Goal: Task Accomplishment & Management: Manage account settings

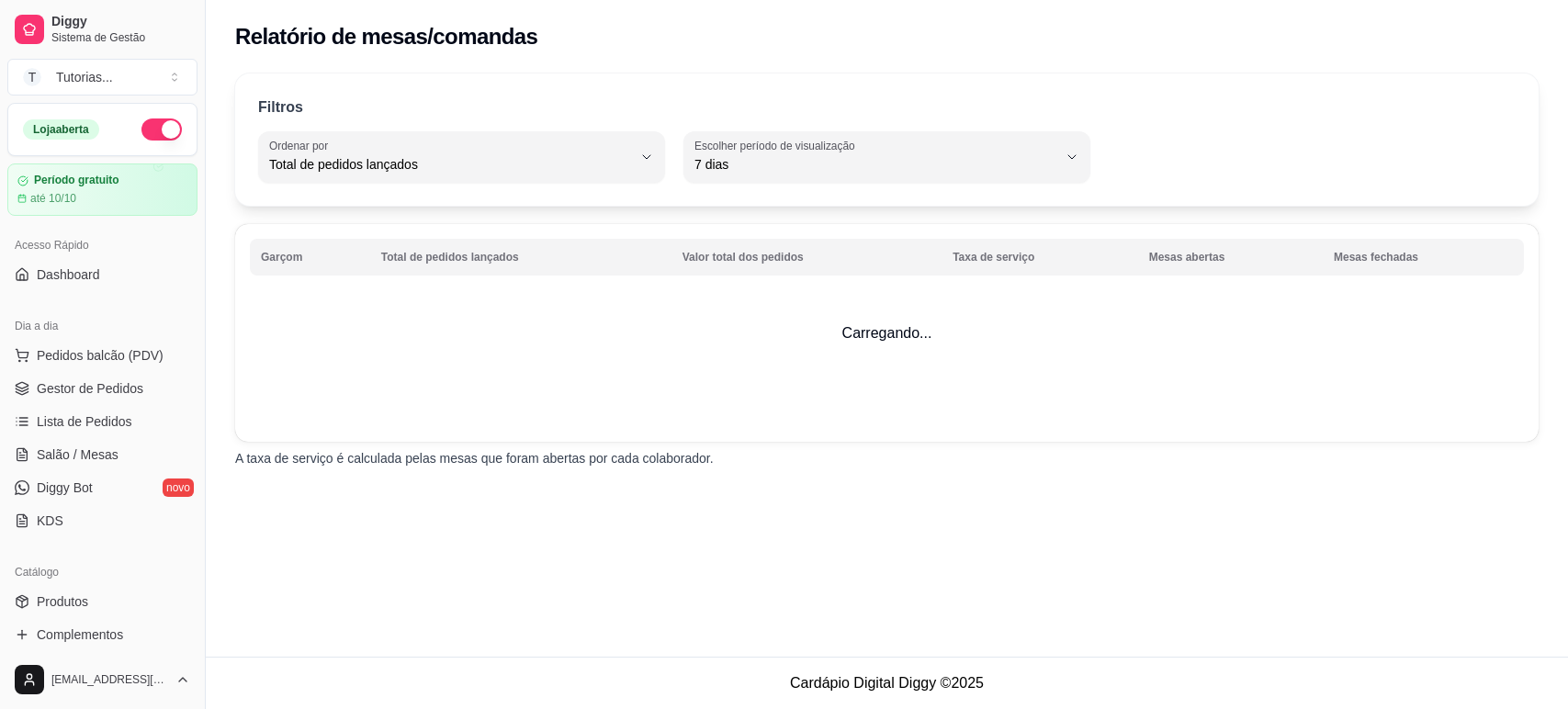
select select "TOTAL_OF_ORDERS"
select select "7"
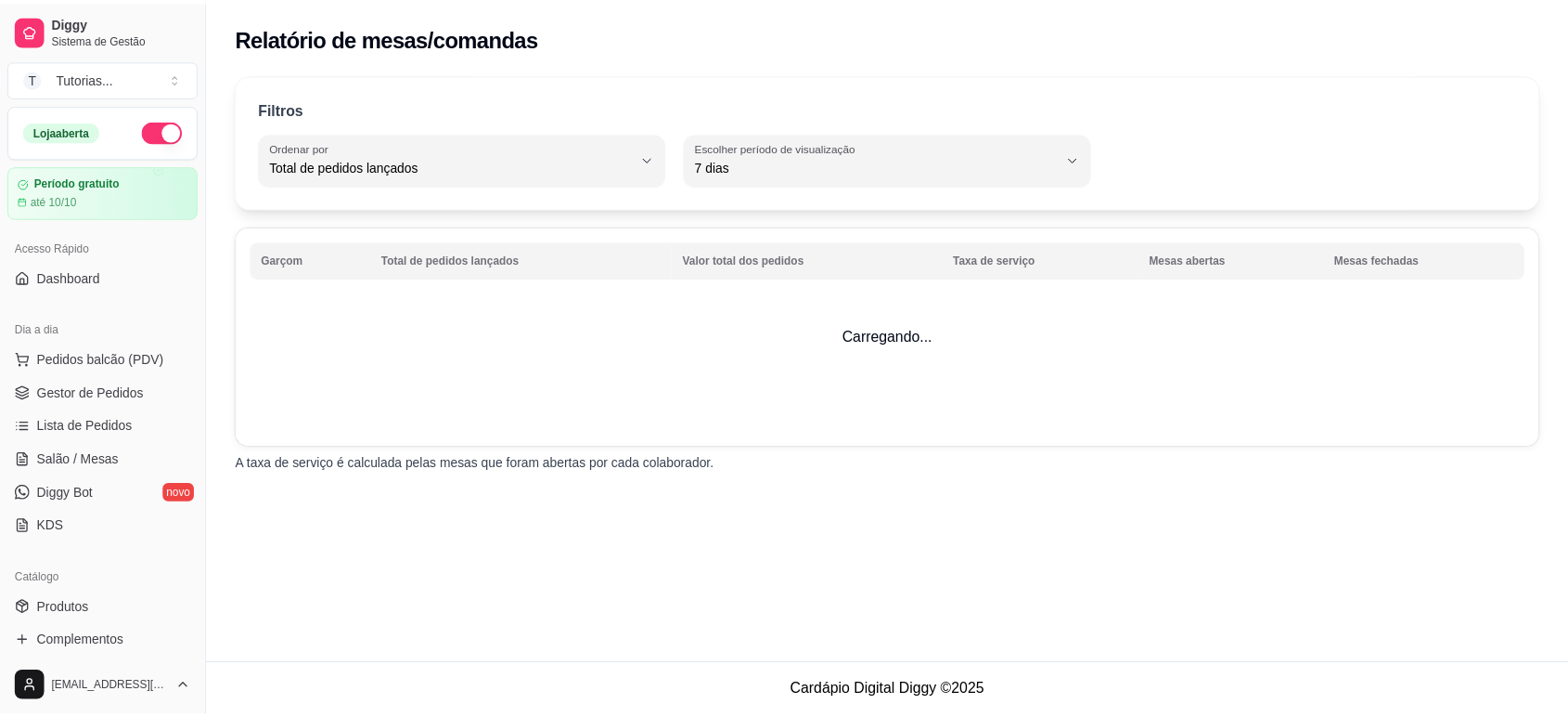
scroll to position [452, 0]
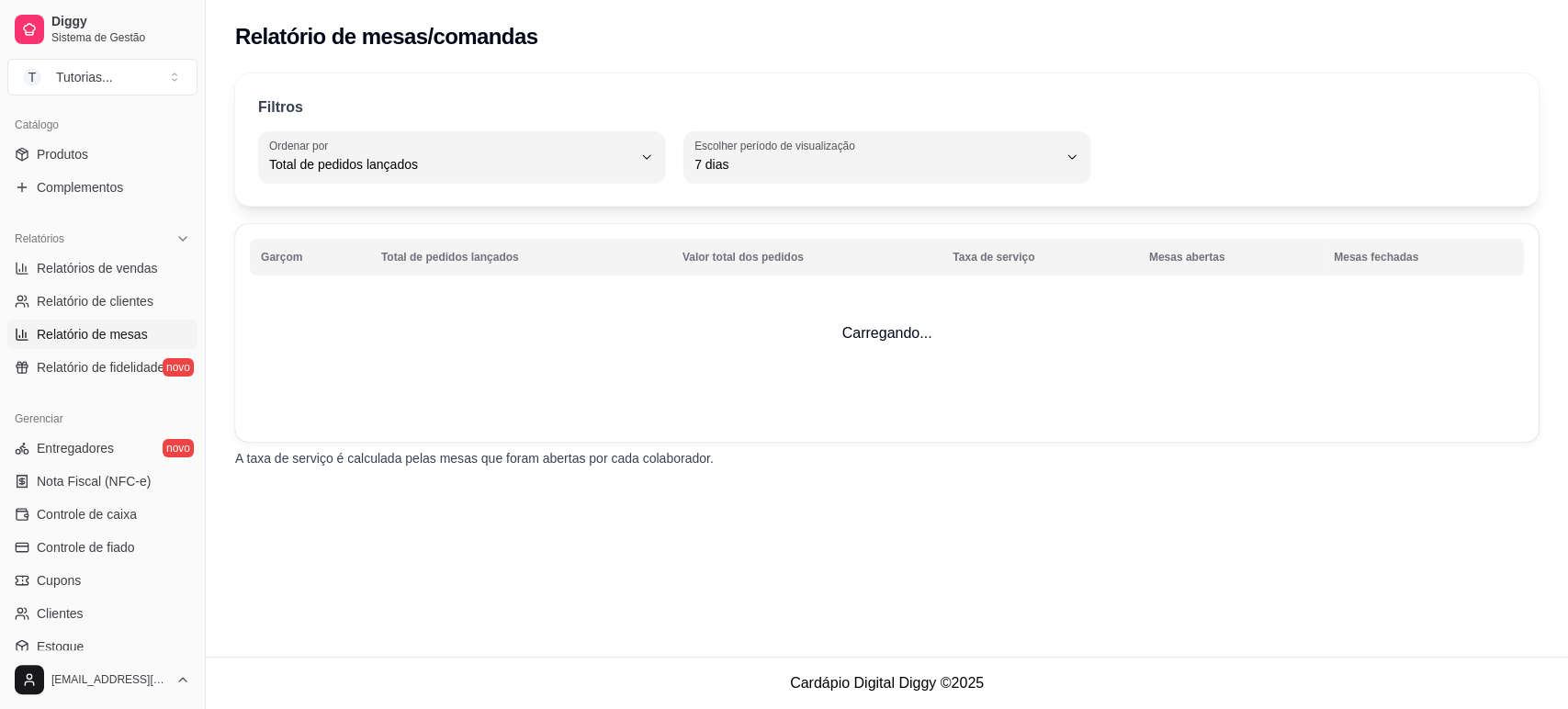
click at [131, 296] on span "Relatório de clientes" at bounding box center [94, 301] width 117 height 19
select select "30"
select select "HIGHEST_TOTAL_SPENT_WITH_ORDERS"
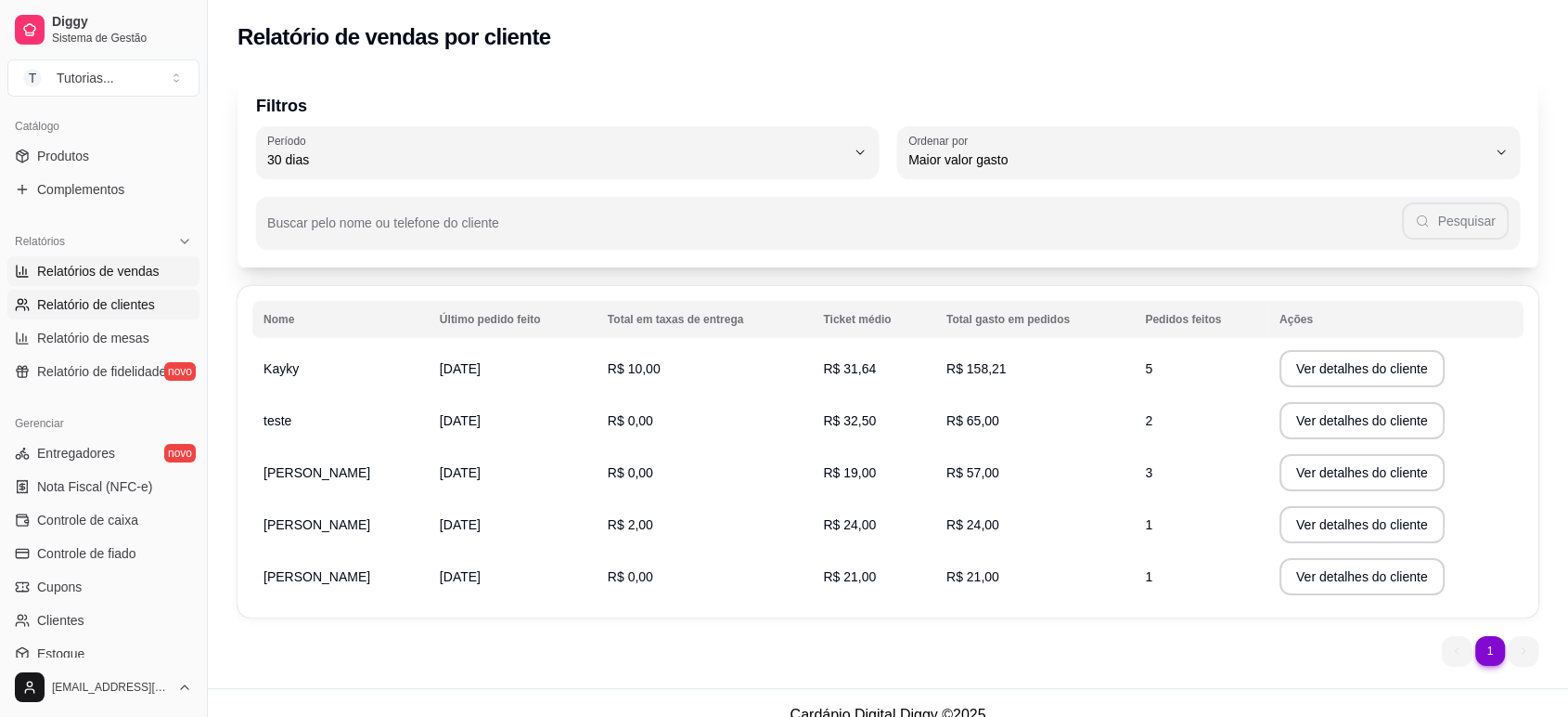
click at [130, 284] on link "Relatórios de vendas" at bounding box center [103, 271] width 192 height 30
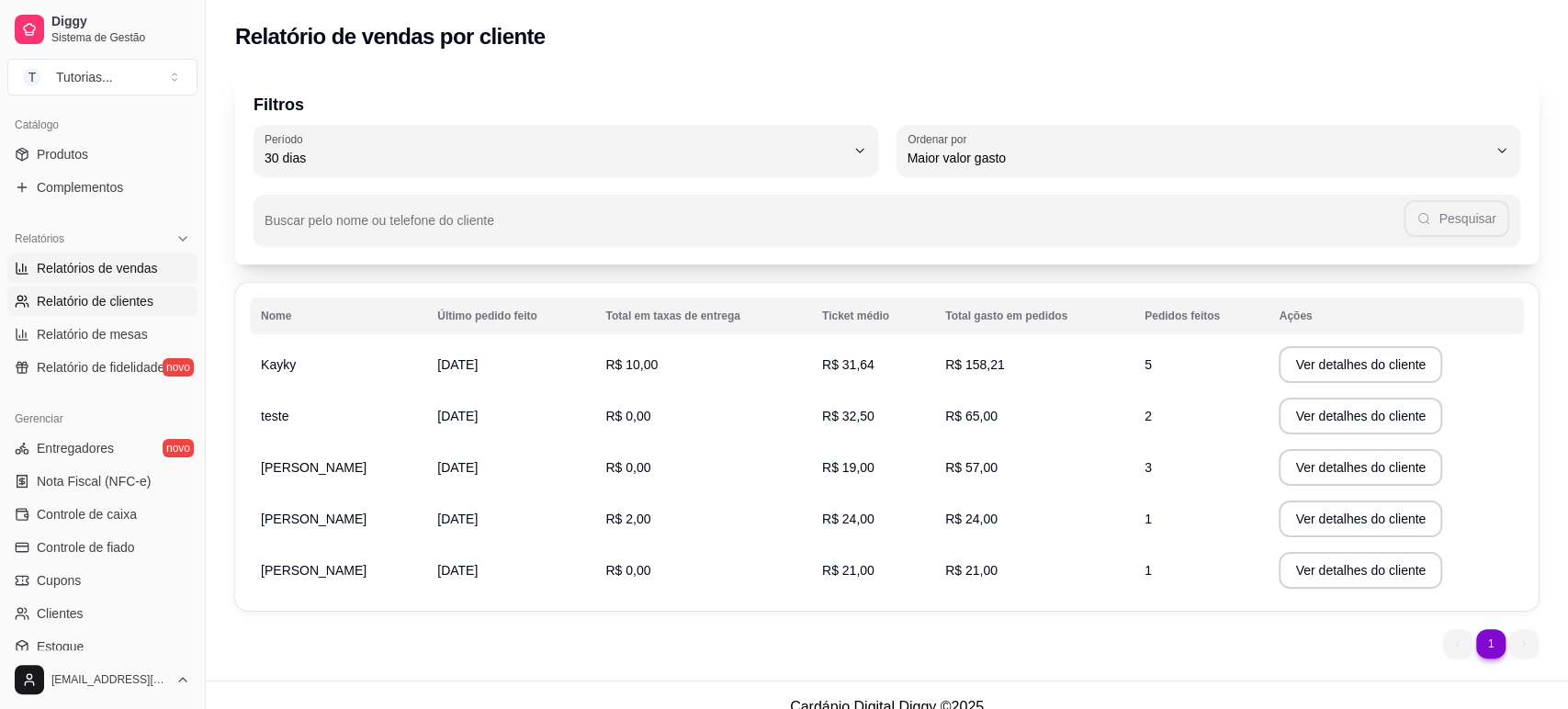
select select "ALL"
select select "0"
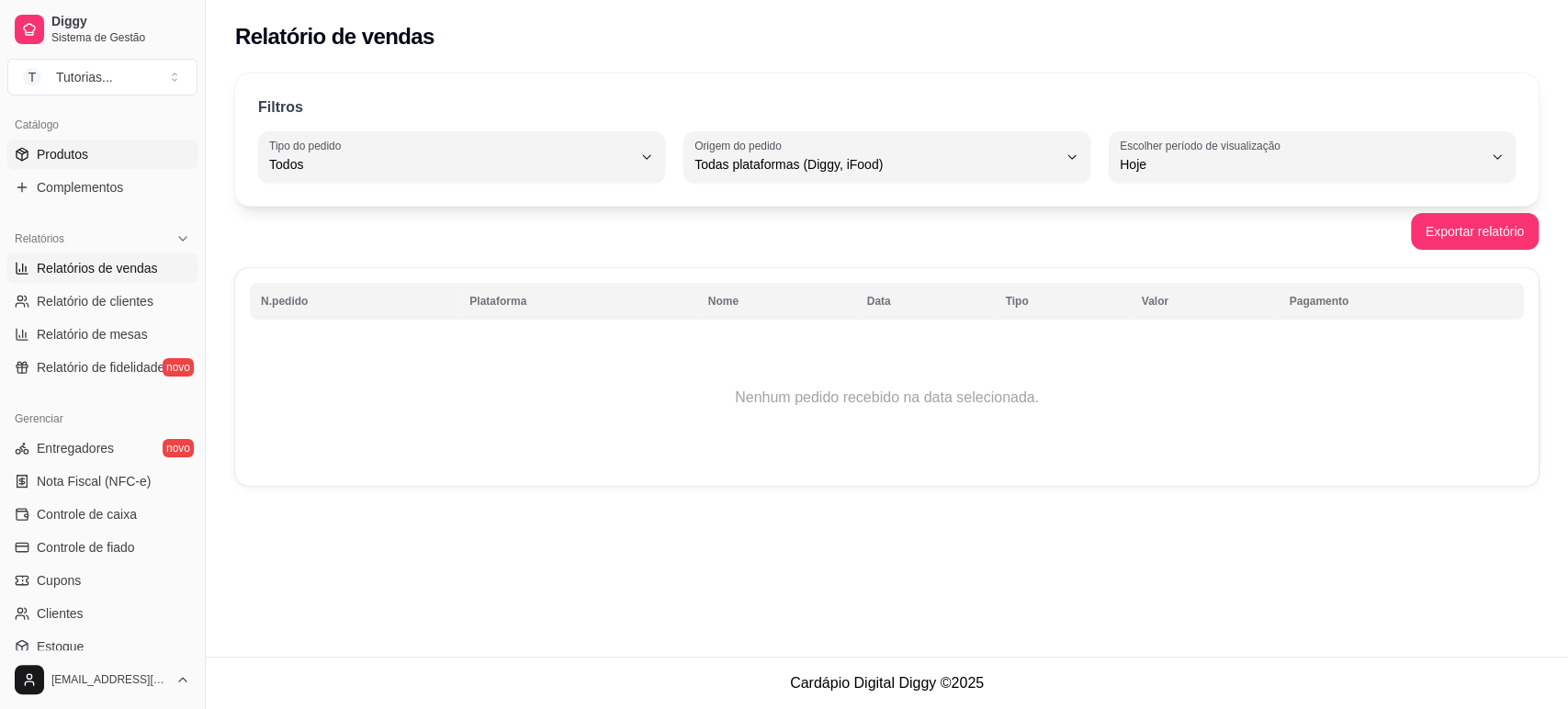
click at [149, 152] on link "Produtos" at bounding box center [102, 154] width 190 height 29
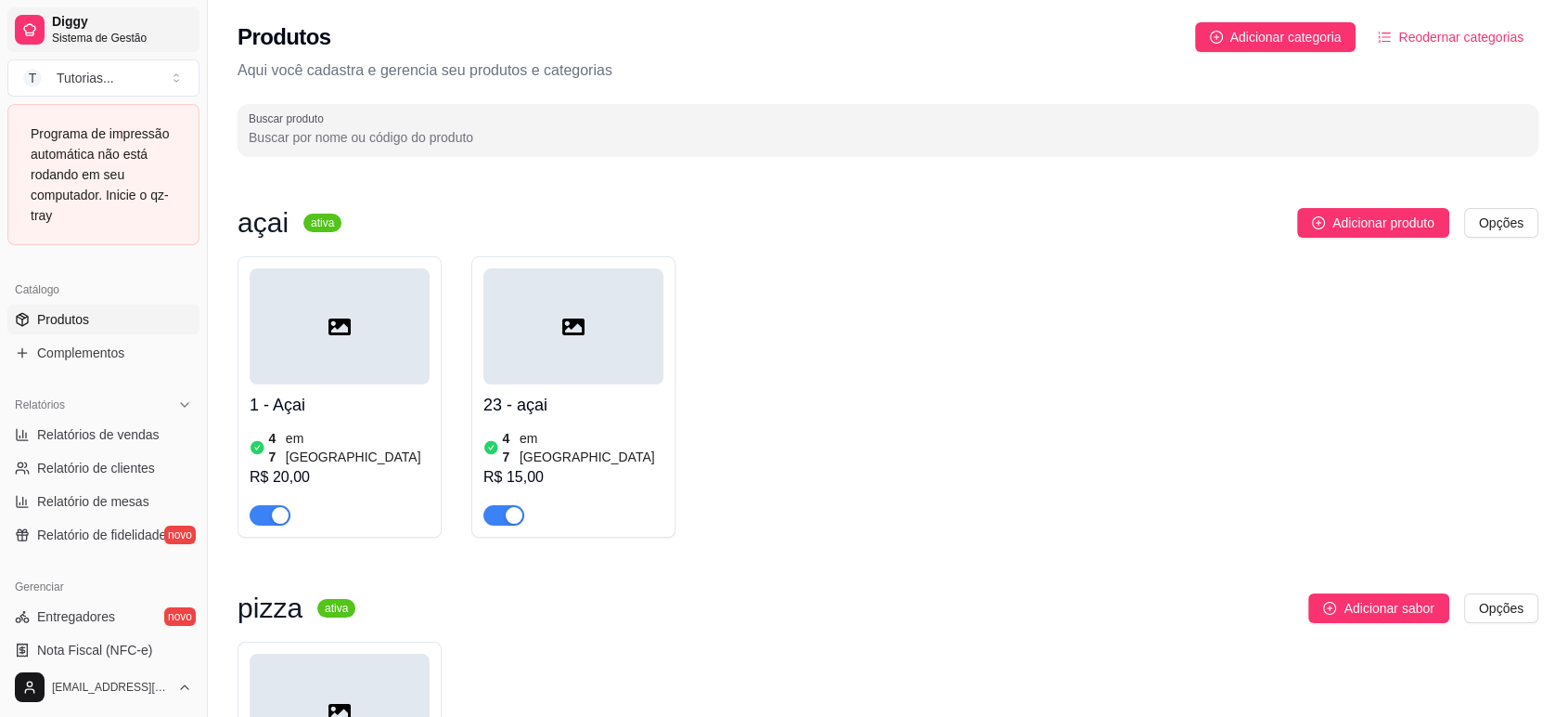
click at [121, 46] on link "Diggy Sistema de Gestão" at bounding box center [103, 29] width 192 height 45
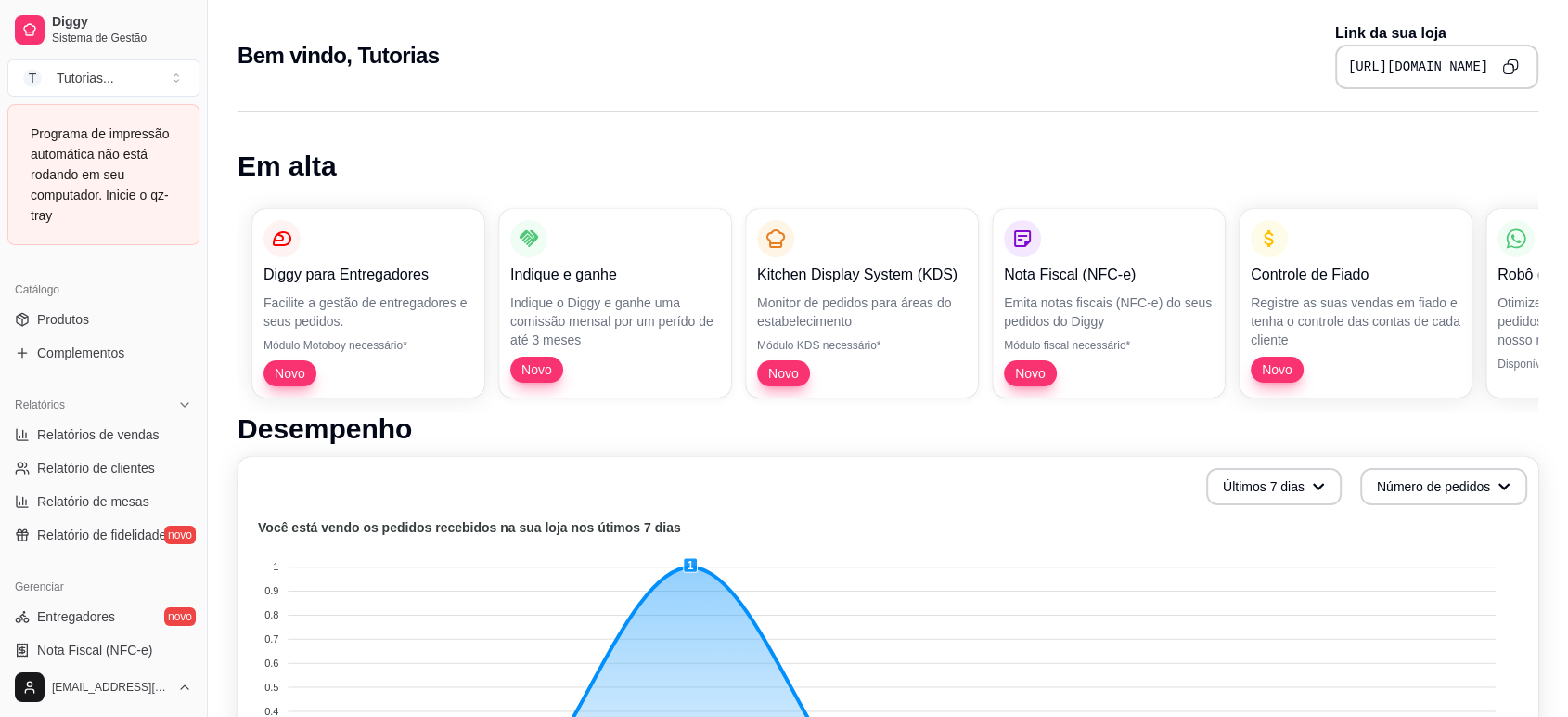
click at [1507, 59] on icon "Copy to clipboard" at bounding box center [1511, 66] width 17 height 17
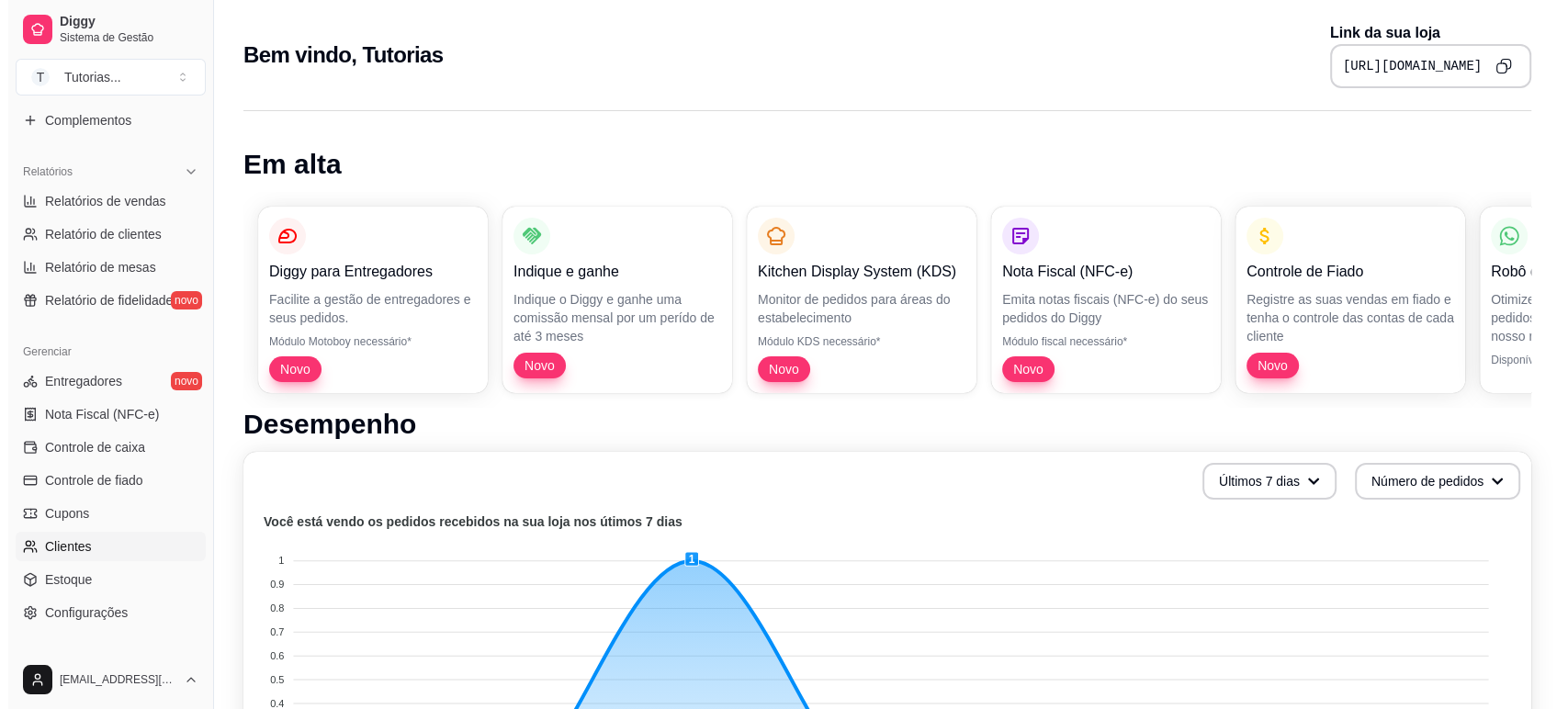
scroll to position [515, 0]
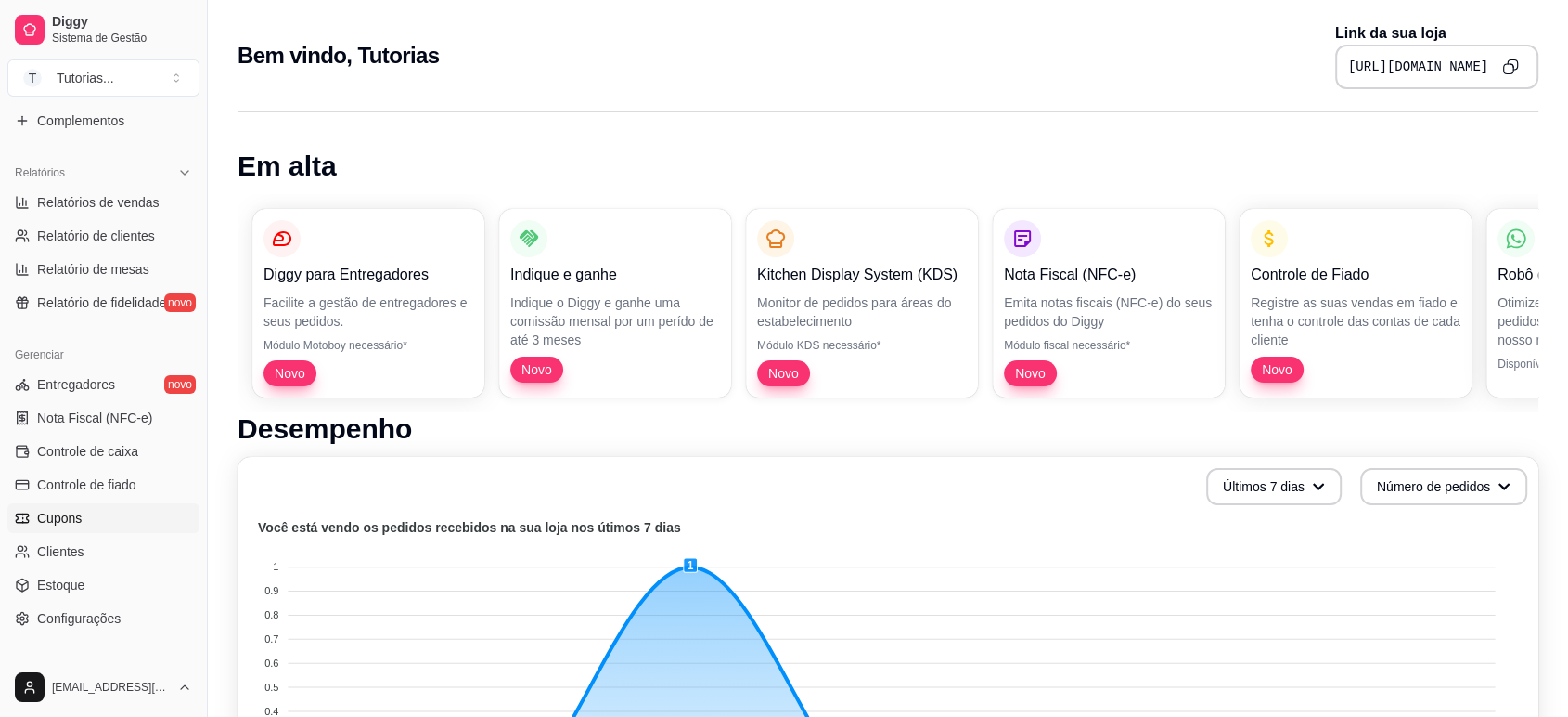
click at [124, 516] on link "Cupons" at bounding box center [103, 518] width 192 height 30
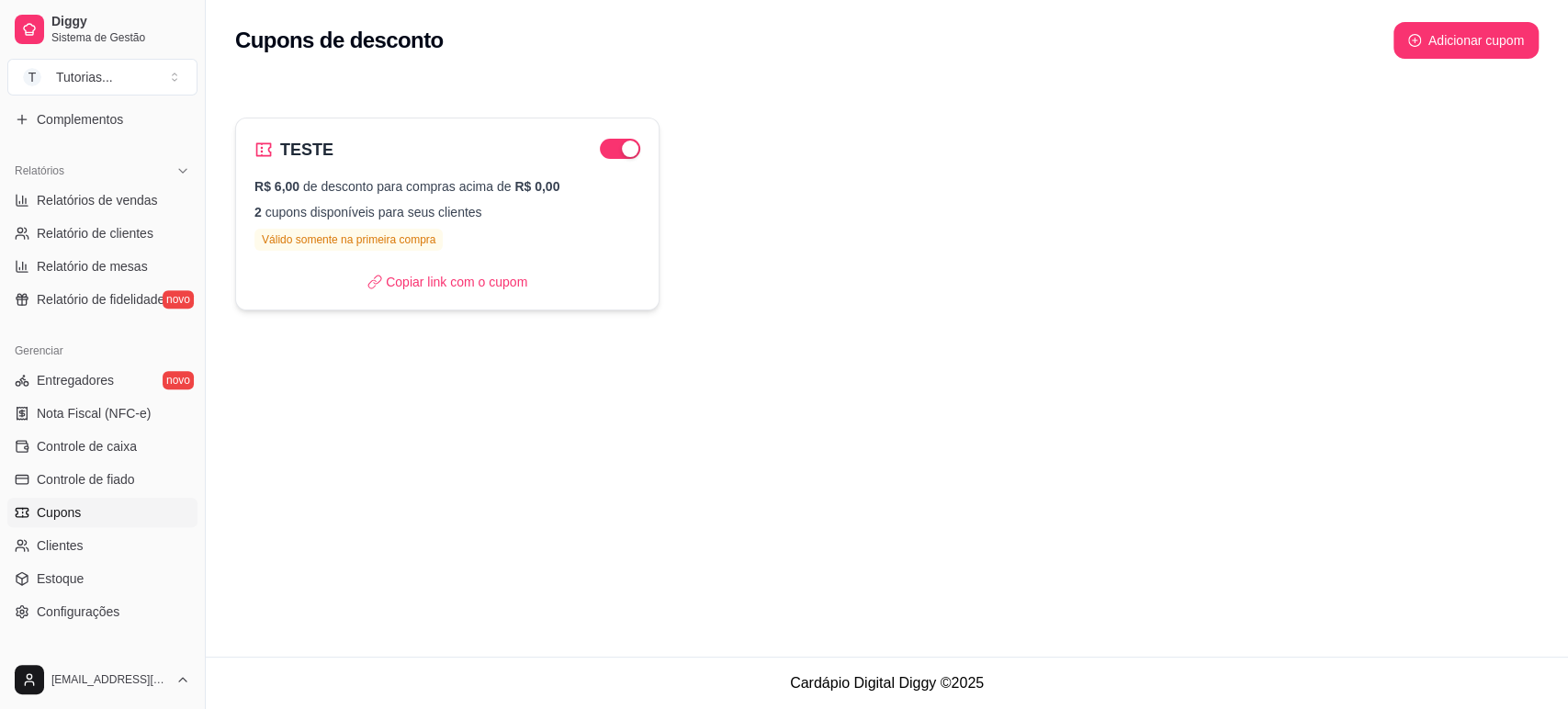
click at [444, 217] on p "2 cupons disponíveis para seus clientes" at bounding box center [446, 212] width 386 height 19
select select "FIXED_VALUE"
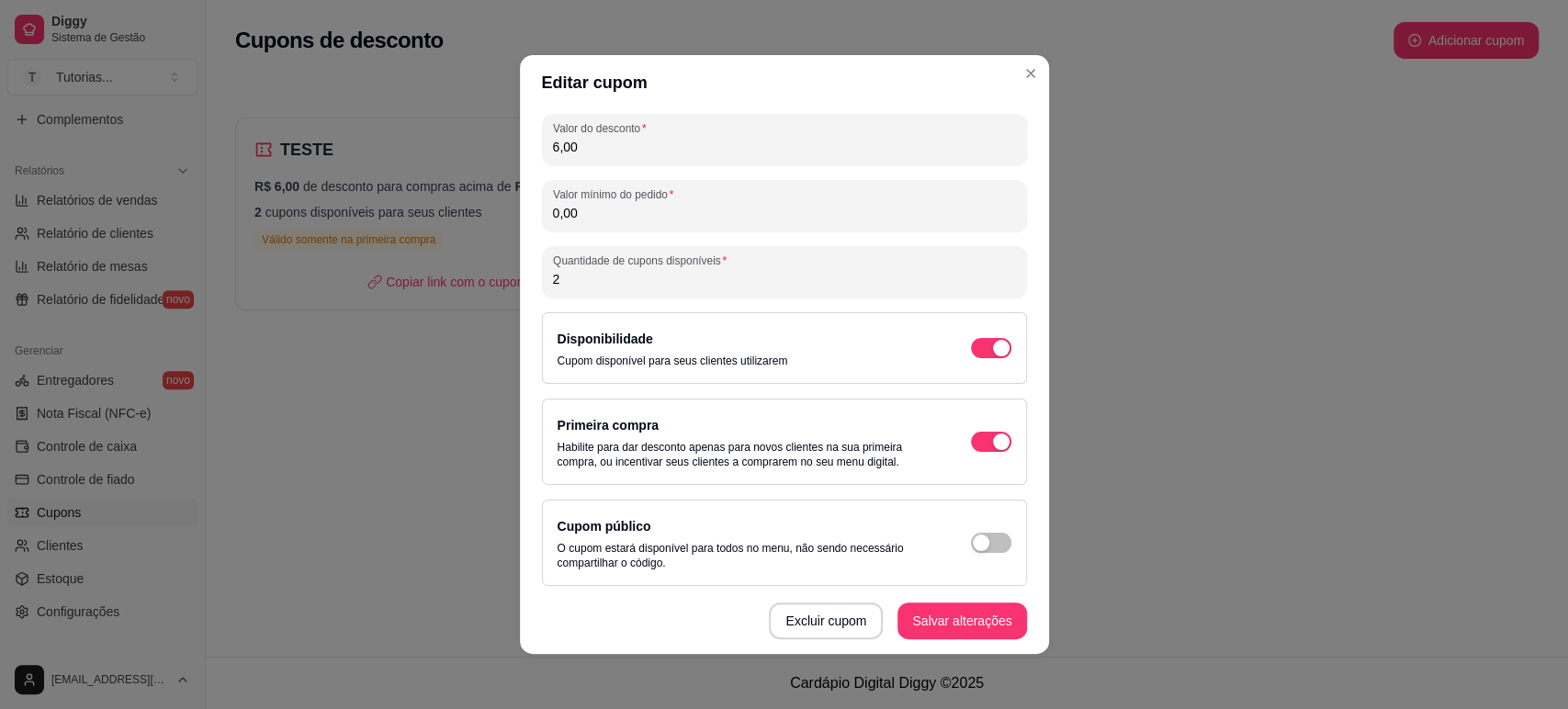
scroll to position [159, 0]
click at [993, 441] on div "button" at bounding box center [1001, 440] width 17 height 17
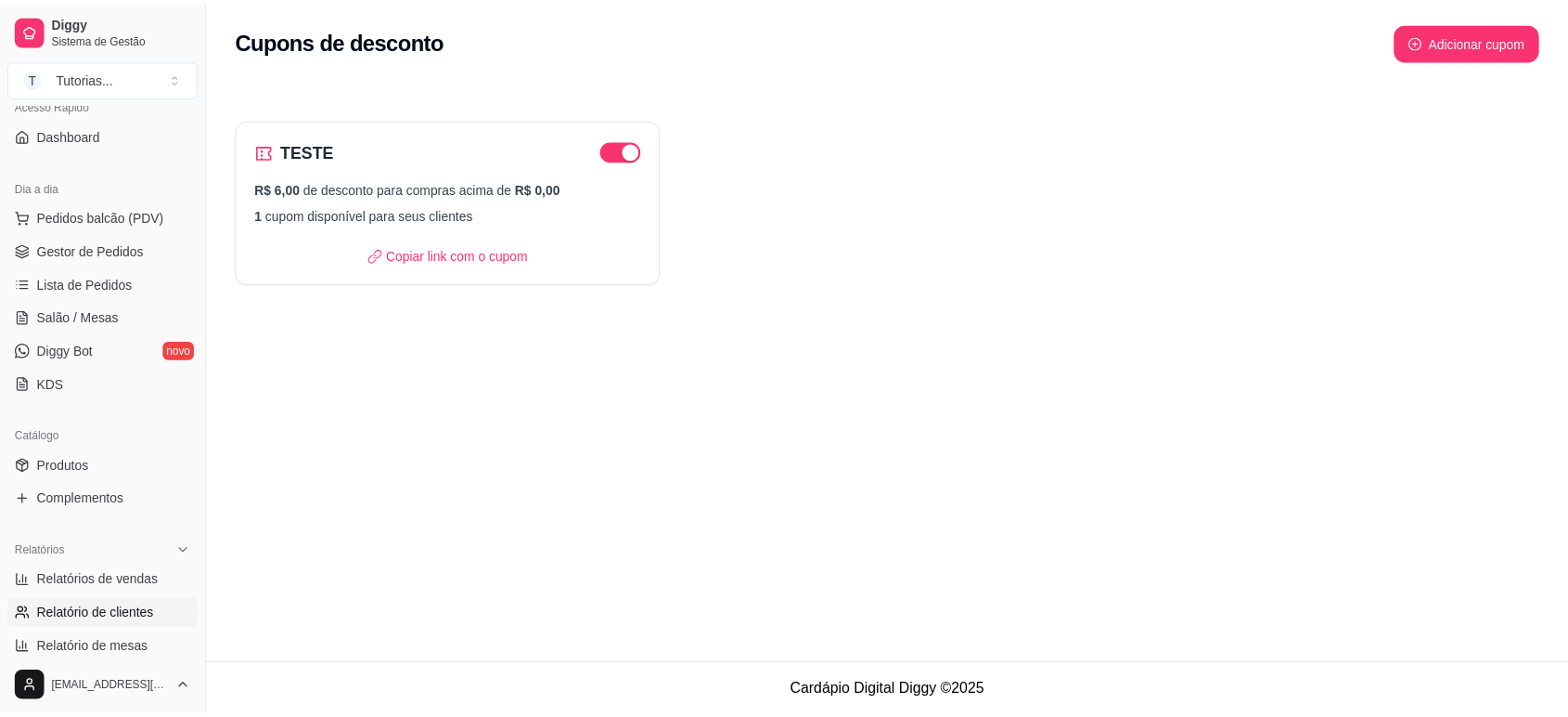
scroll to position [141, 0]
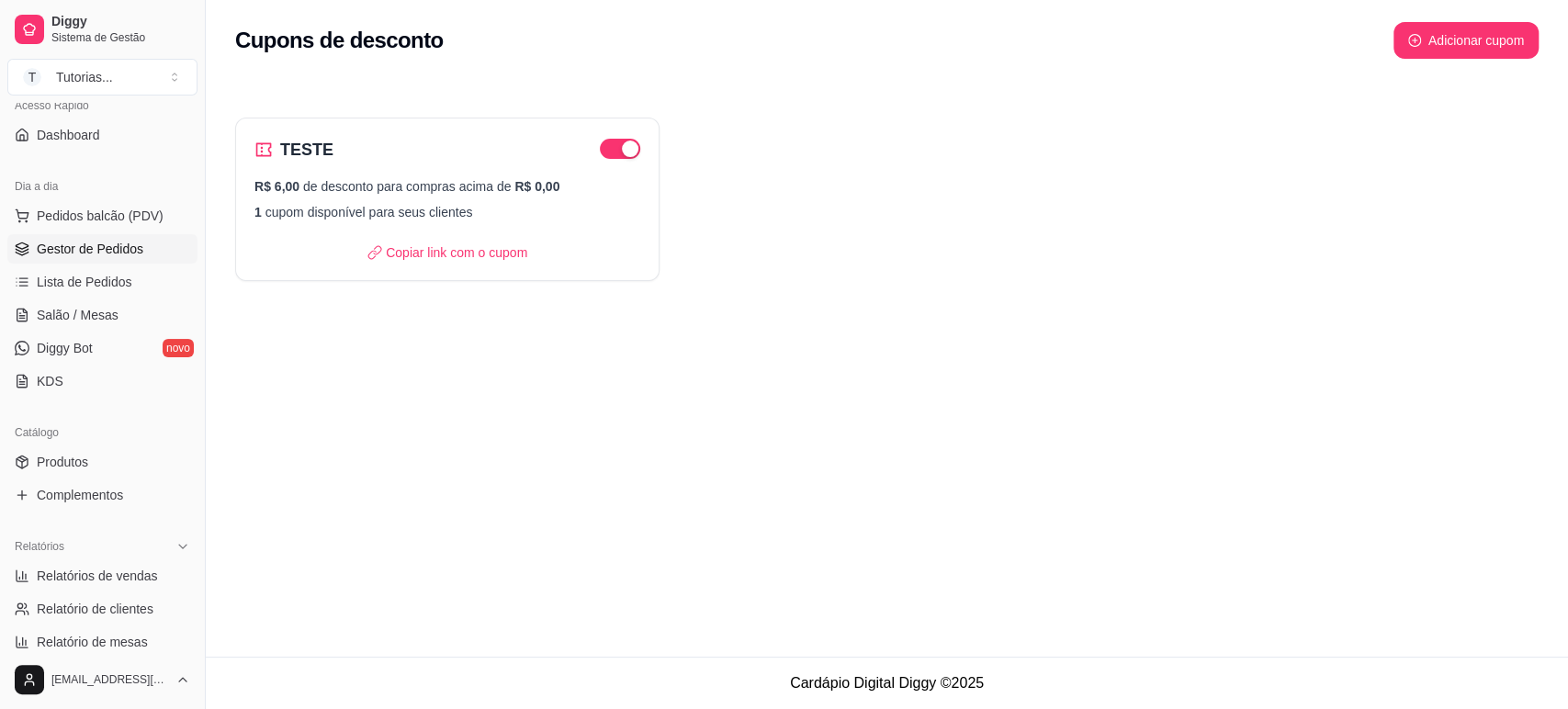
click at [125, 250] on span "Gestor de Pedidos" at bounding box center [89, 248] width 107 height 19
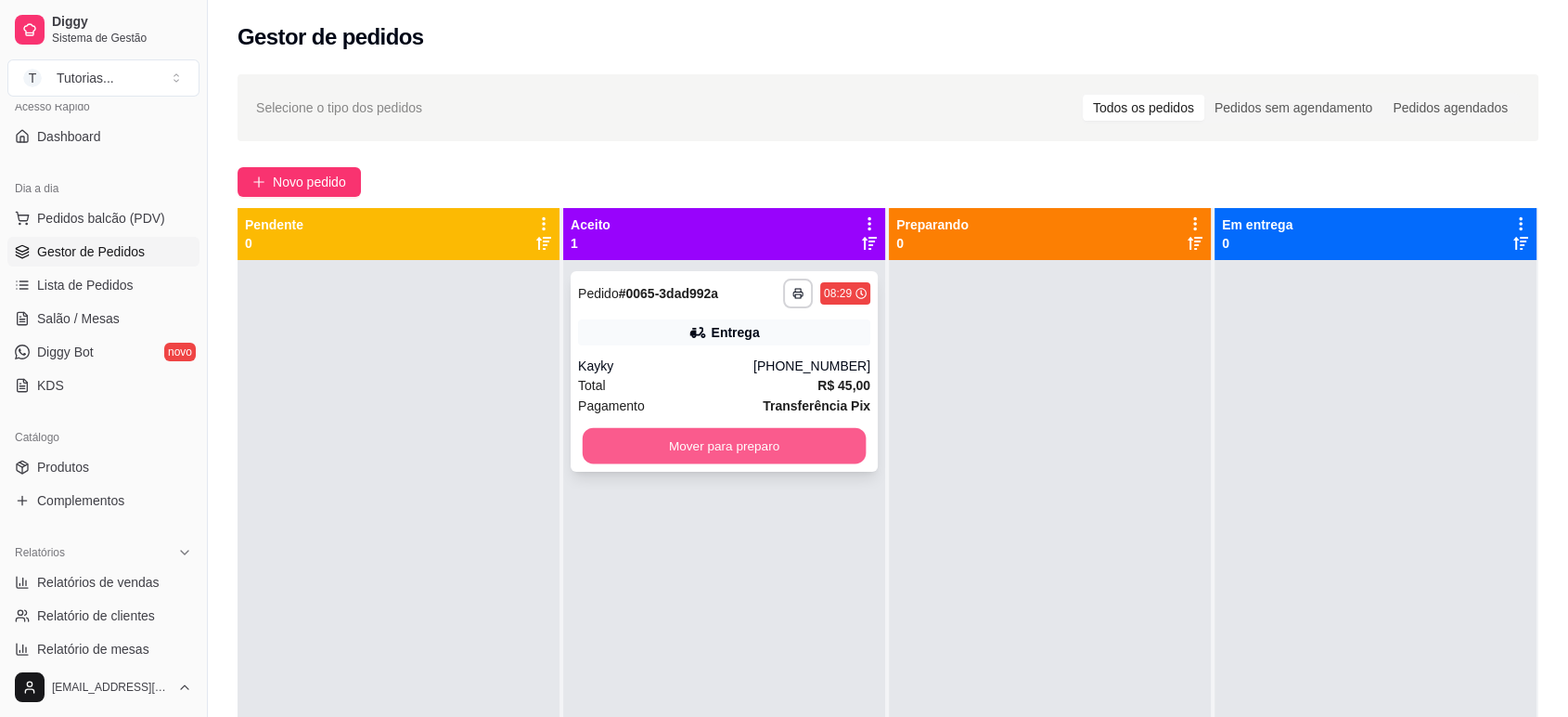
click at [749, 443] on button "Mover para preparo" at bounding box center [725, 446] width 283 height 37
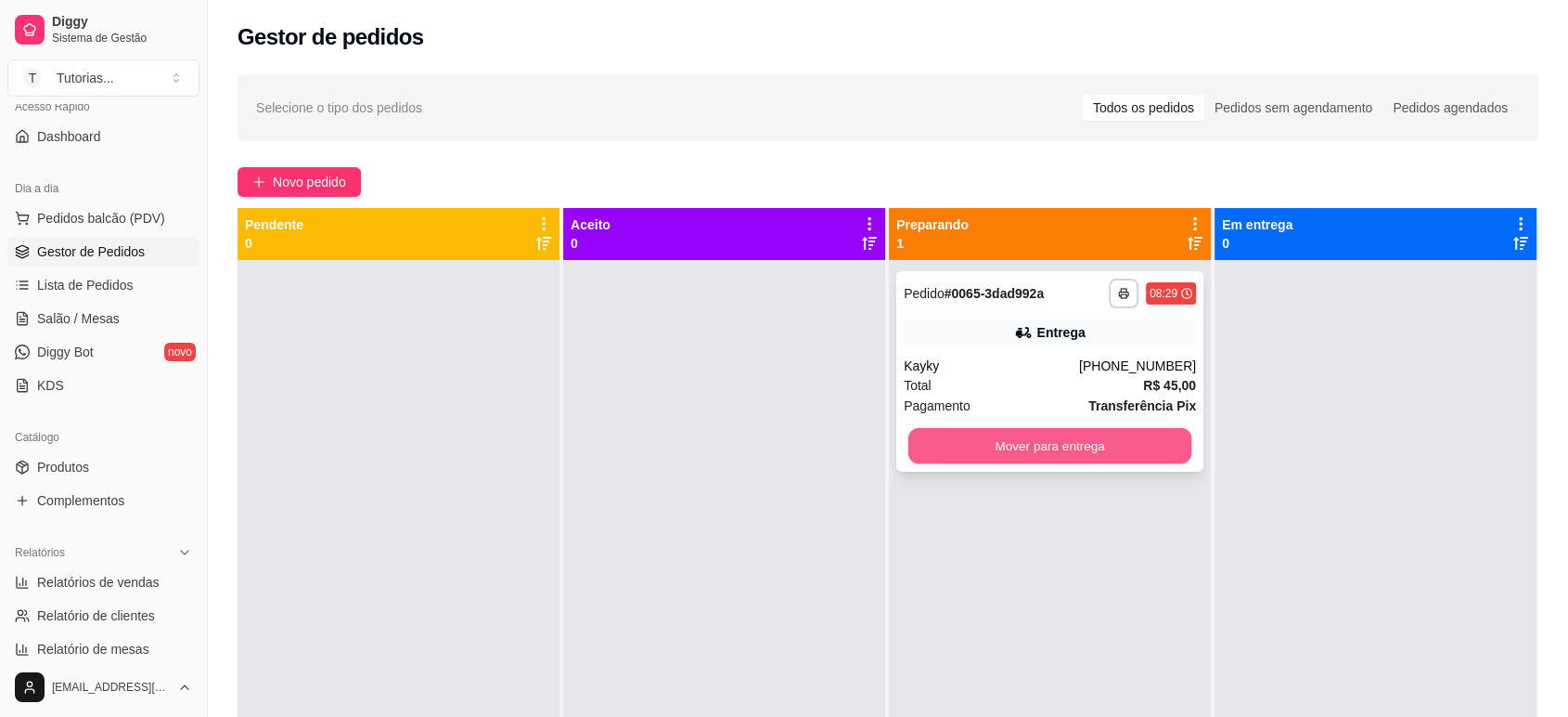
click at [980, 443] on button "Mover para entrega" at bounding box center [1051, 446] width 283 height 37
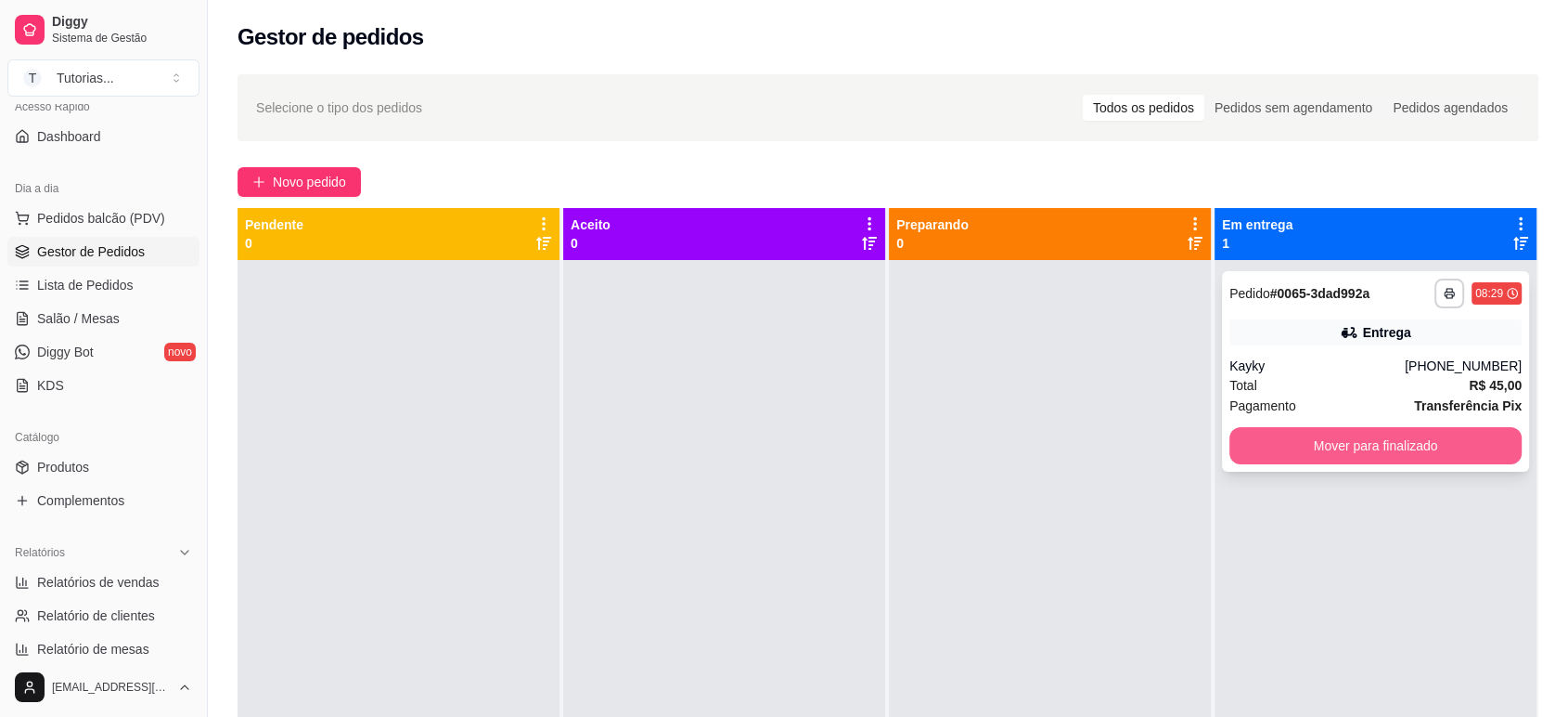
click at [1277, 449] on button "Mover para finalizado" at bounding box center [1375, 445] width 292 height 37
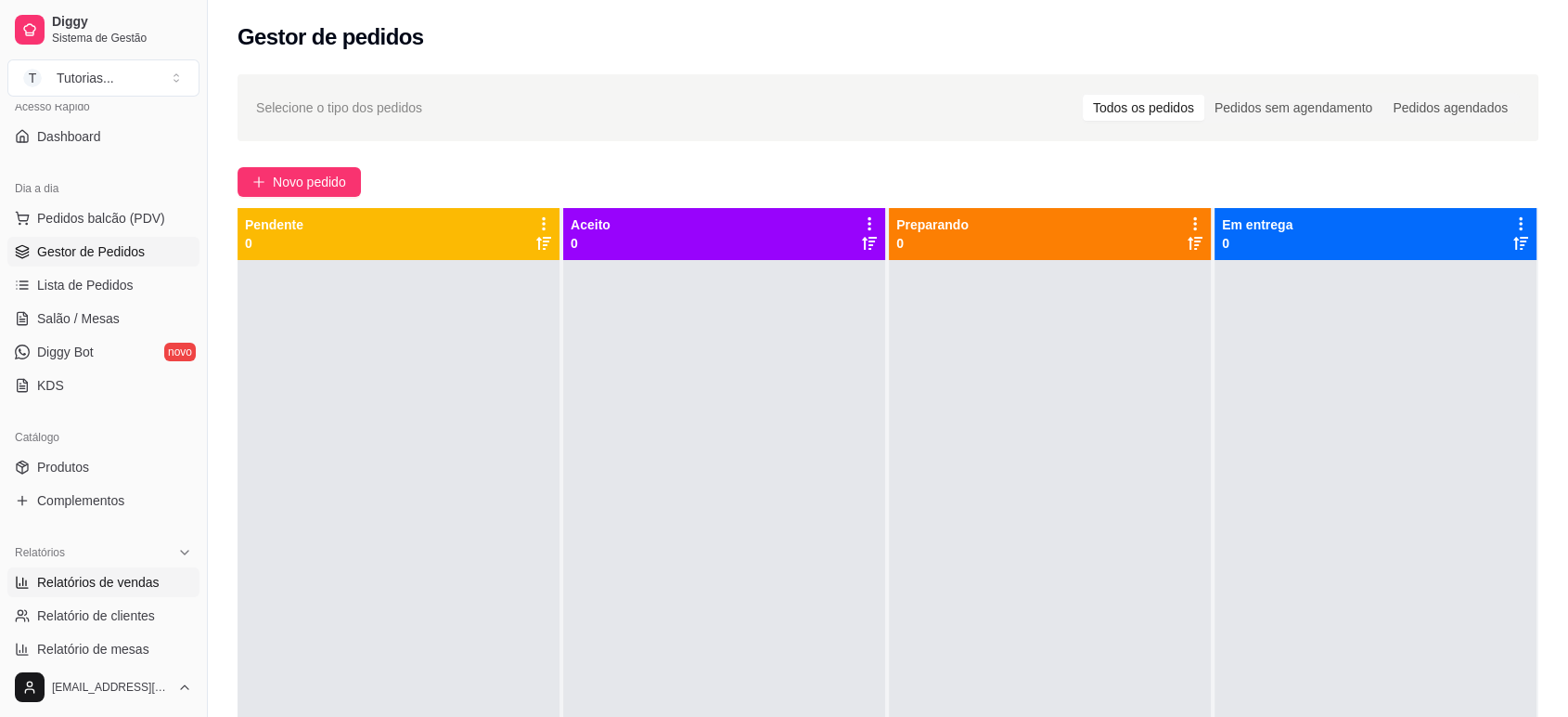
click at [120, 567] on link "Relatórios de vendas" at bounding box center [103, 582] width 192 height 30
select select "ALL"
select select "0"
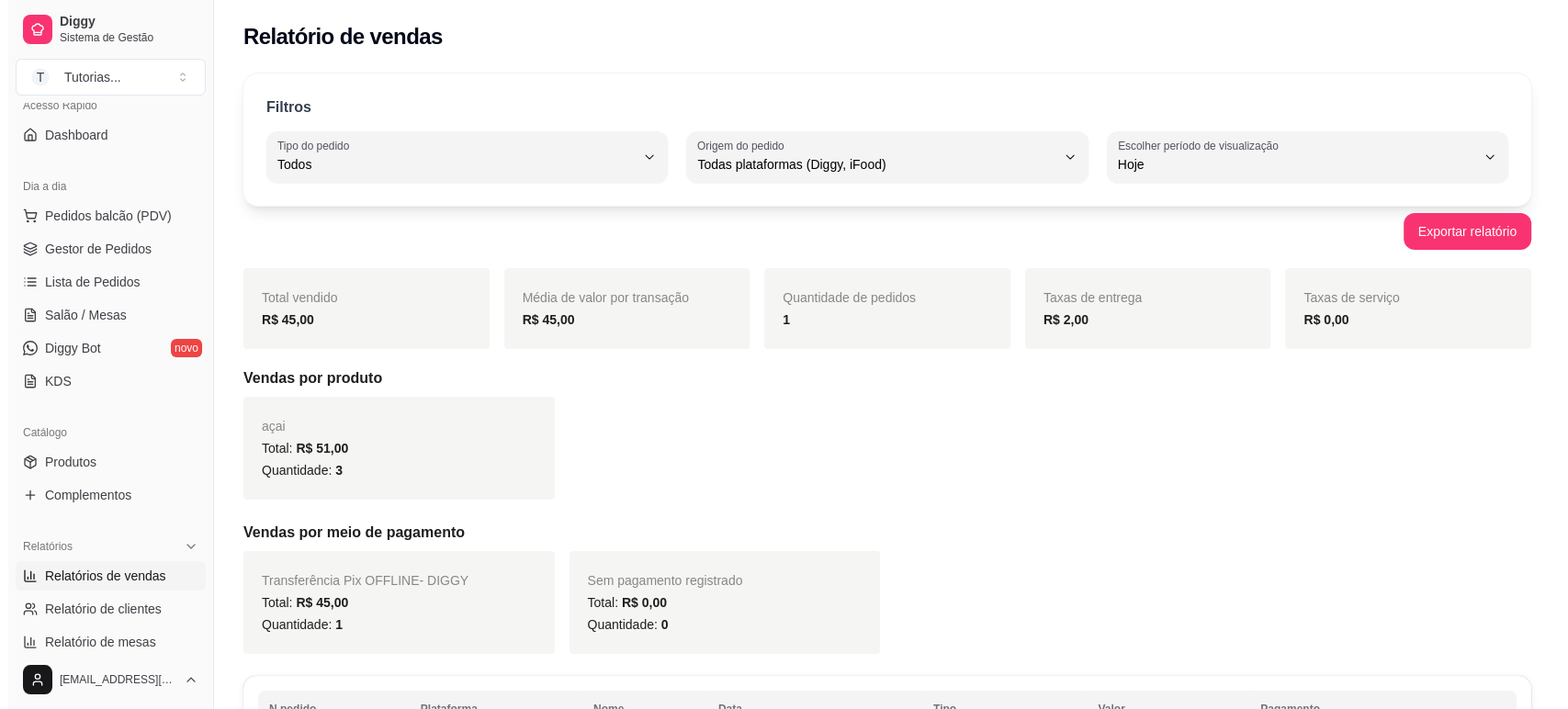
scroll to position [191, 0]
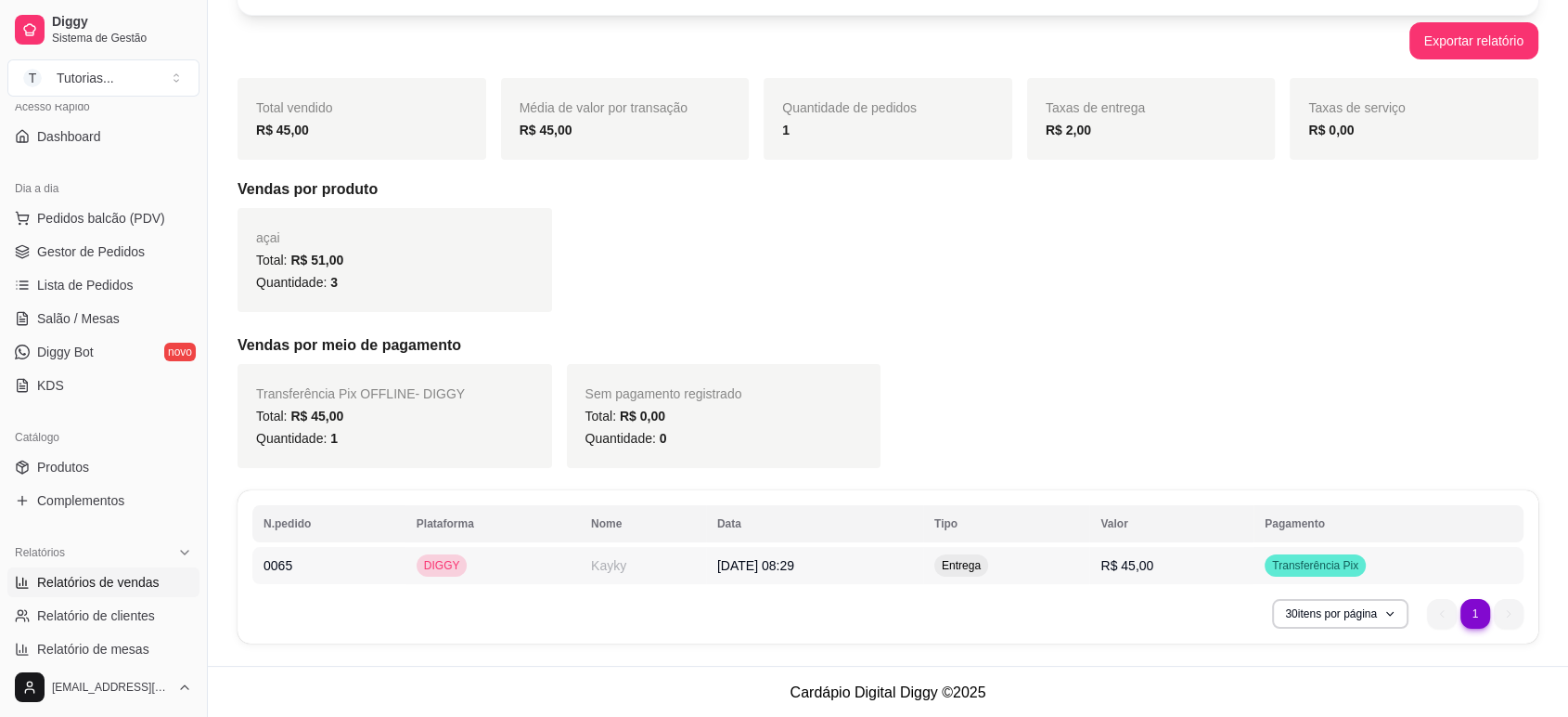
click at [638, 558] on td "Kayky" at bounding box center [642, 564] width 126 height 37
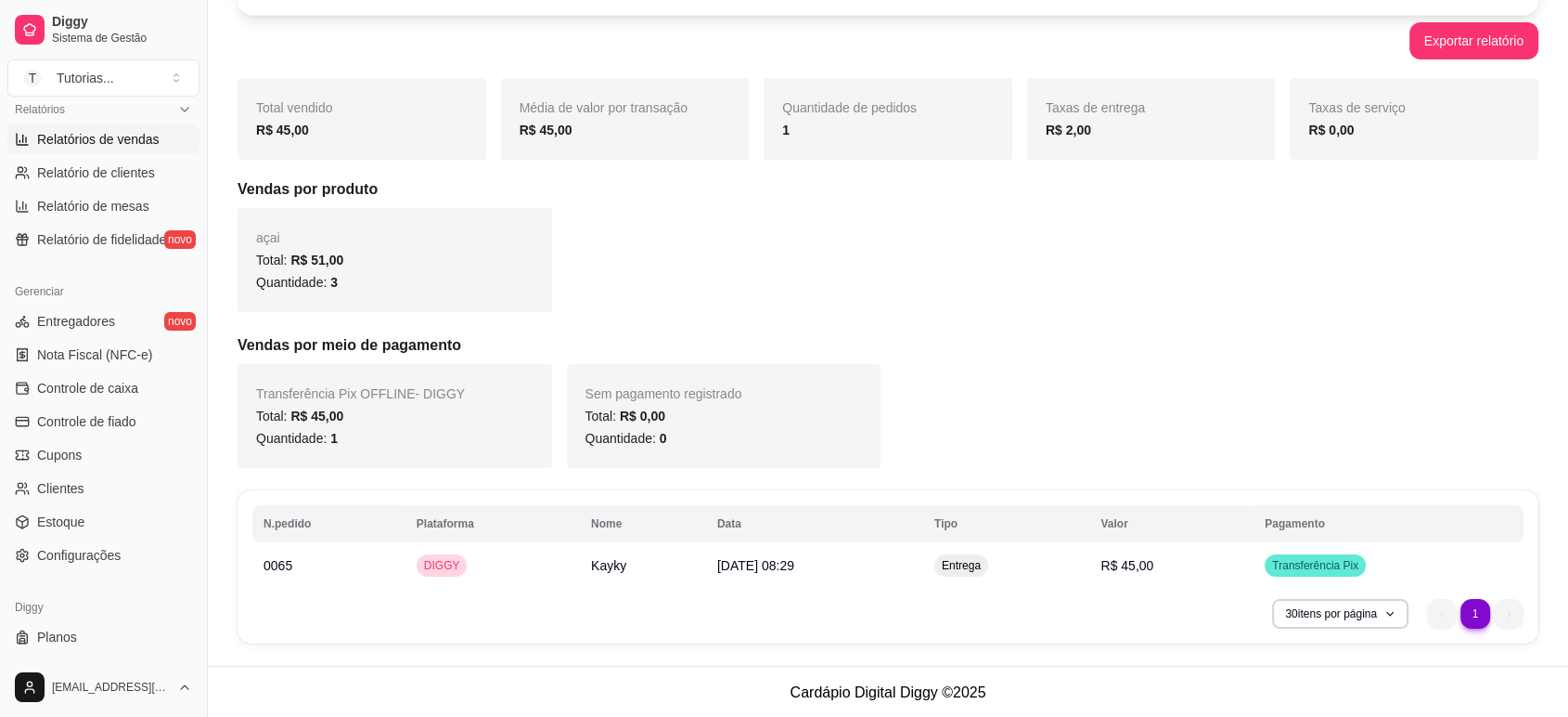
scroll to position [618, 0]
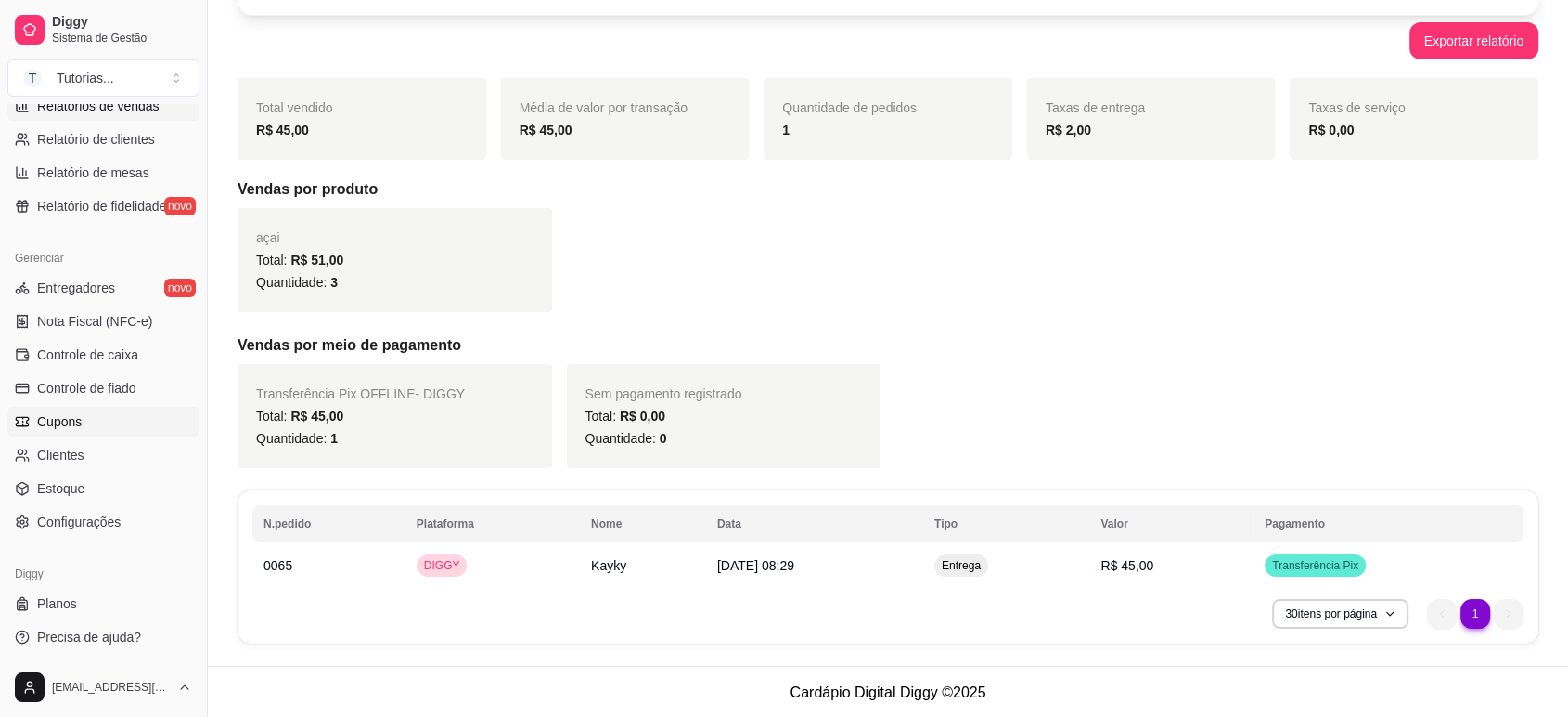
click at [104, 421] on link "Cupons" at bounding box center [103, 421] width 192 height 30
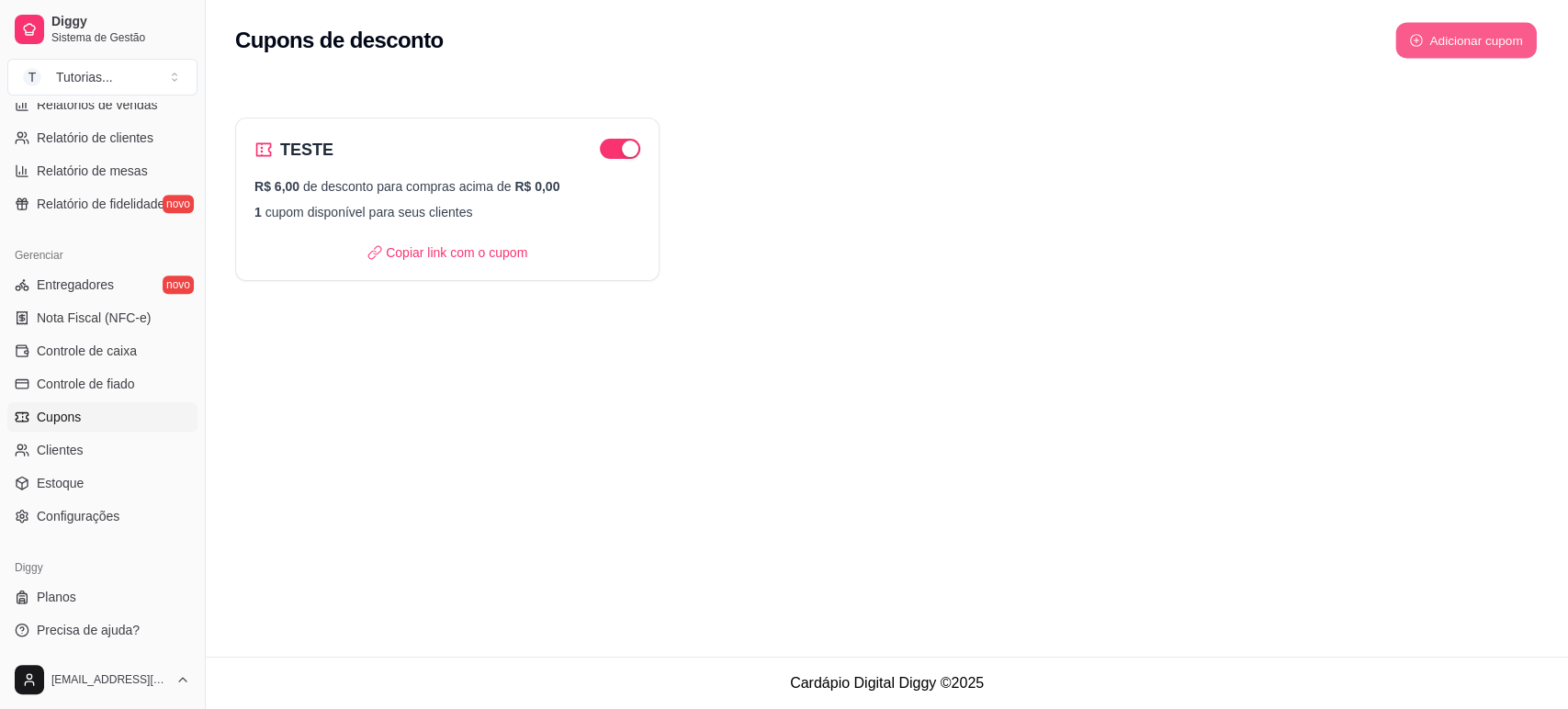
click at [1450, 25] on button "Adicionar cupom" at bounding box center [1466, 40] width 141 height 36
select select "FIXED_VALUE"
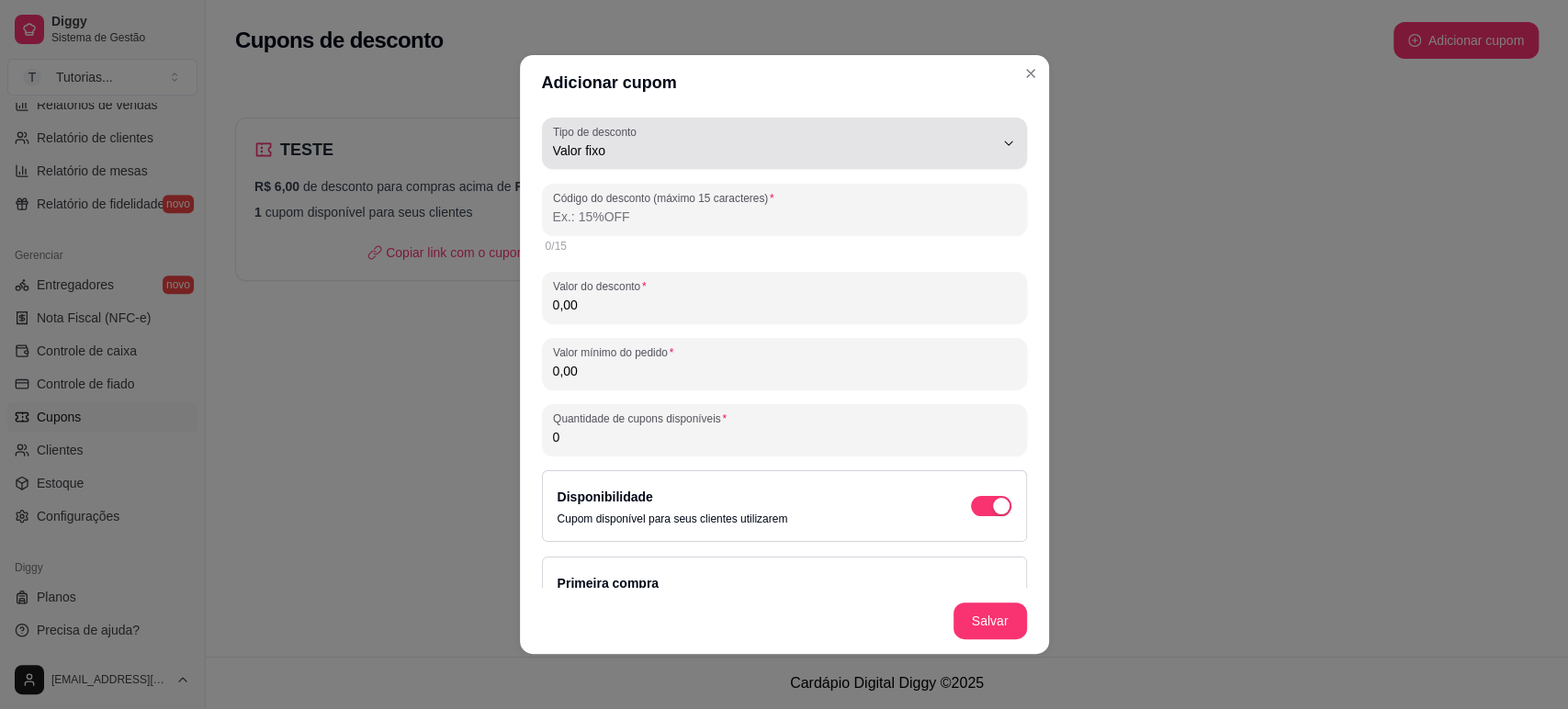
click at [832, 166] on button "Tipo de desconto Valor fixo" at bounding box center [784, 143] width 485 height 51
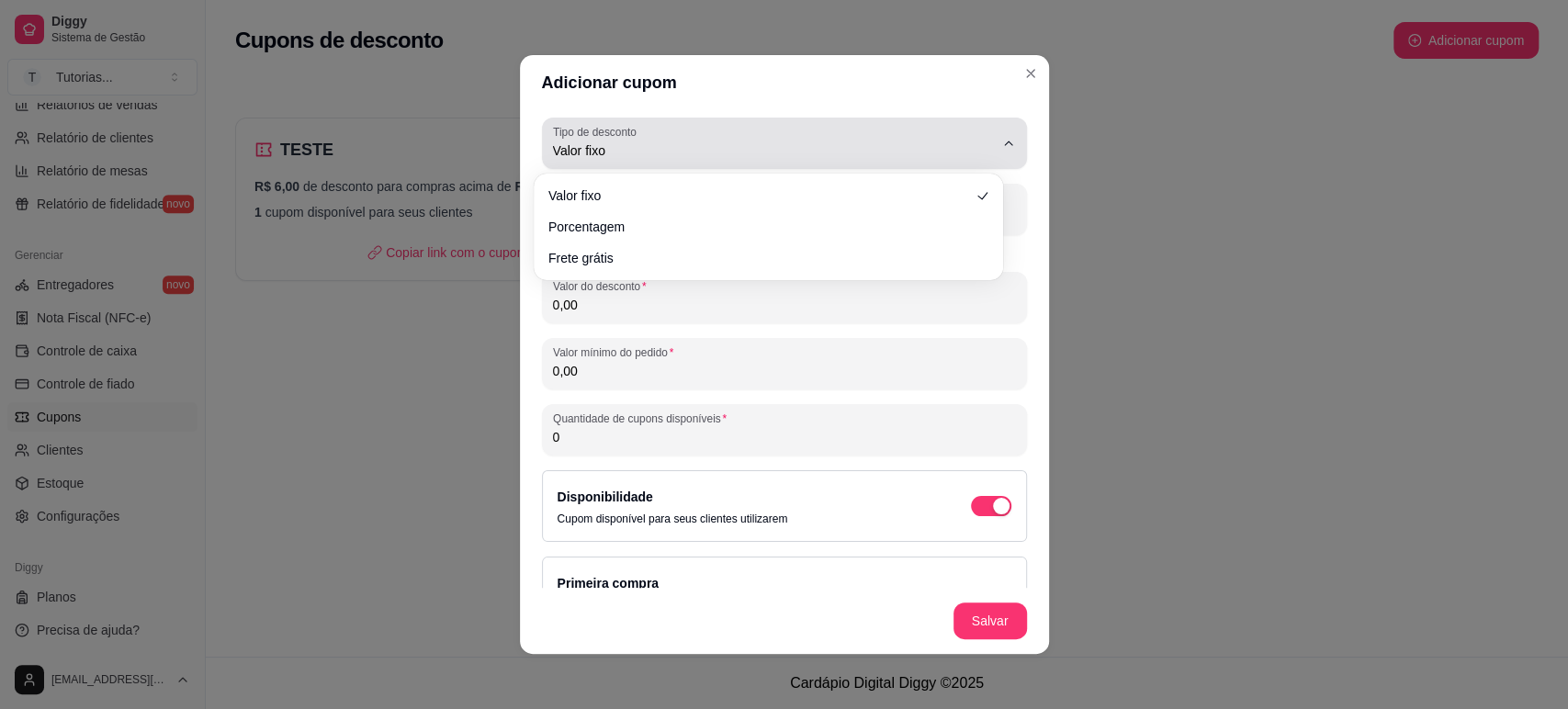
click at [832, 166] on button "Tipo de desconto Valor fixo" at bounding box center [784, 143] width 485 height 51
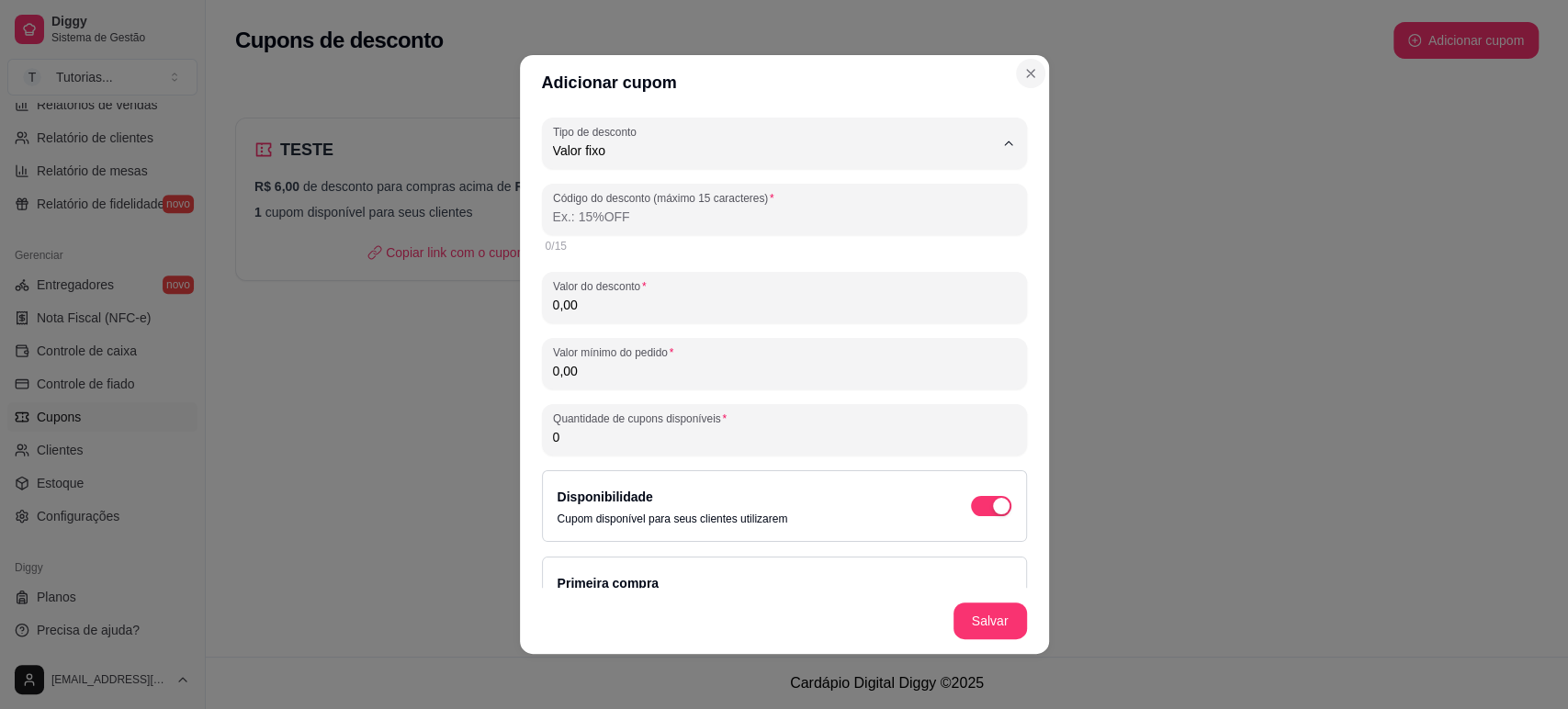
click at [1034, 72] on button "Close" at bounding box center [1030, 74] width 29 height 29
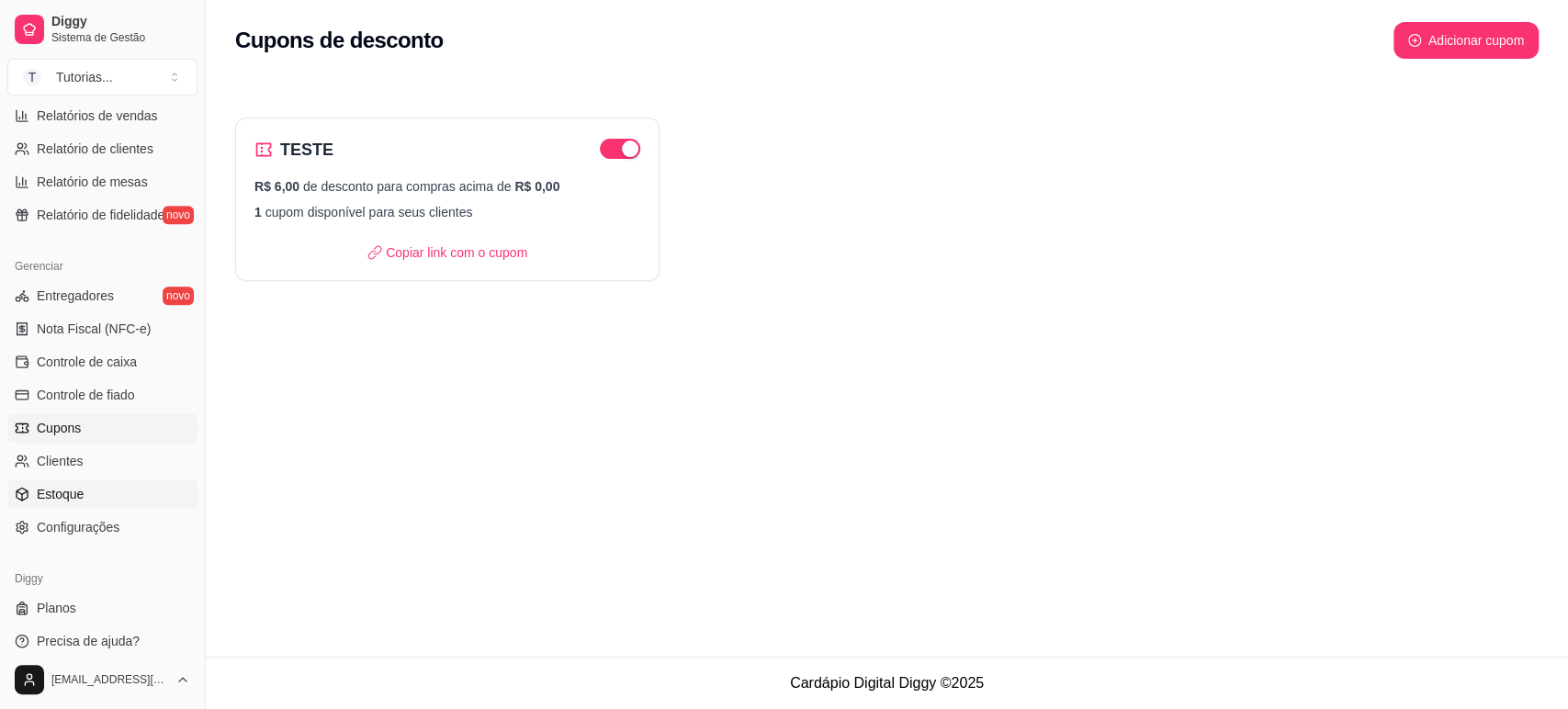
scroll to position [610, 0]
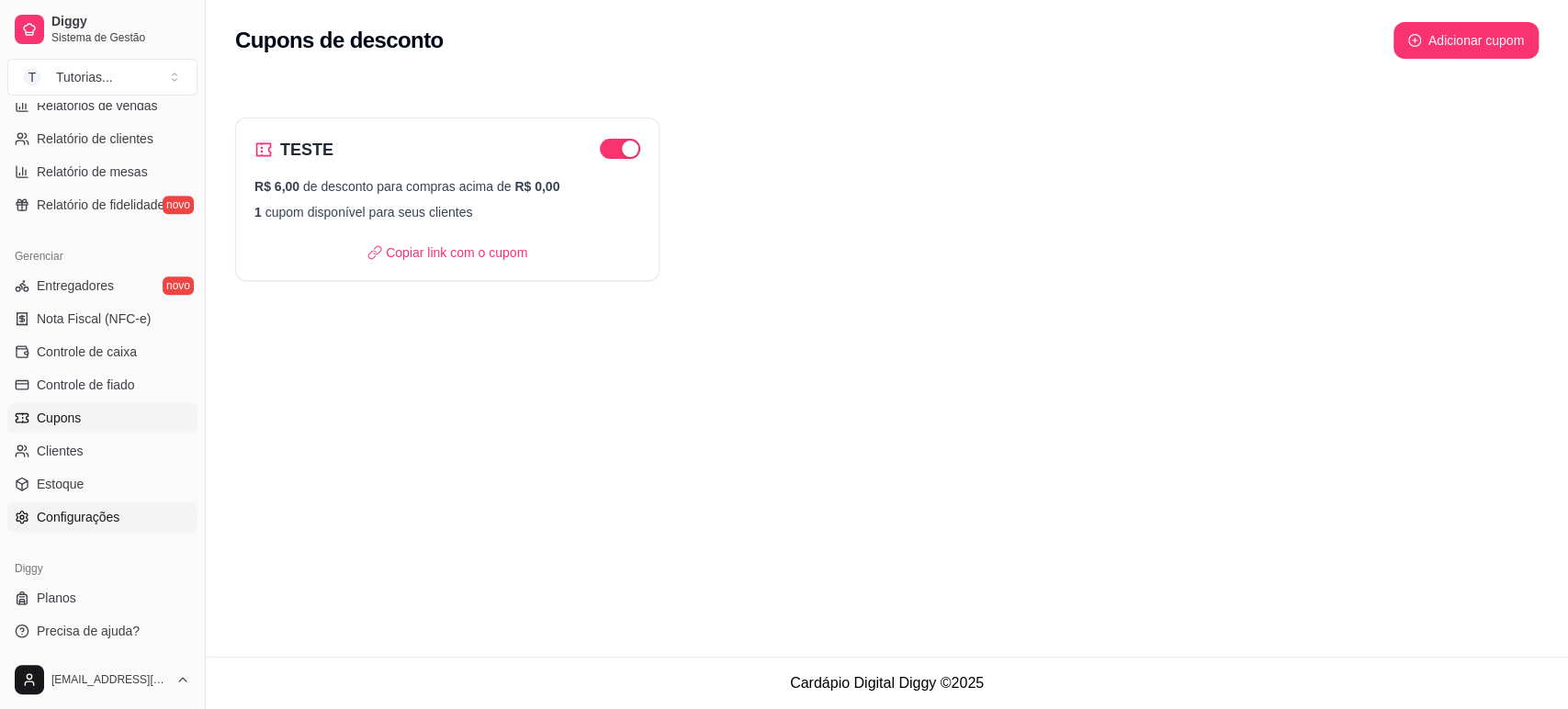
click at [99, 512] on span "Configurações" at bounding box center [78, 517] width 82 height 19
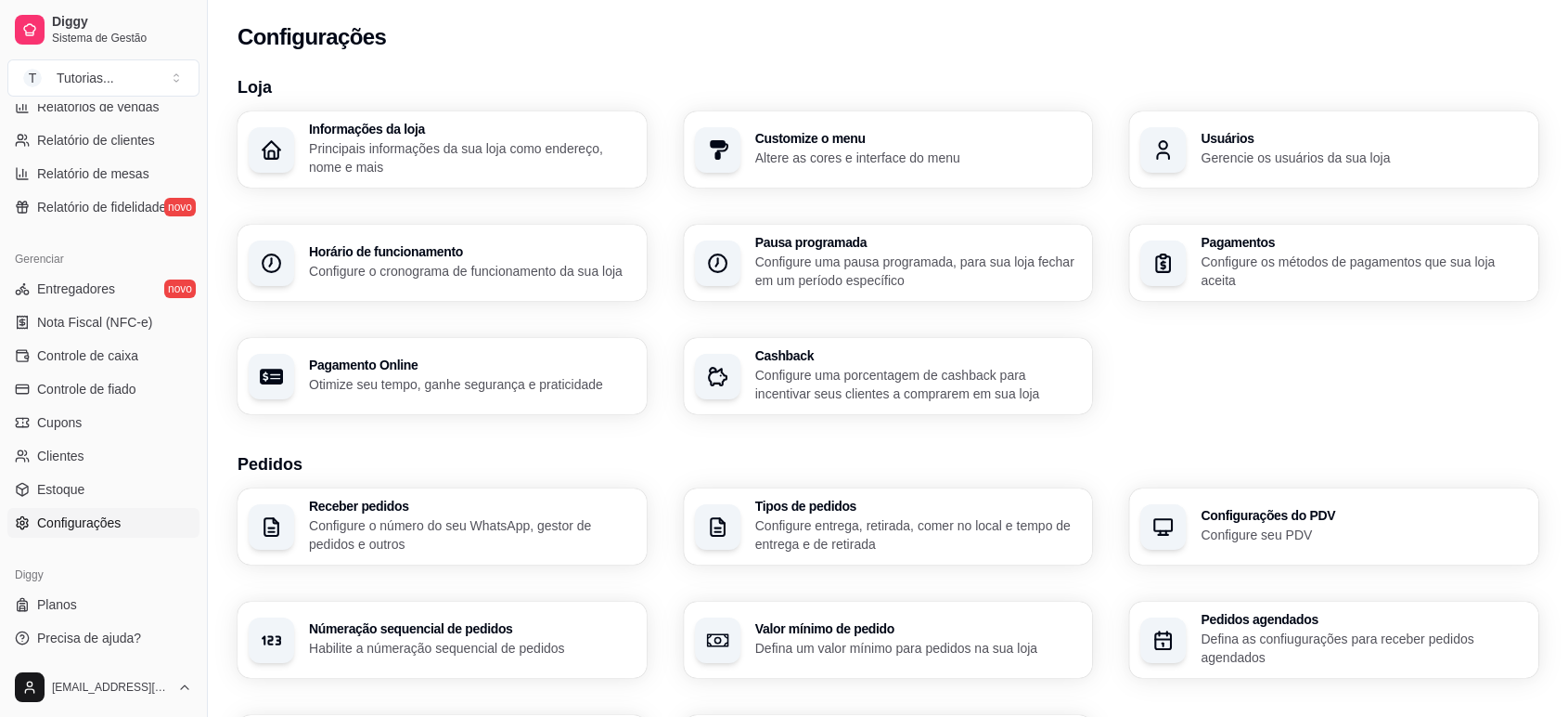
click at [821, 387] on p "Configure uma porcentagem de cashback para incentivar seus clientes a comprarem…" at bounding box center [919, 384] width 327 height 37
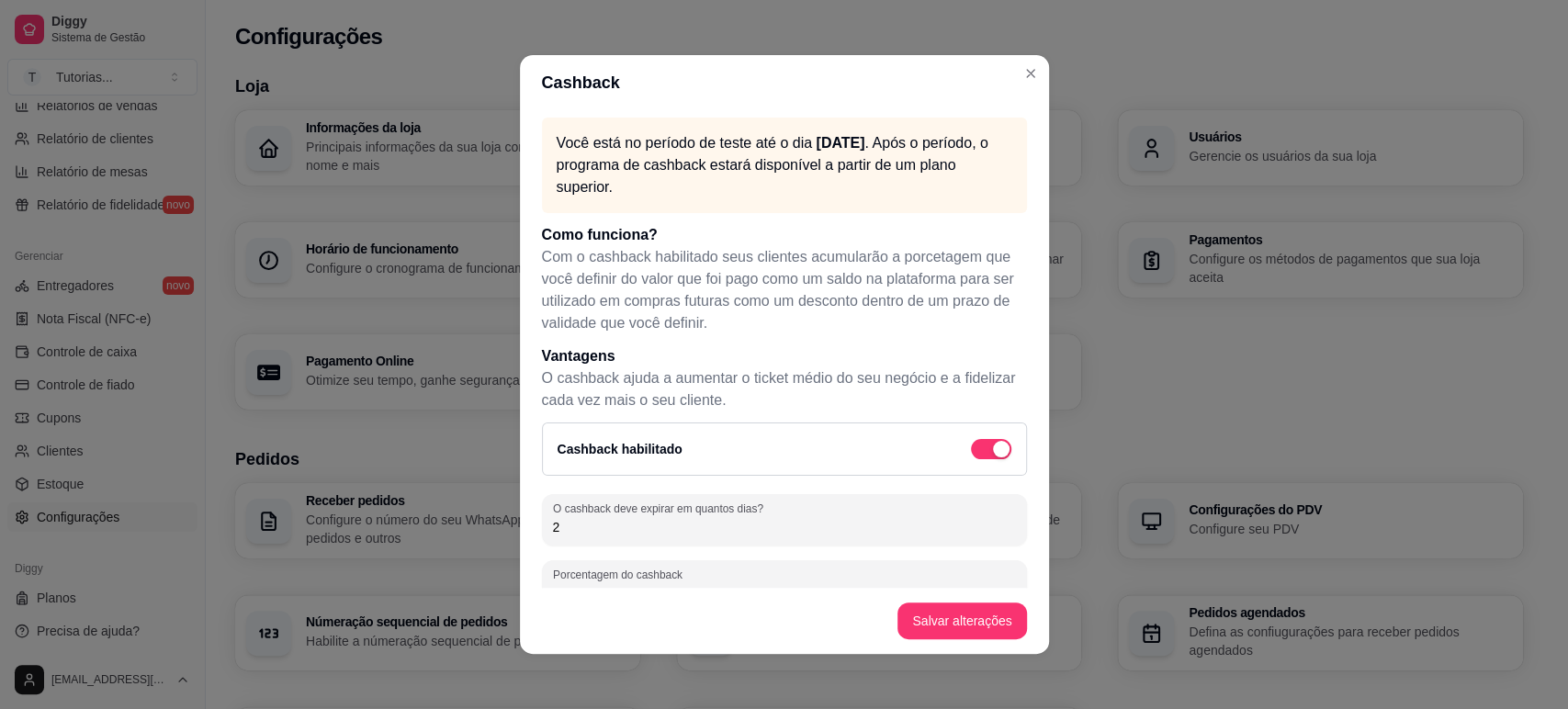
scroll to position [124, 0]
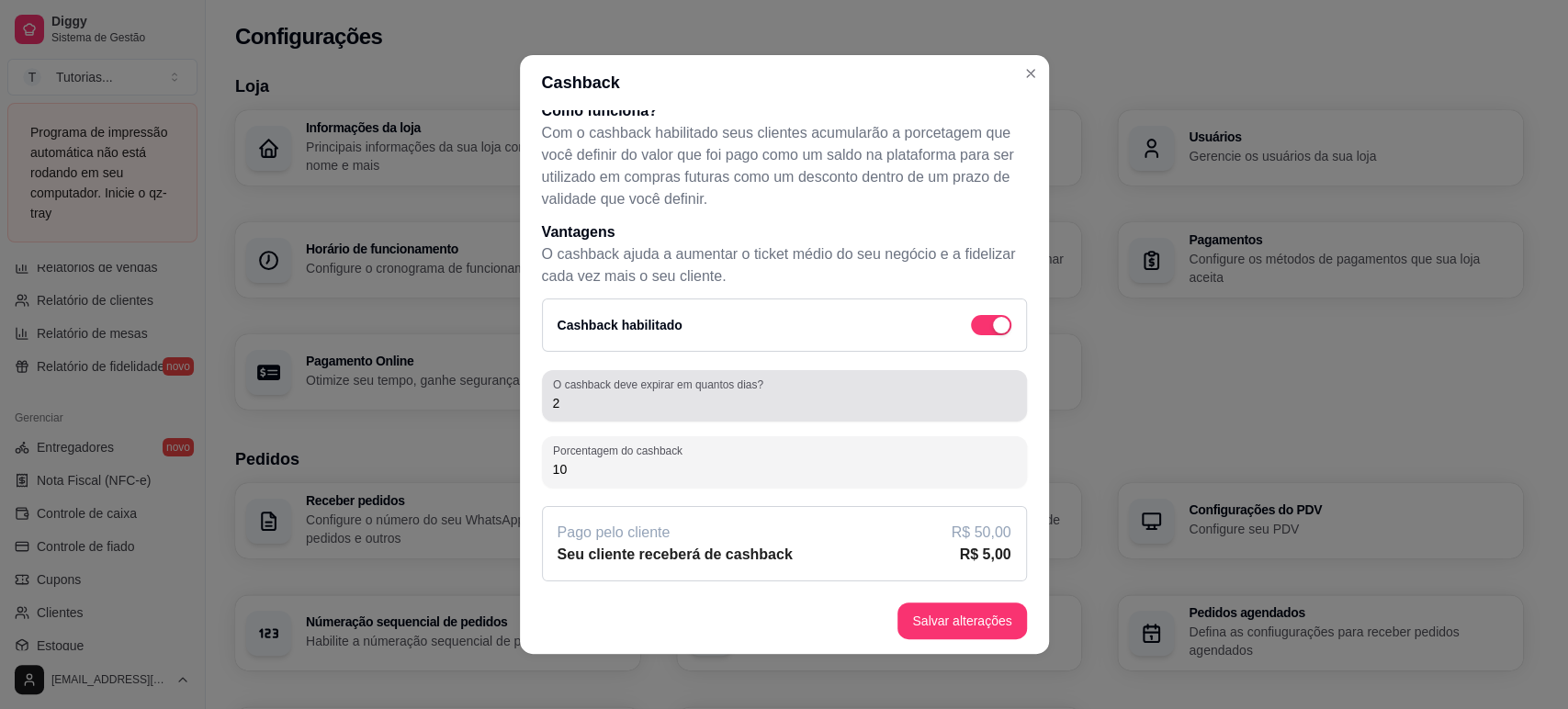
click at [810, 410] on input "2" at bounding box center [785, 403] width 463 height 19
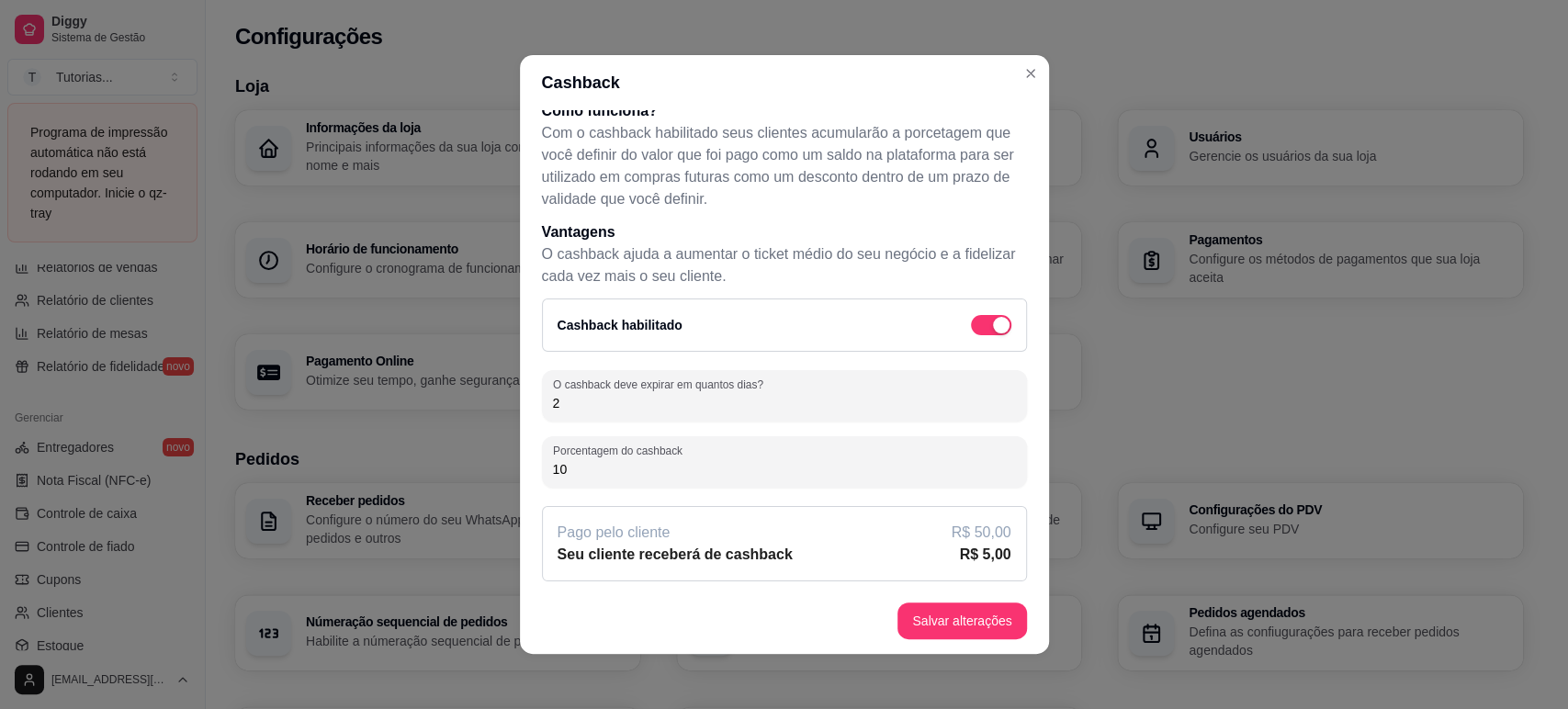
click at [810, 410] on input "2" at bounding box center [785, 403] width 463 height 19
click at [810, 410] on input "3" at bounding box center [785, 403] width 463 height 19
type input "30"
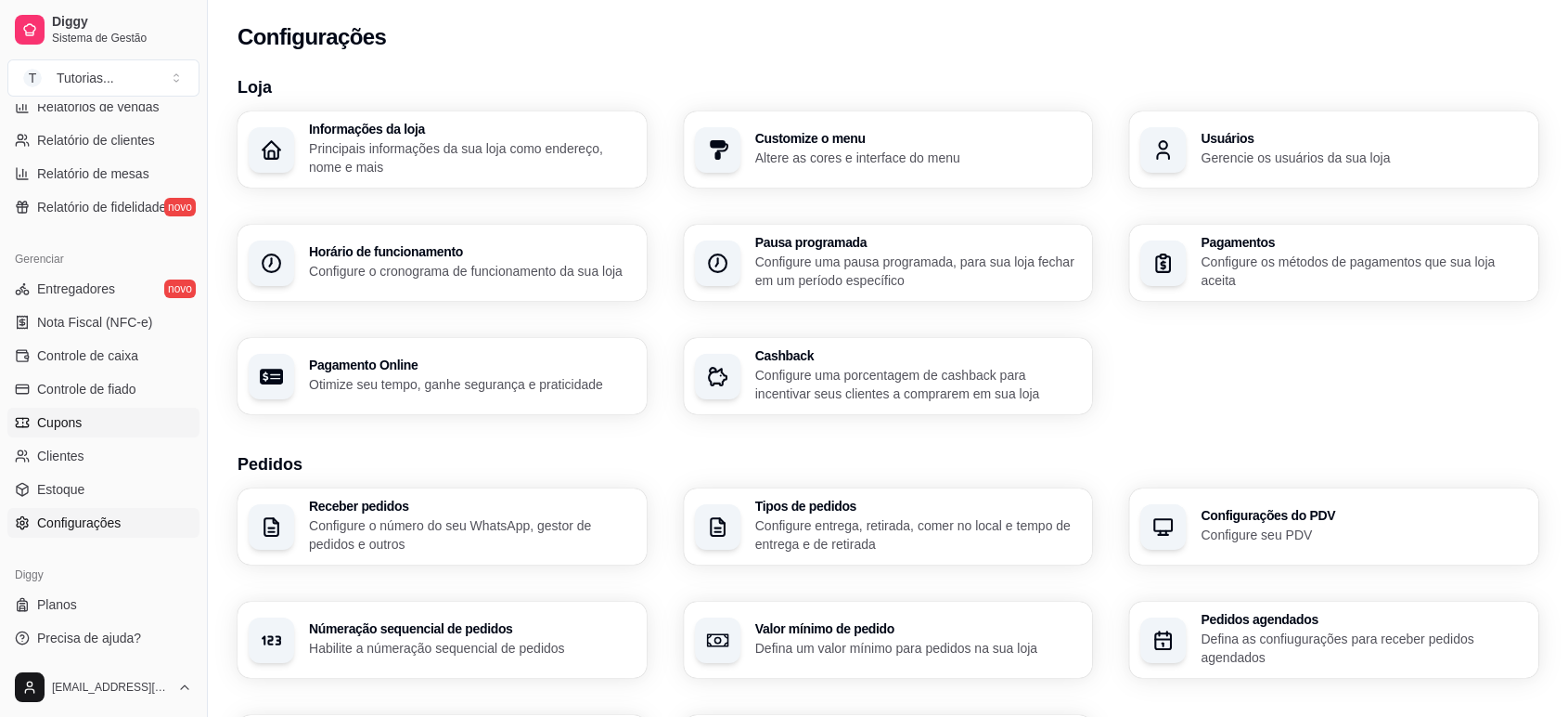
click at [97, 418] on link "Cupons" at bounding box center [103, 422] width 192 height 30
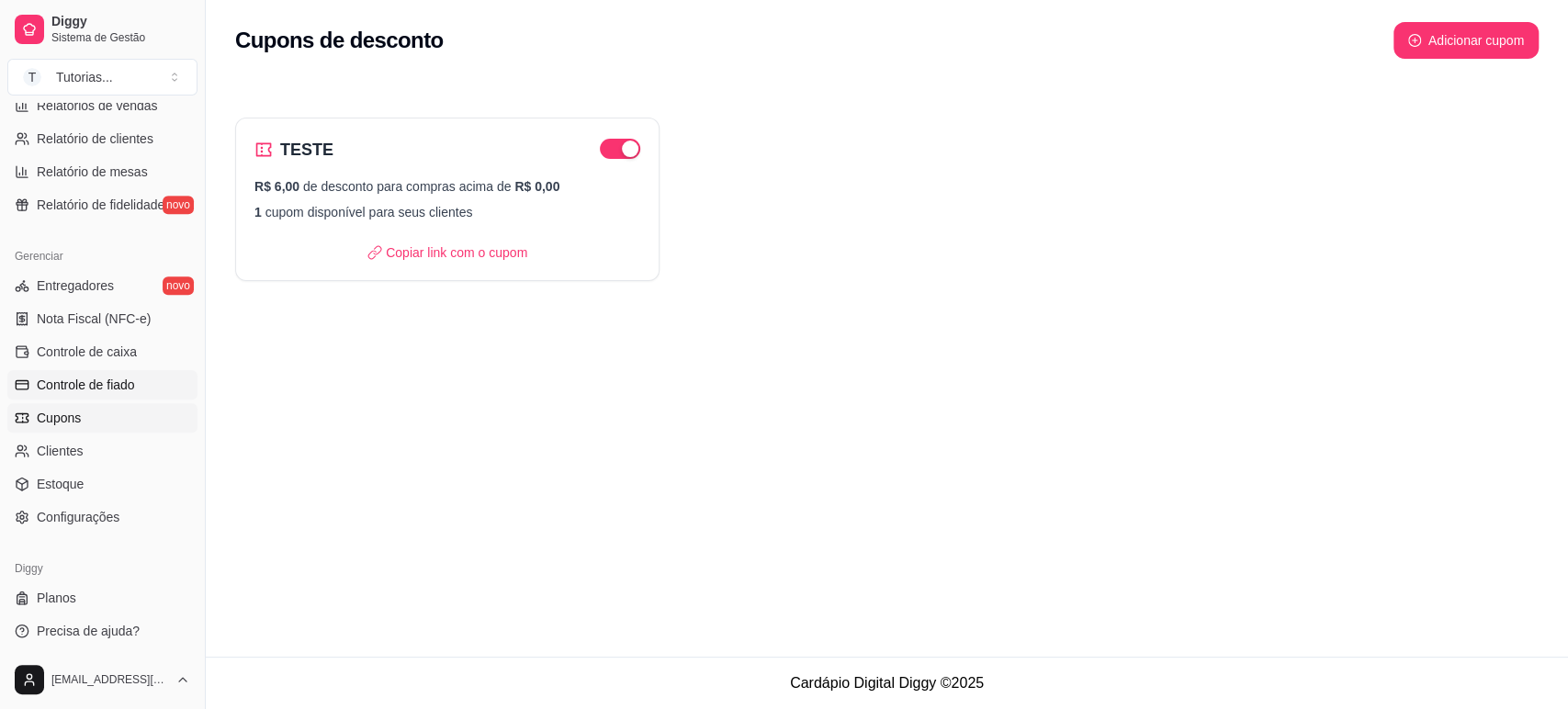
drag, startPoint x: 96, startPoint y: 414, endPoint x: 123, endPoint y: 375, distance: 47.4
click at [123, 375] on ul "Entregadores novo Nota Fiscal (NFC-e) Controle de caixa Controle de fiado Cupon…" at bounding box center [102, 401] width 190 height 261
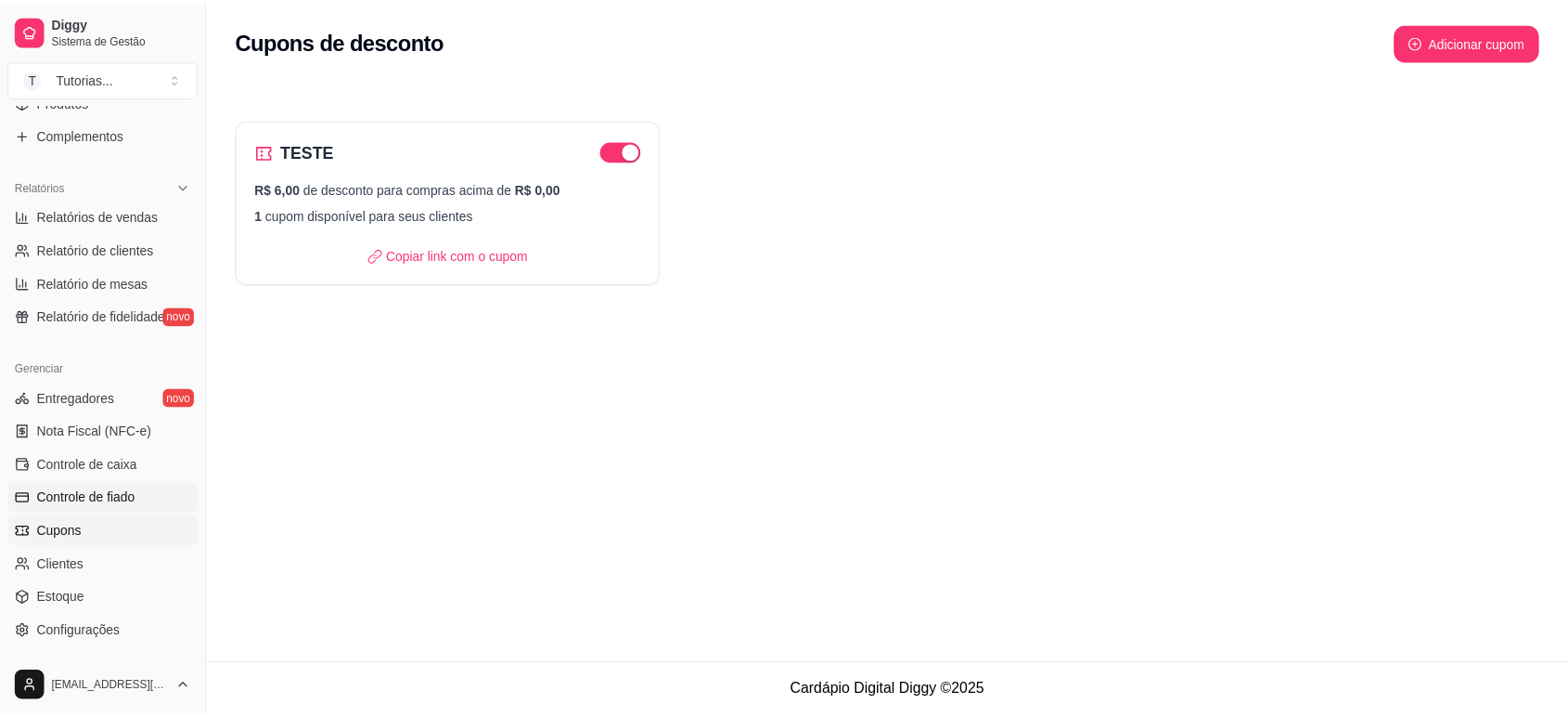
scroll to position [505, 0]
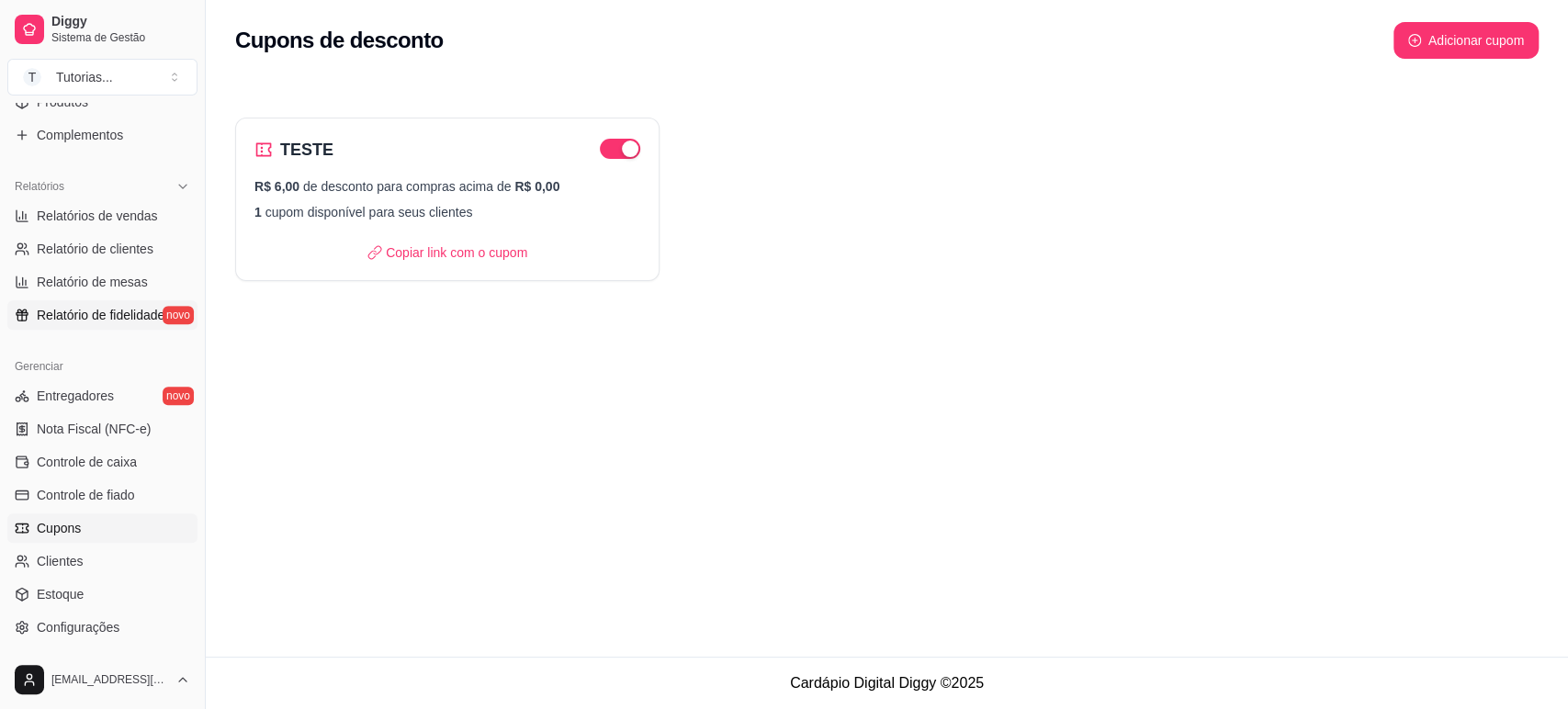
click at [130, 326] on link "Relatório de fidelidade novo" at bounding box center [102, 315] width 190 height 29
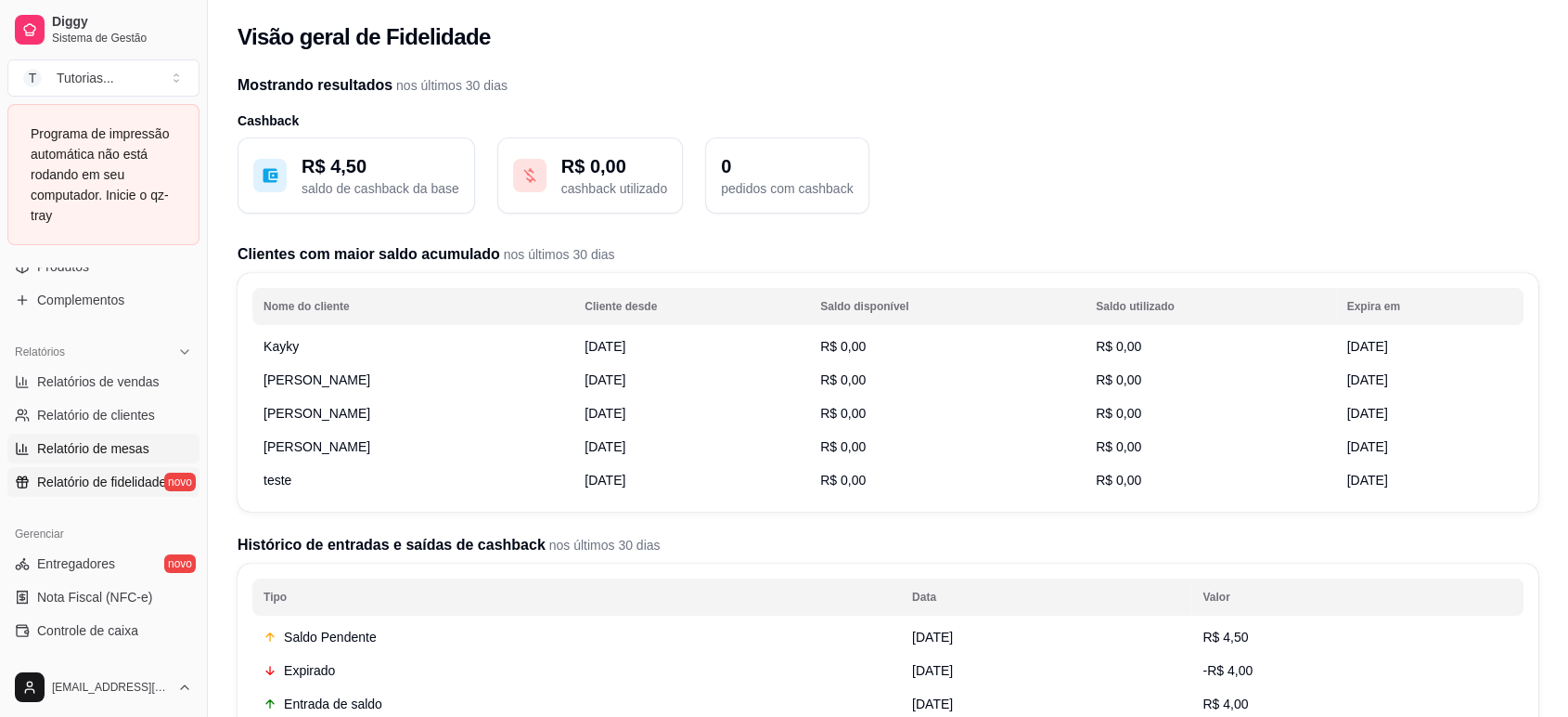
click at [138, 446] on span "Relatório de mesas" at bounding box center [92, 448] width 112 height 19
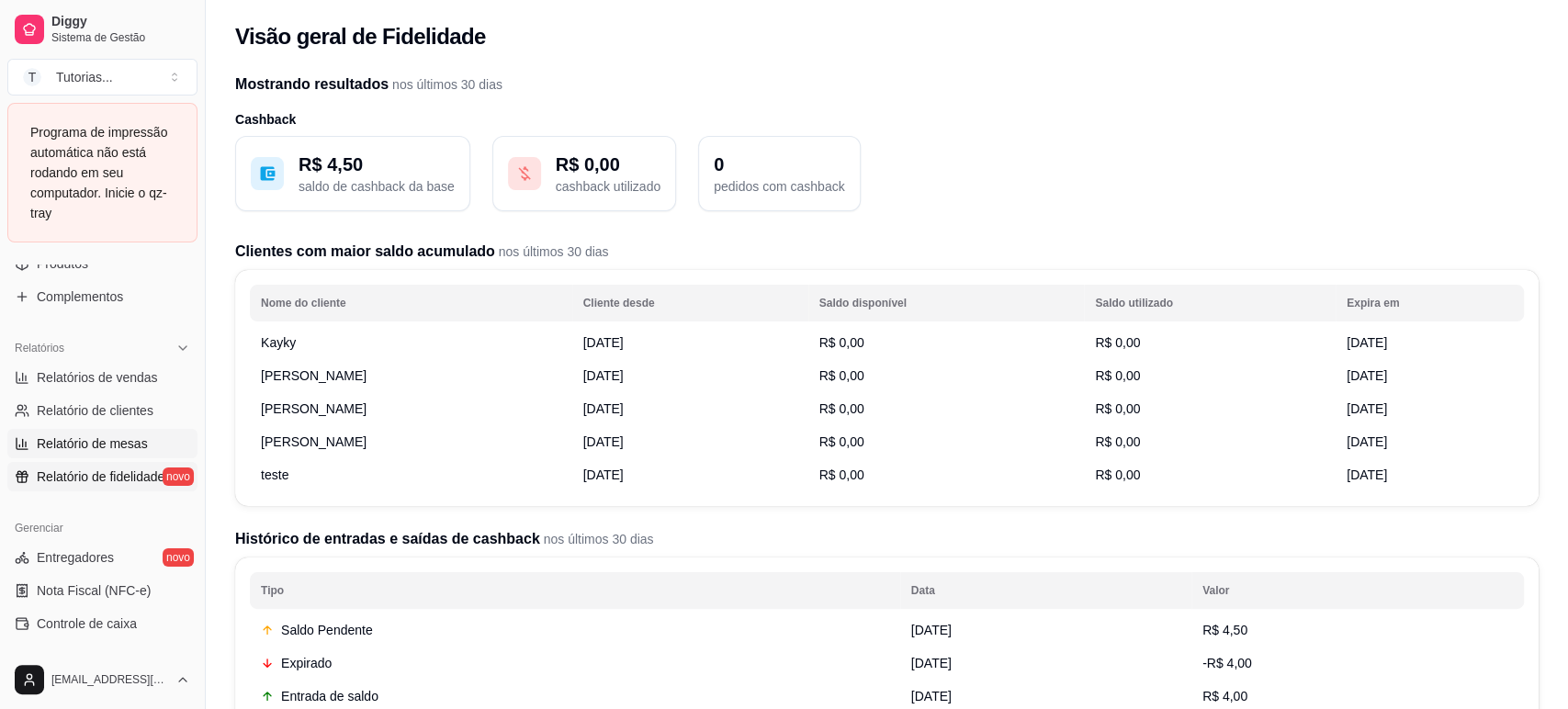
select select "TOTAL_OF_ORDERS"
select select "7"
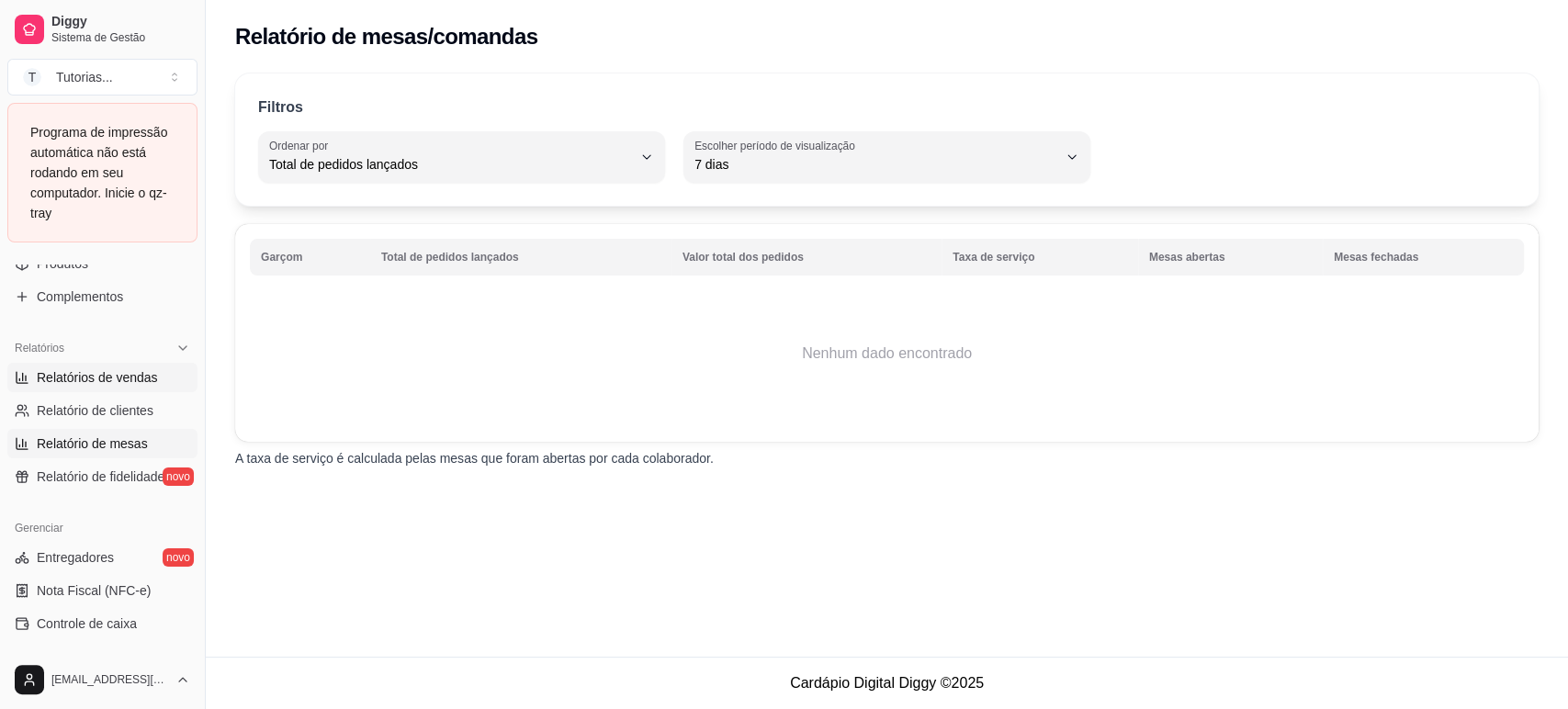
click at [125, 380] on span "Relatórios de vendas" at bounding box center [97, 377] width 122 height 19
select select "ALL"
select select "0"
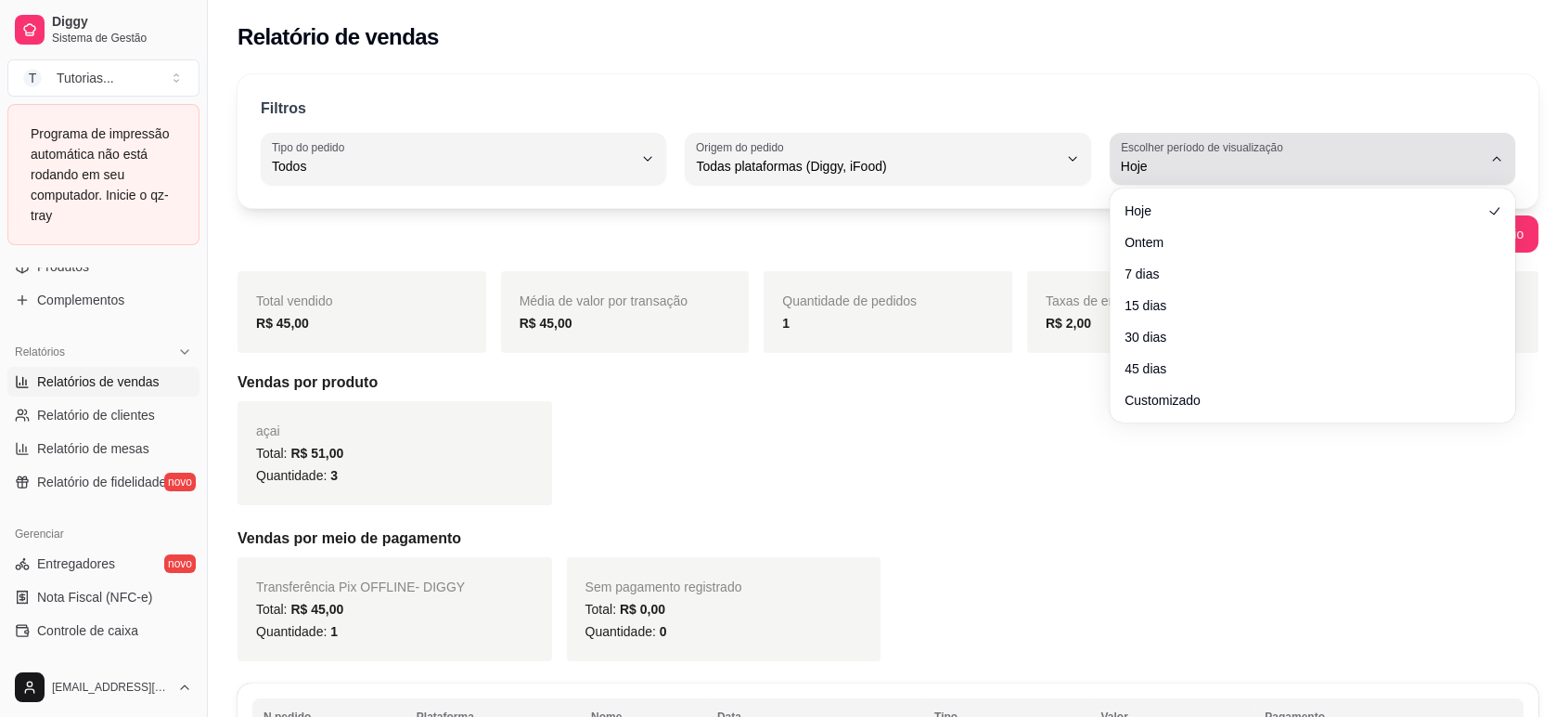
click at [1295, 168] on span "Hoje" at bounding box center [1301, 166] width 361 height 19
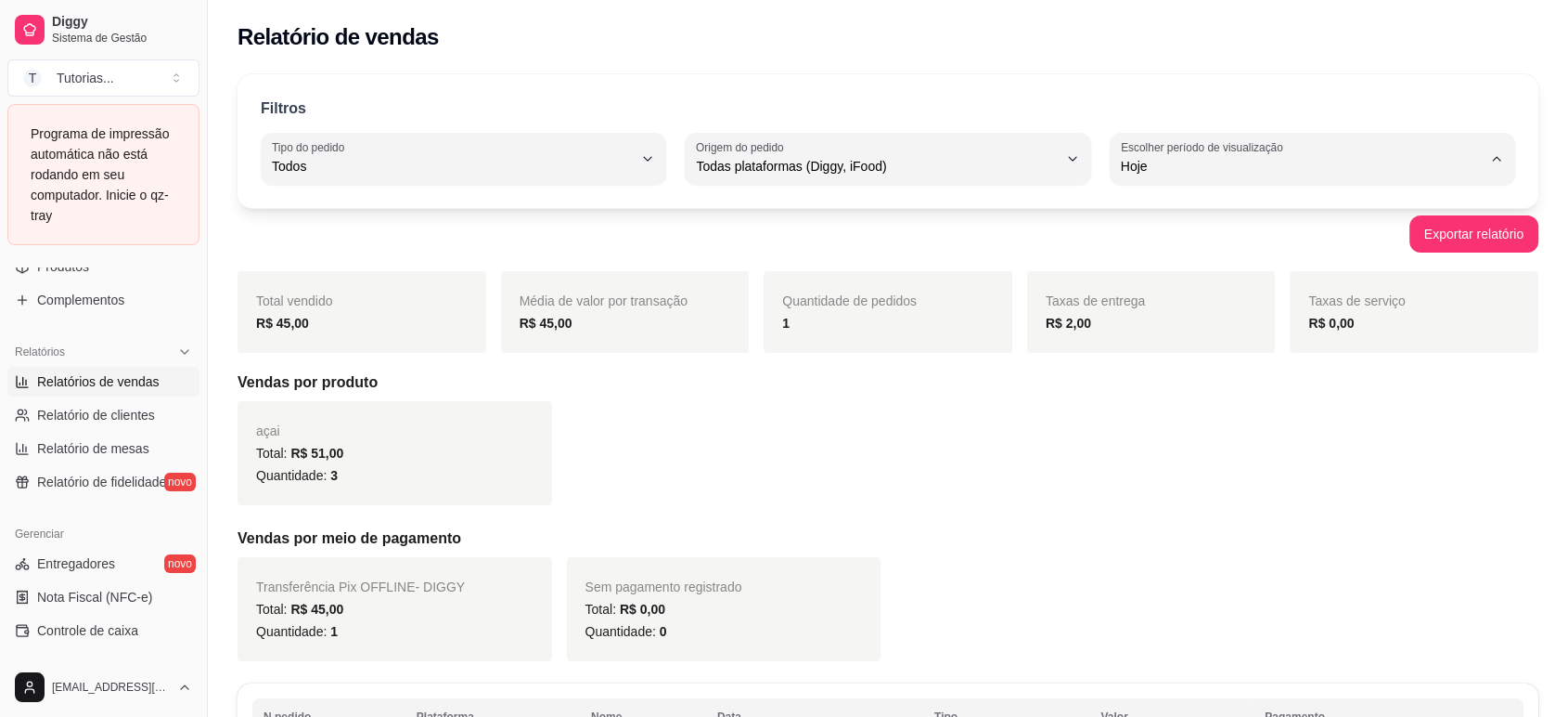
click at [1200, 365] on span "45 dias" at bounding box center [1303, 362] width 343 height 18
type input "45"
select select "45"
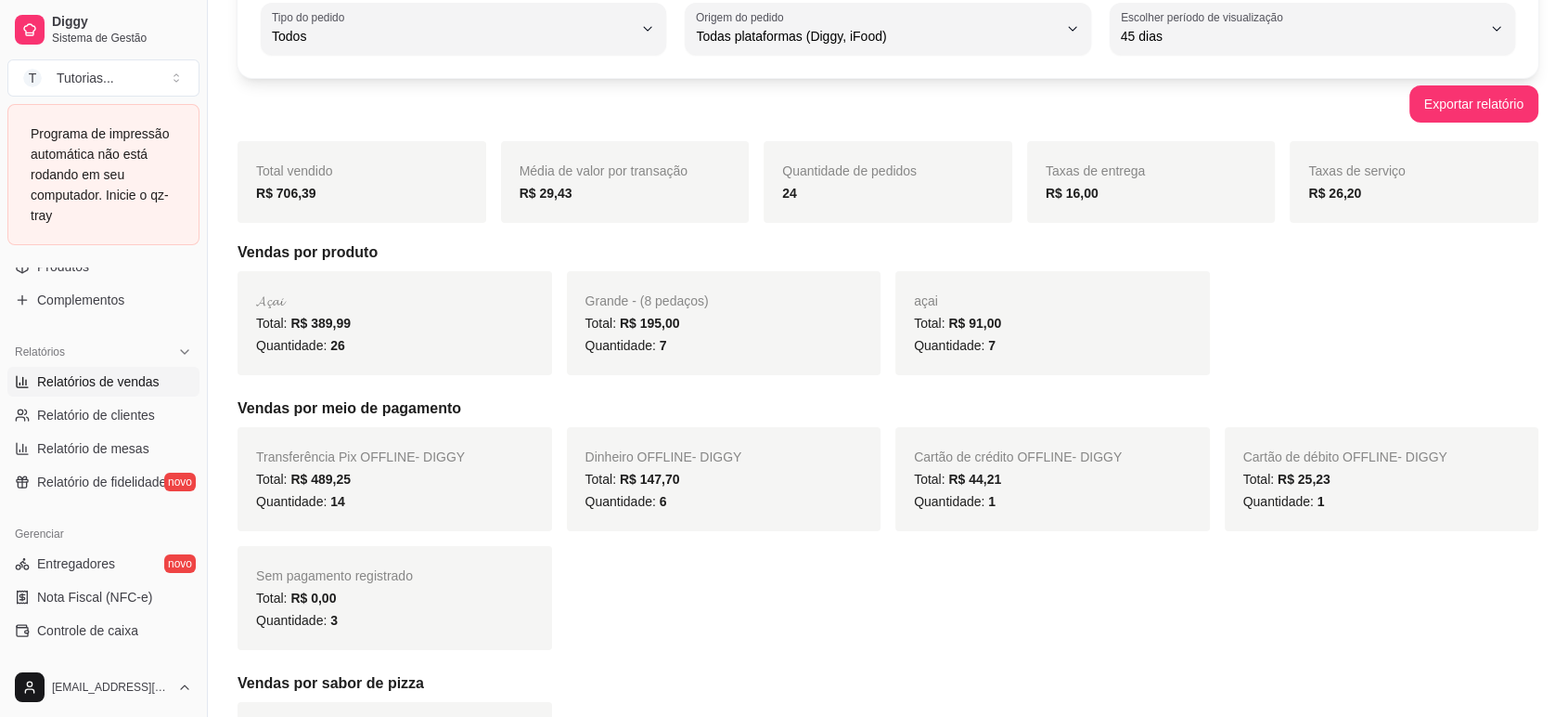
scroll to position [132, 0]
click at [1178, 63] on div "Filtros ALL Tipo do pedido Todos Entrega Retirada Mesa Consumo local Tipo do pe…" at bounding box center [888, 9] width 1301 height 134
click at [1173, 51] on button "Escolher período de visualização 45 dias" at bounding box center [1312, 27] width 405 height 52
click at [1160, 259] on span "Customizado" at bounding box center [1303, 260] width 343 height 18
type input "-1"
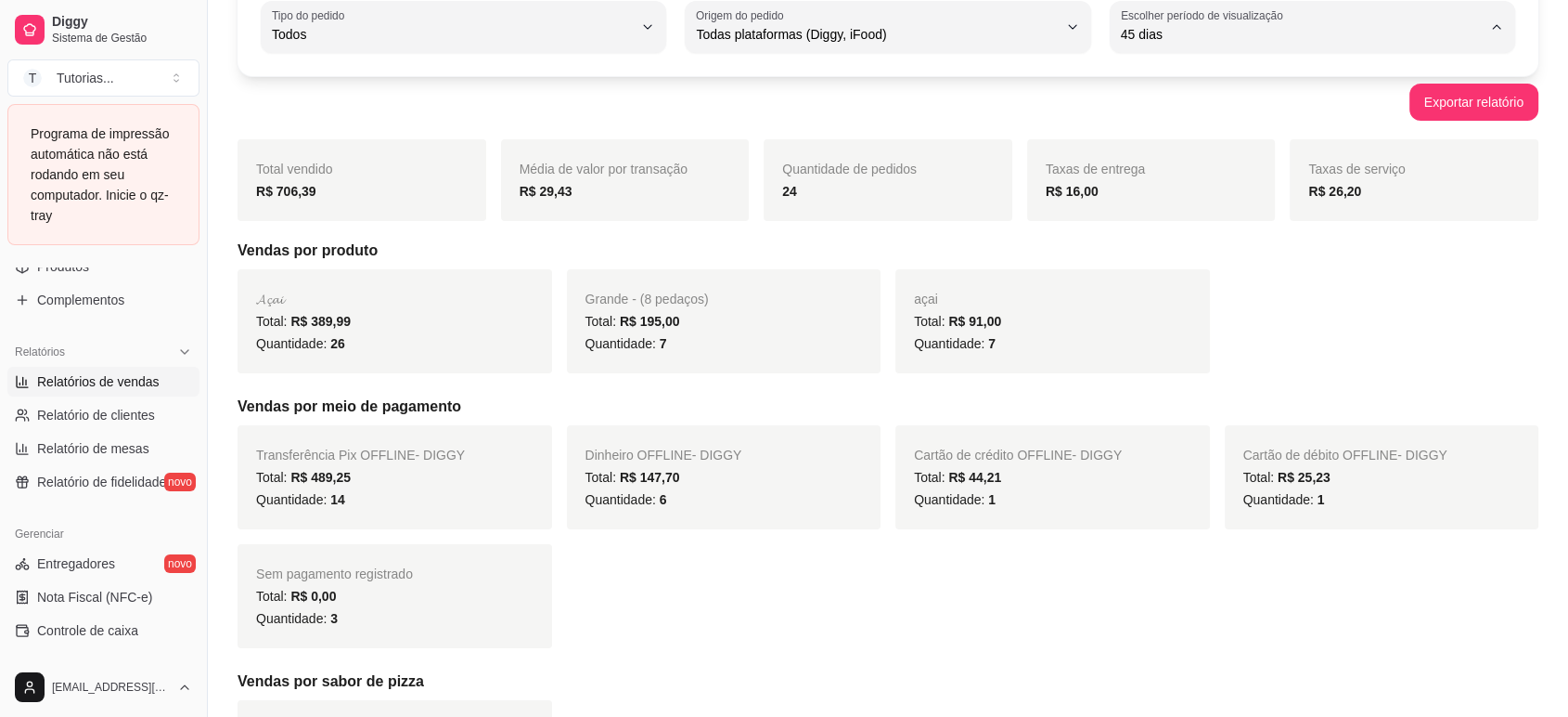
select select "-1"
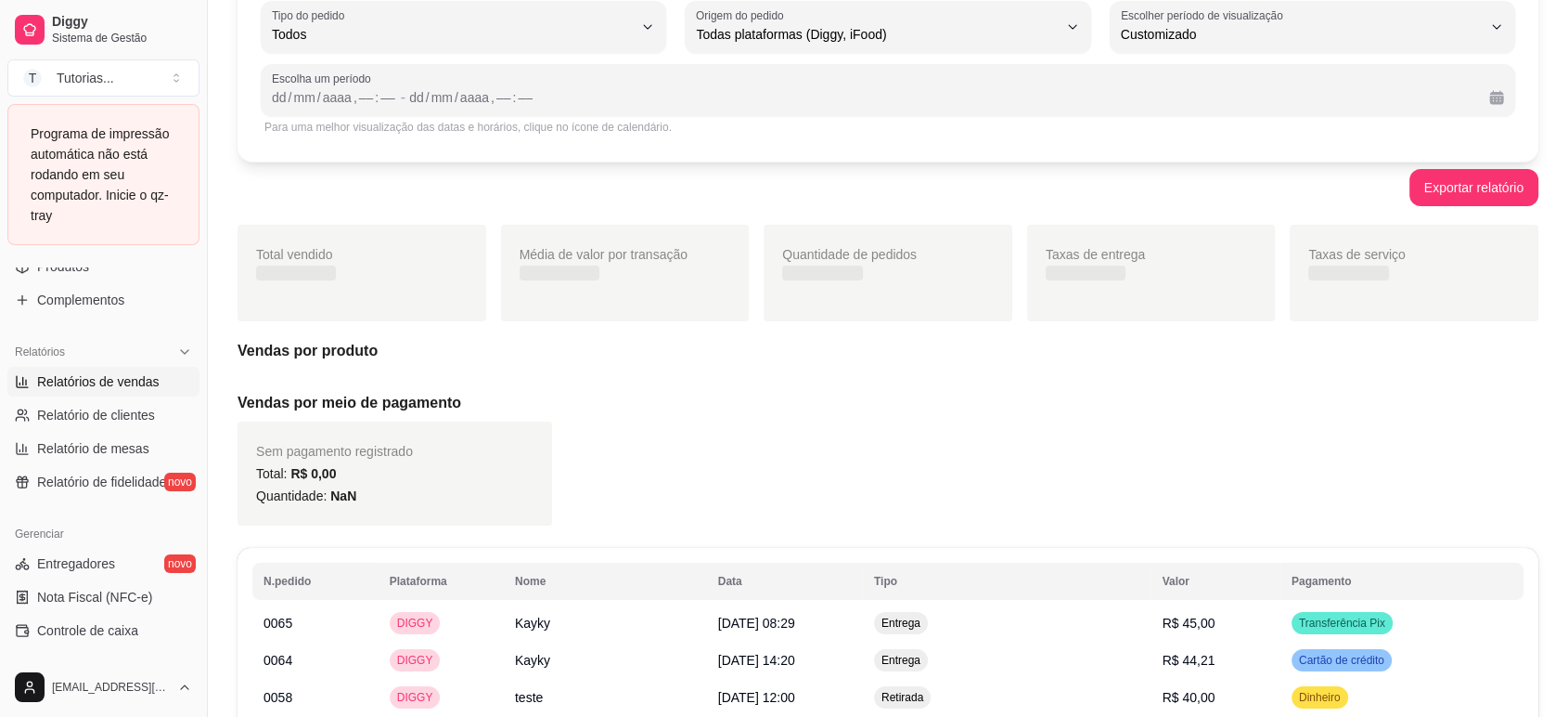
scroll to position [17, 0]
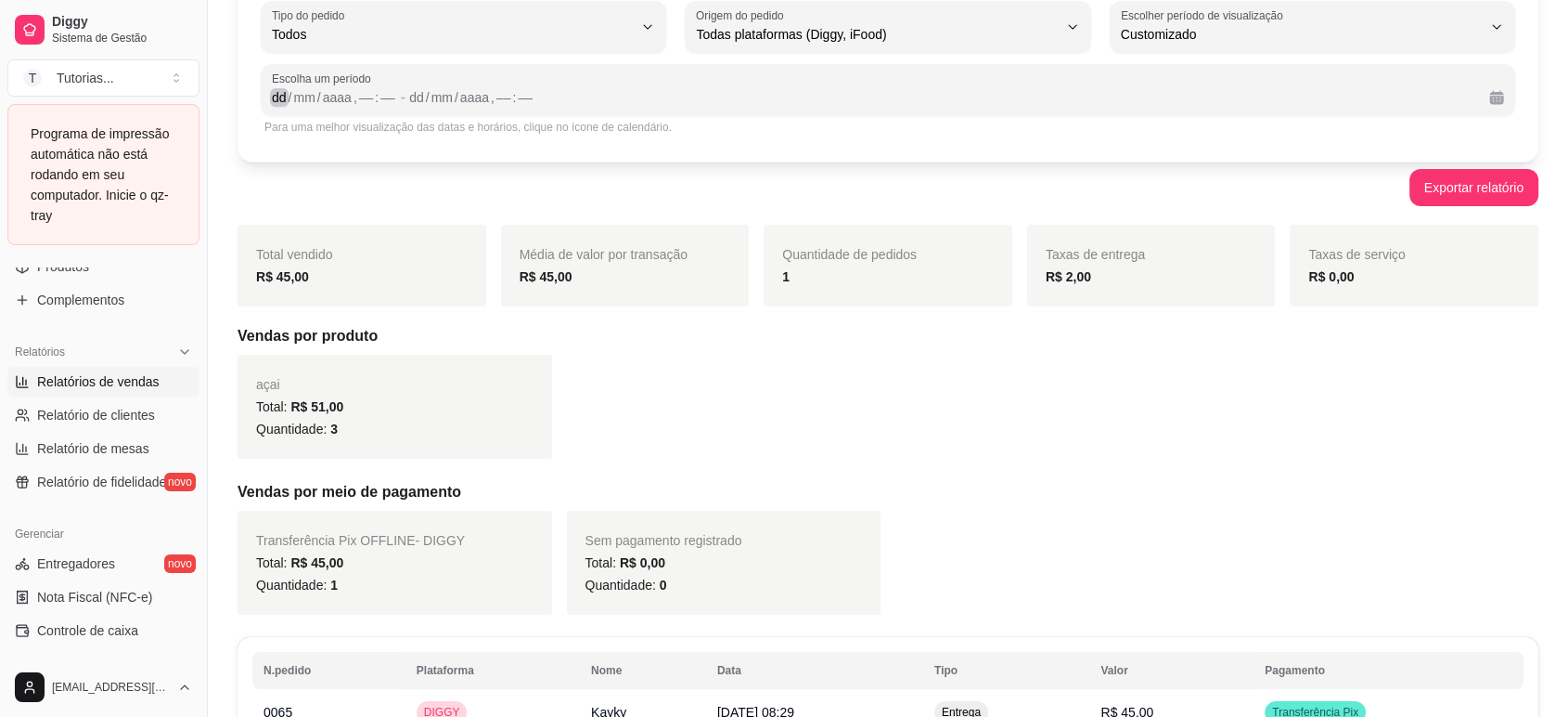
click at [271, 100] on div "dd" at bounding box center [279, 97] width 19 height 19
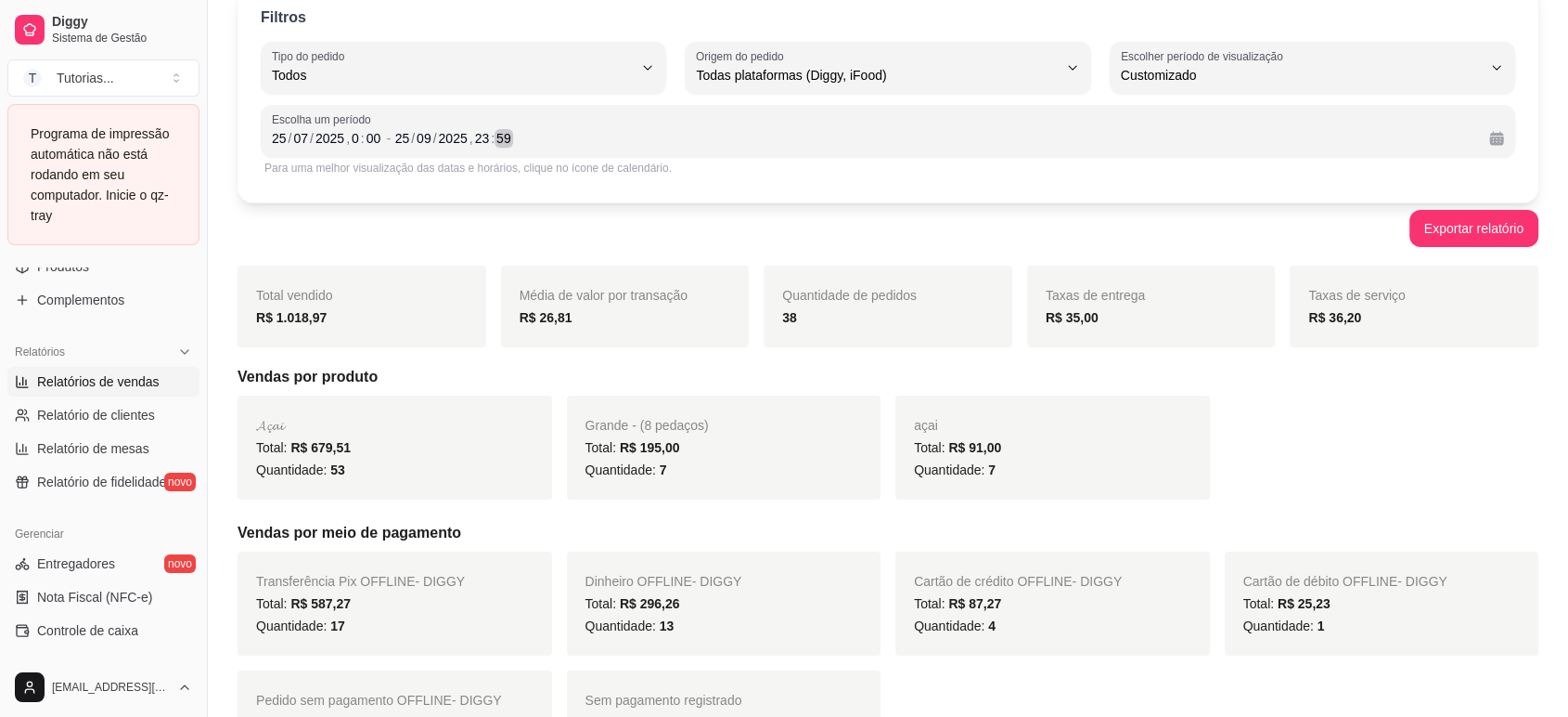
scroll to position [90, 0]
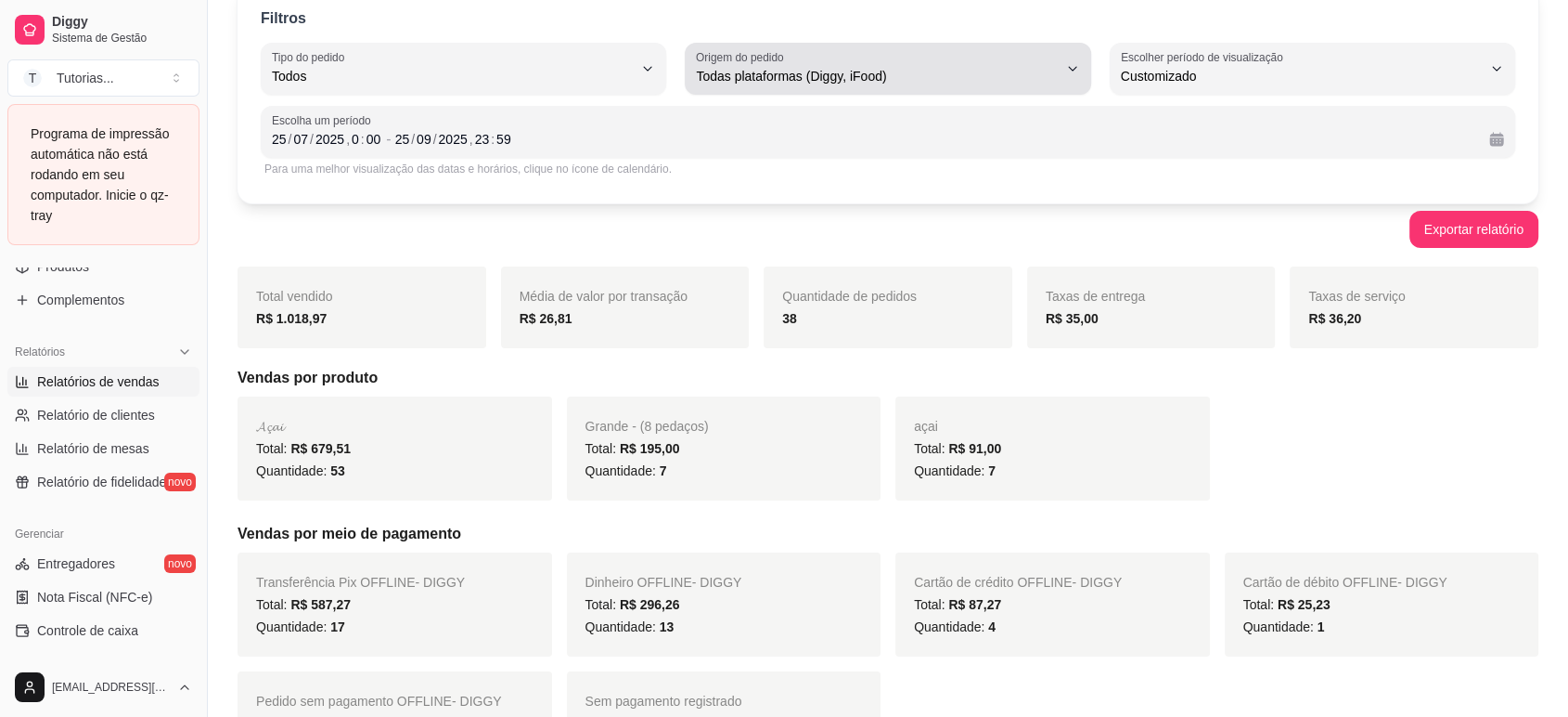
click at [874, 60] on div "Todas plataformas (Diggy, iFood)" at bounding box center [876, 68] width 361 height 37
click at [856, 78] on span "Todas plataformas (Diggy, iFood)" at bounding box center [876, 75] width 361 height 19
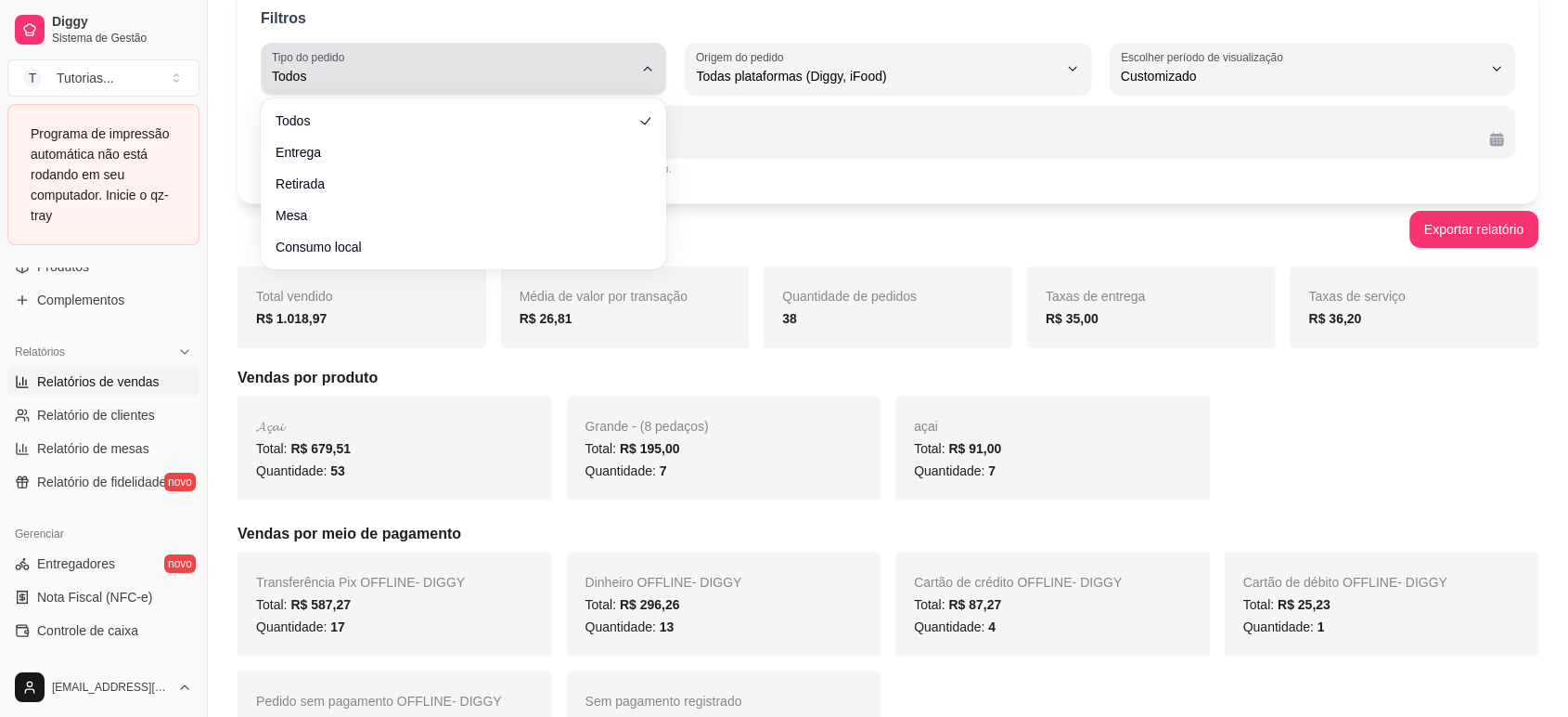
click at [524, 90] on button "Tipo do pedido Todos" at bounding box center [463, 68] width 405 height 52
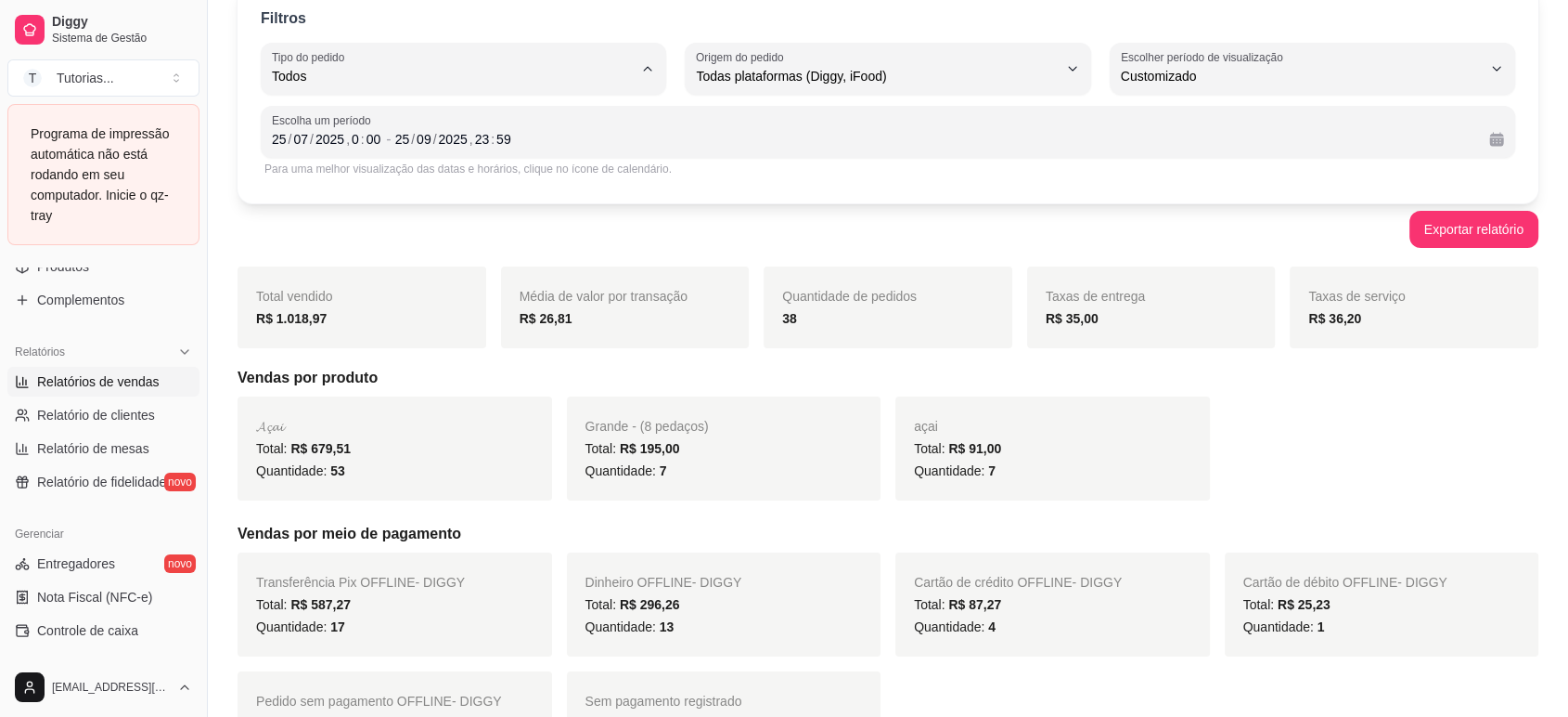
click at [470, 151] on span "Entrega" at bounding box center [455, 150] width 343 height 18
type input "DELIVERY"
select select "DELIVERY"
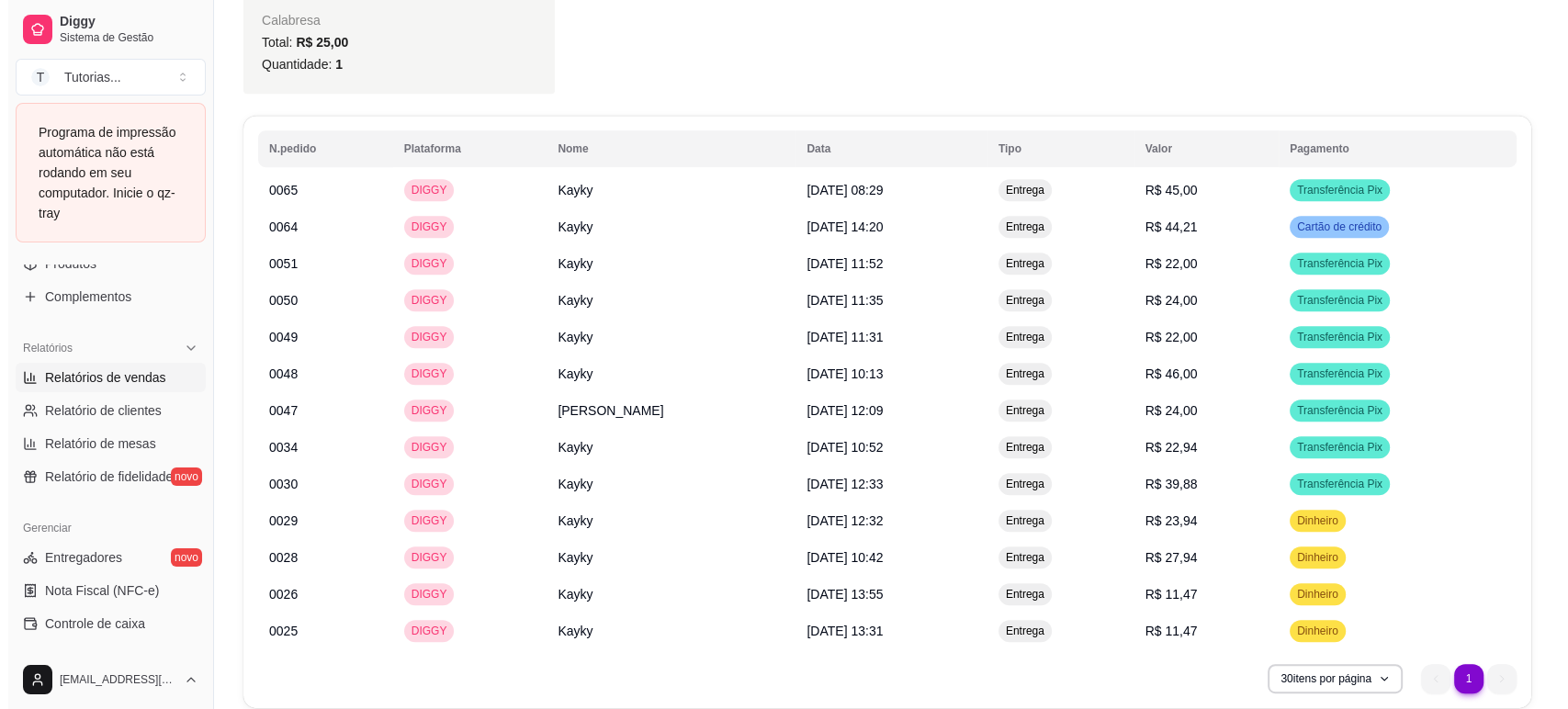
scroll to position [871, 0]
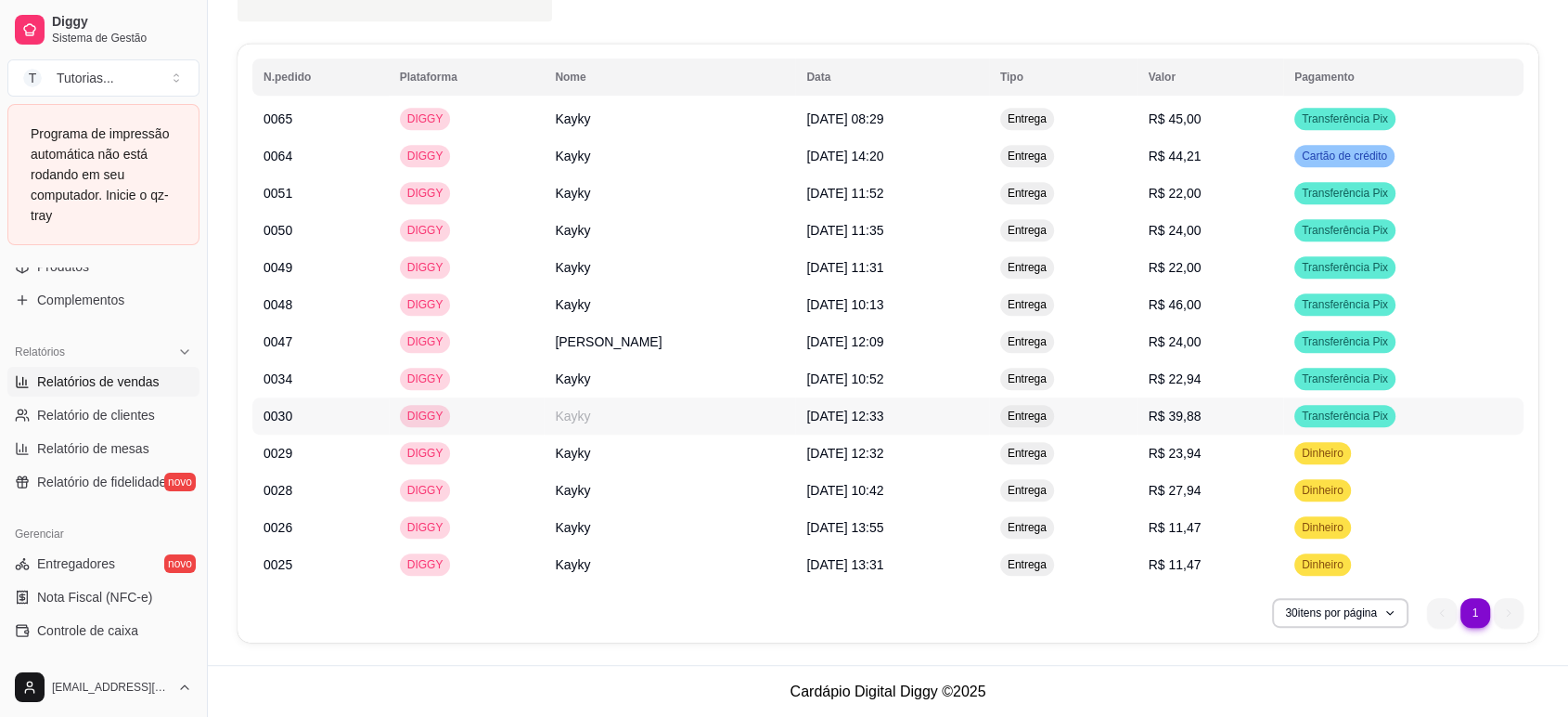
click at [1000, 423] on div "Entrega" at bounding box center [1027, 416] width 54 height 22
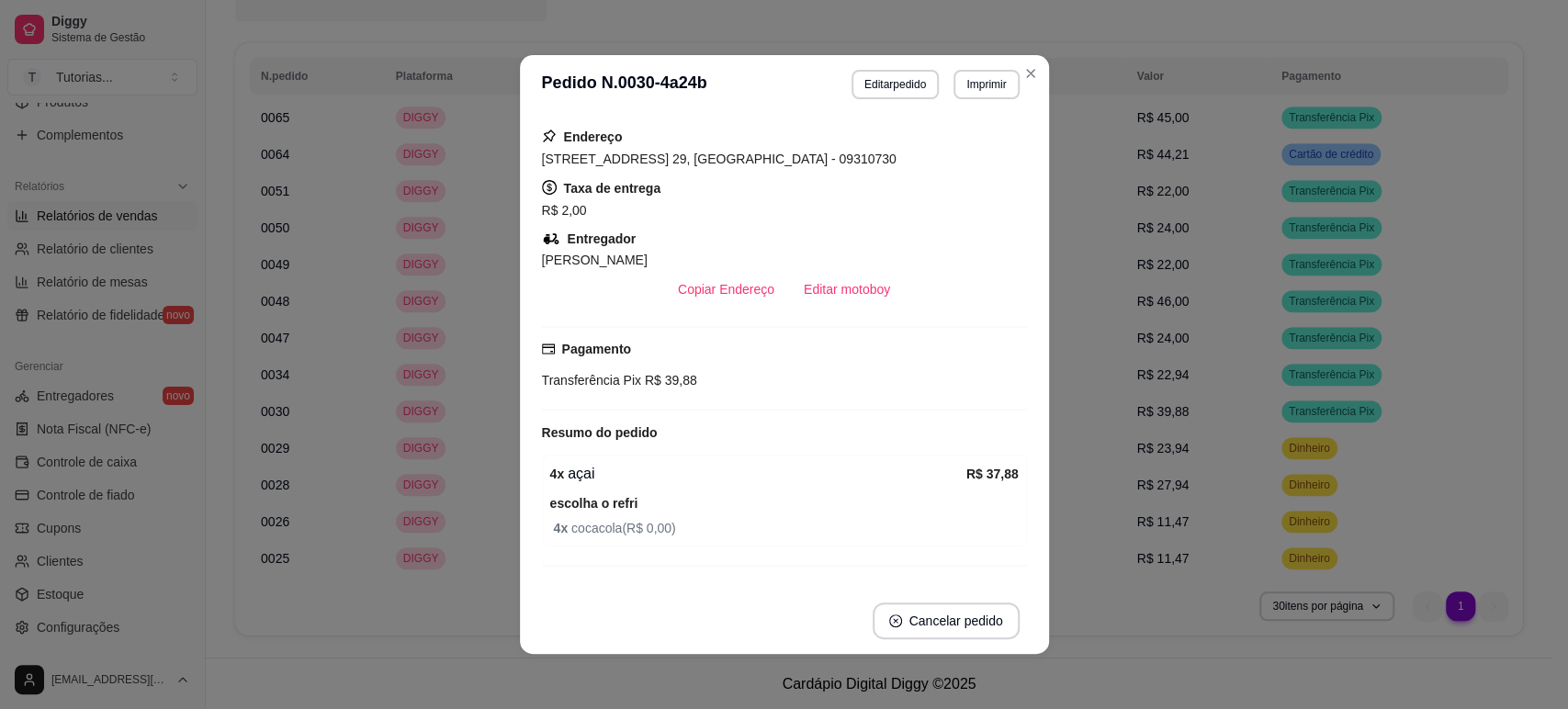
scroll to position [274, 0]
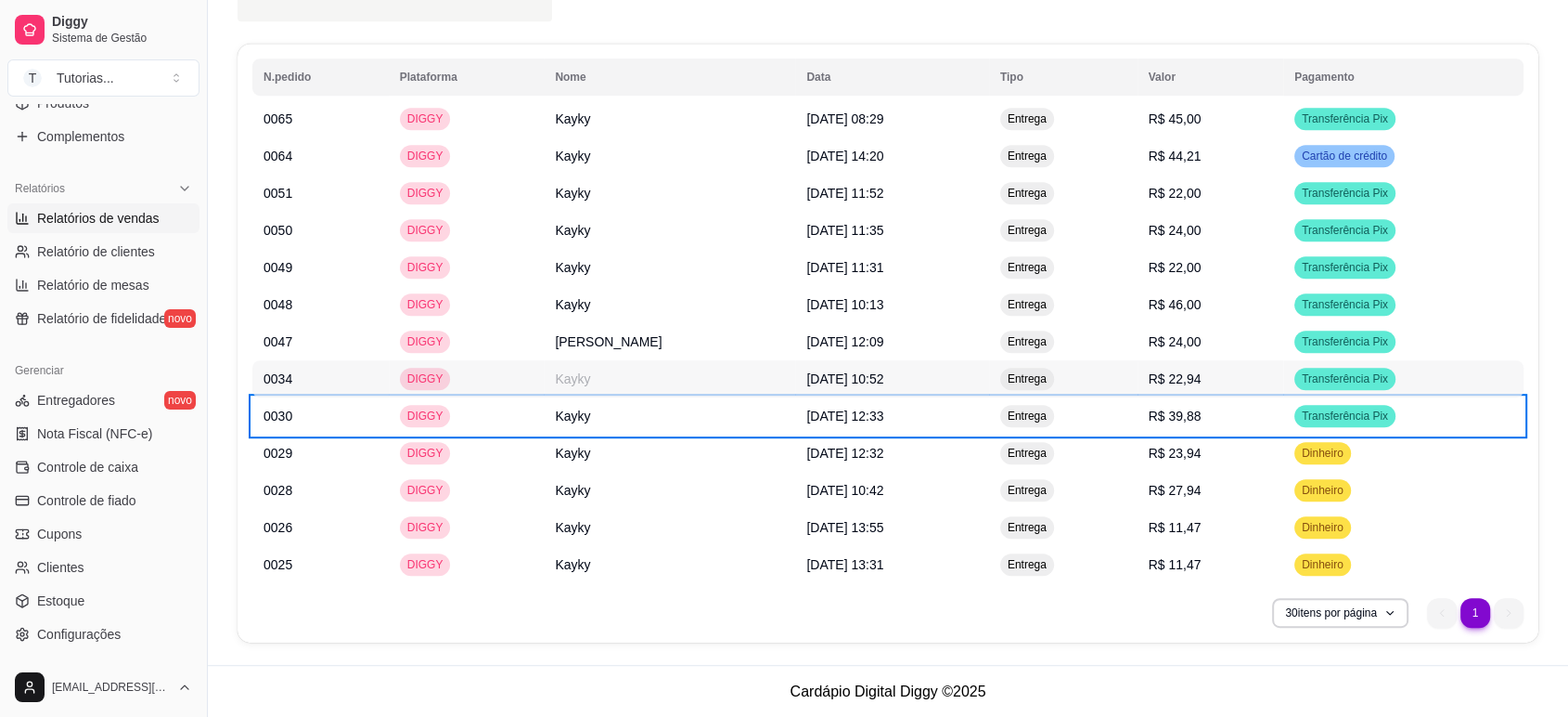
click at [1053, 373] on td "Entrega" at bounding box center [1064, 378] width 149 height 37
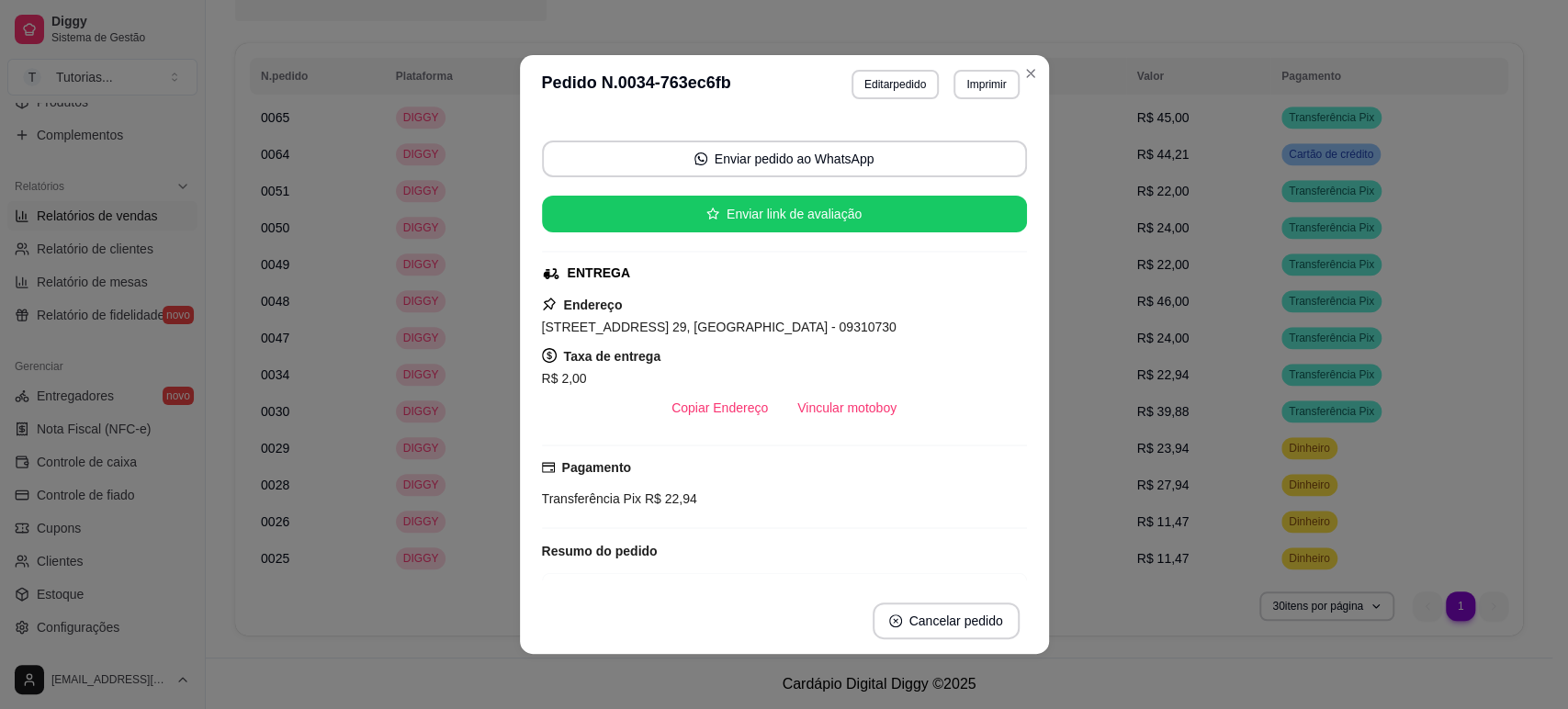
scroll to position [110, 0]
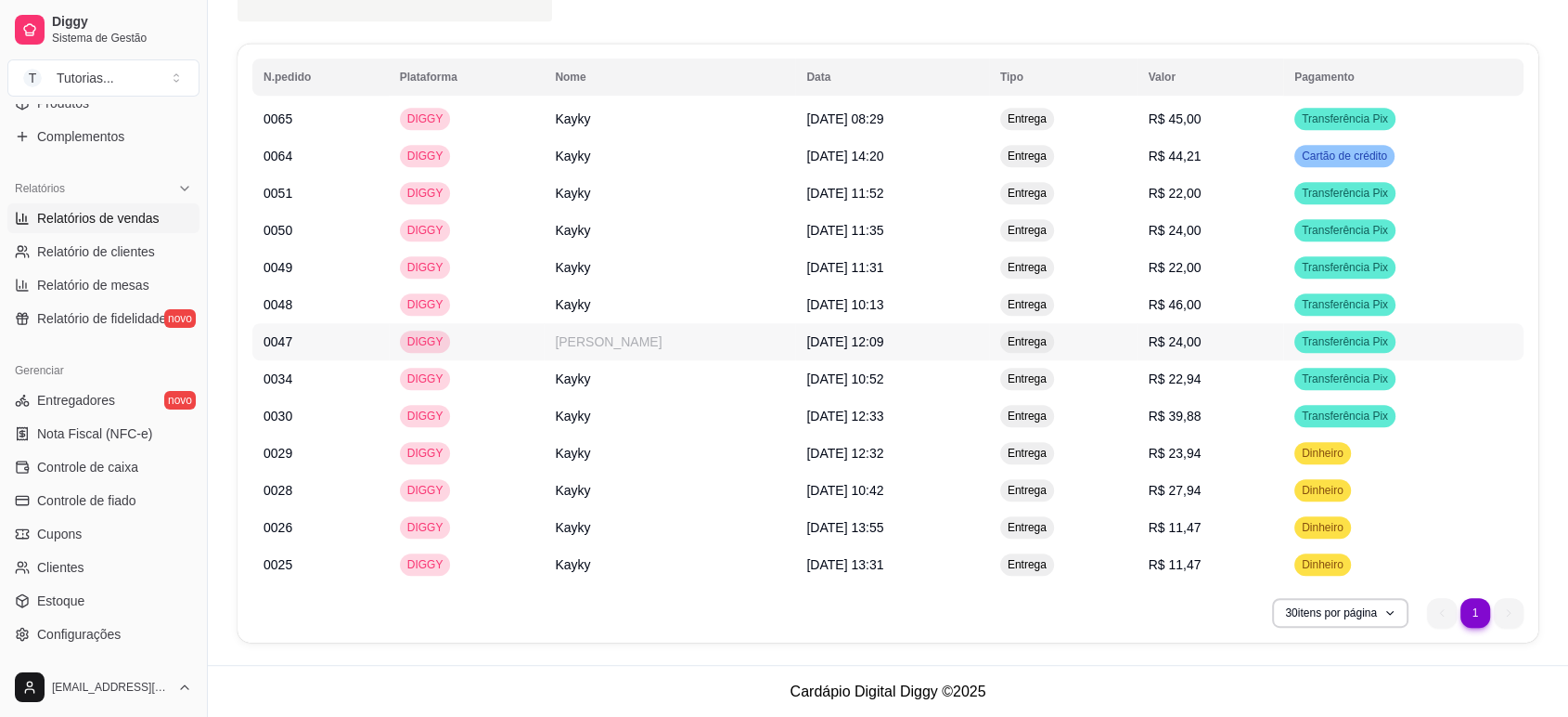
click at [931, 337] on td "[DATE] 12:09" at bounding box center [891, 341] width 193 height 37
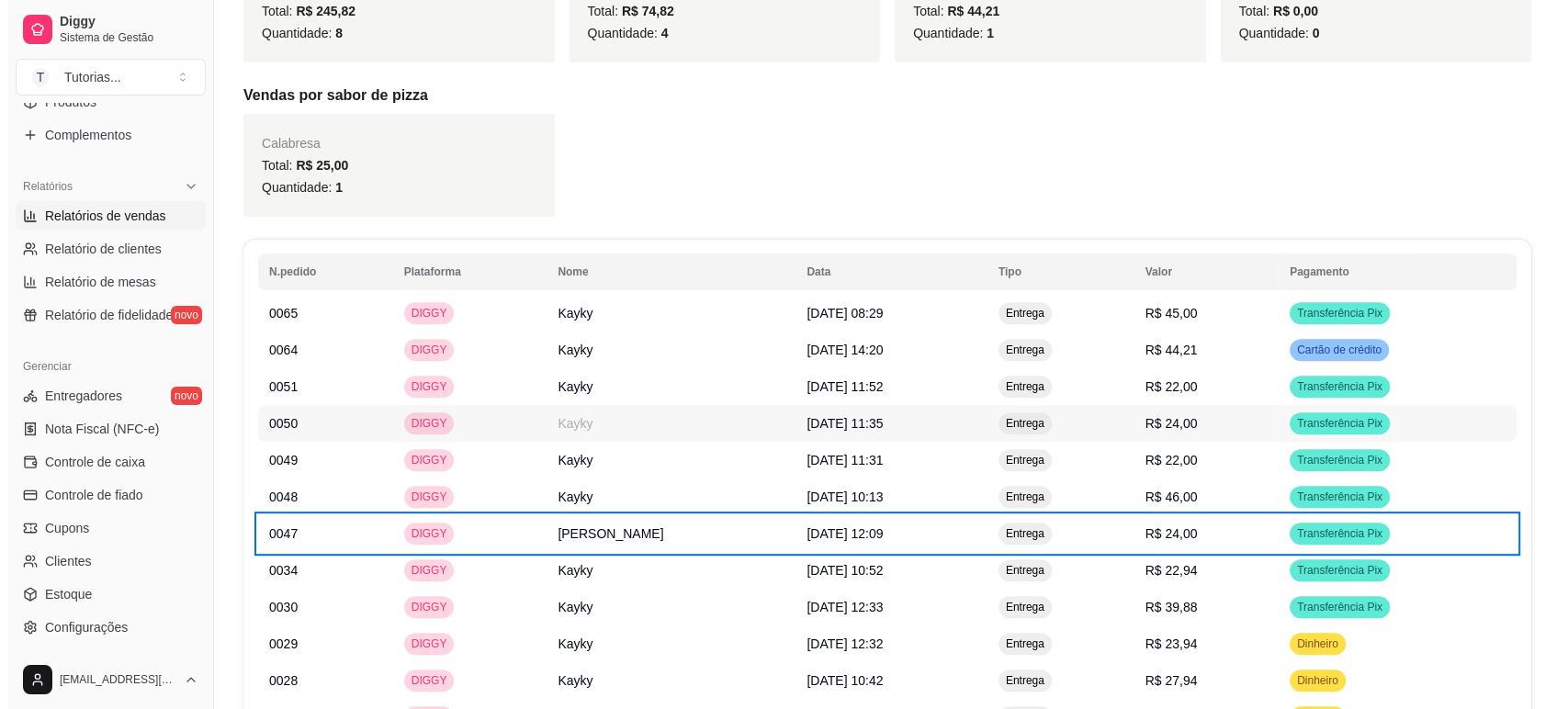
scroll to position [777, 0]
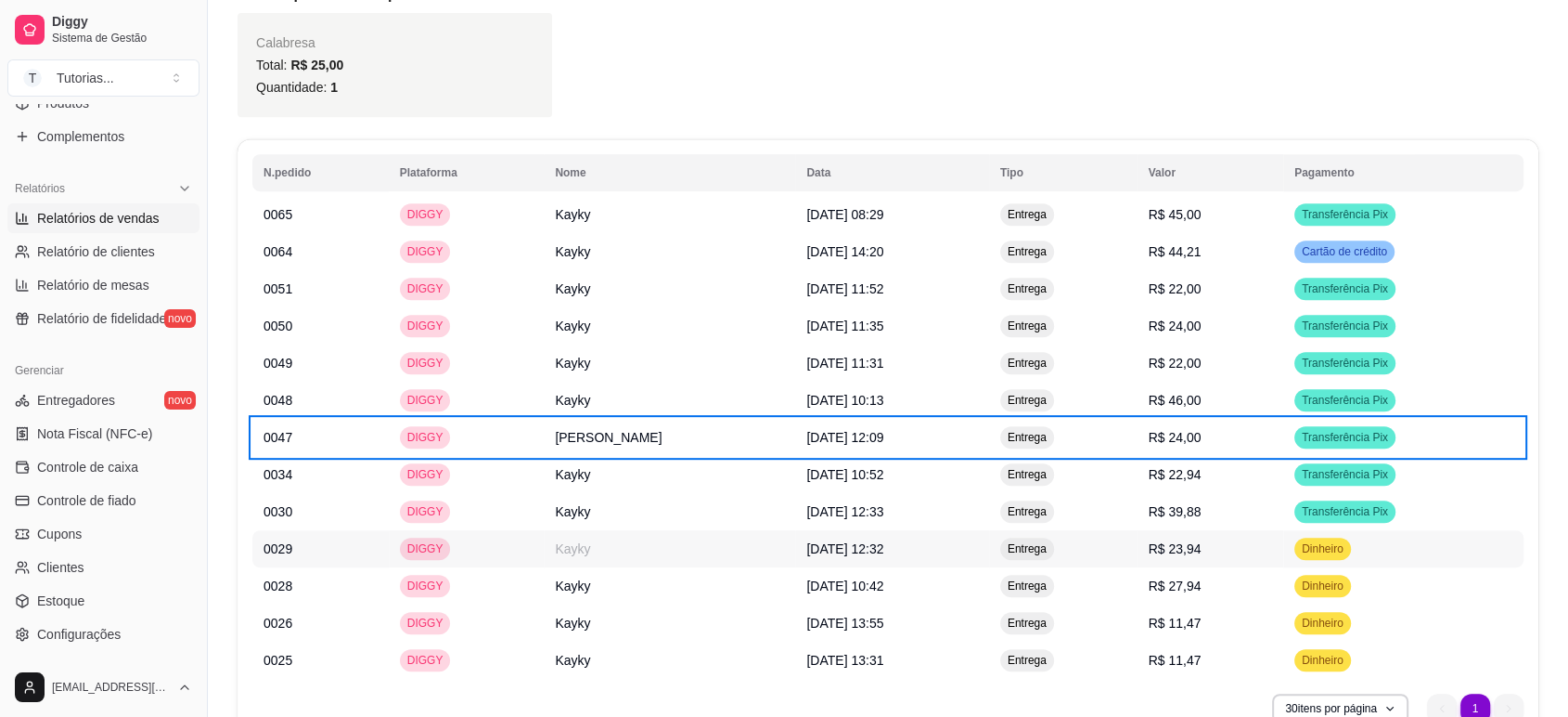
click at [1141, 515] on tbody "0065 [PERSON_NAME] [DATE] 08:29 Entrega R$ 45,00 Transferência Pix 0064 DIGGY K…" at bounding box center [888, 437] width 1272 height 483
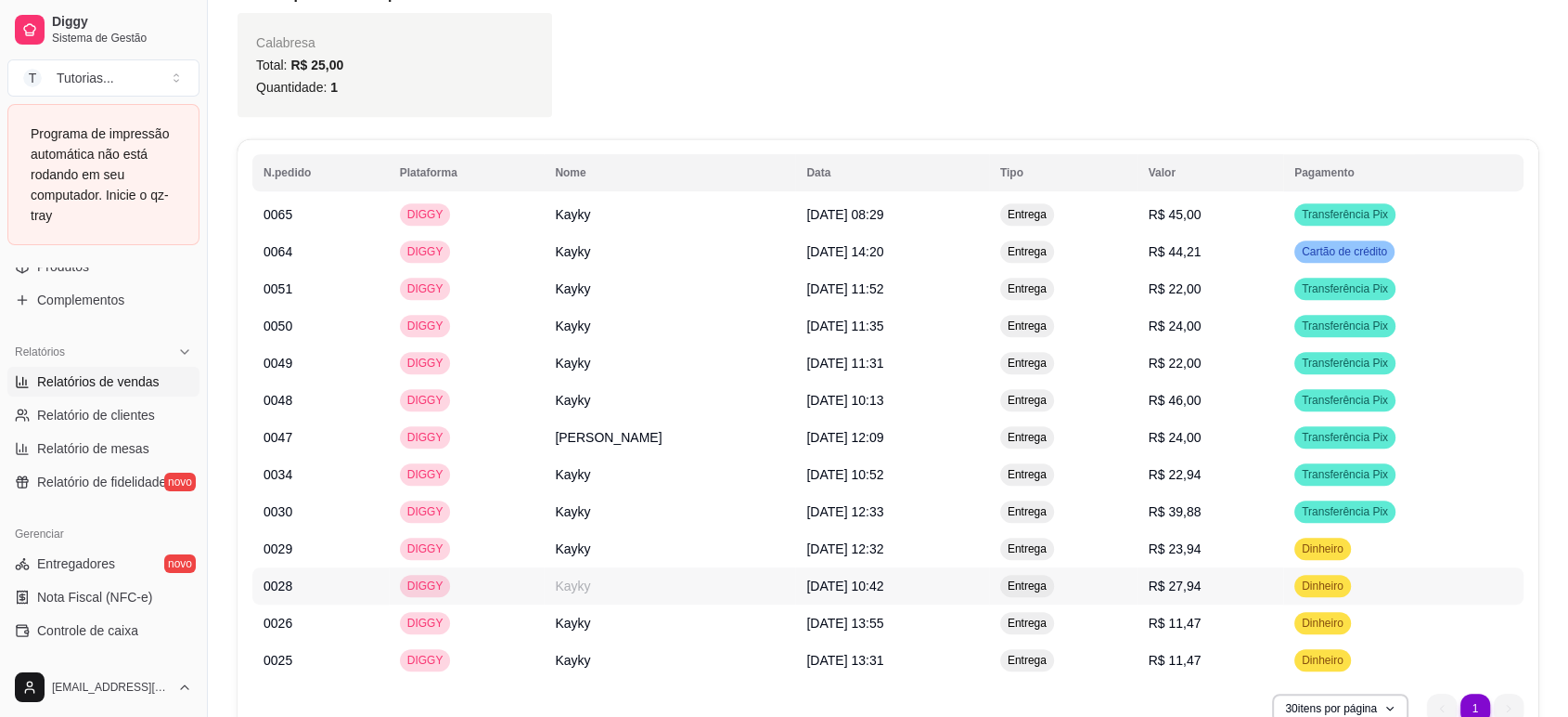
click at [1149, 578] on span "R$ 27,94" at bounding box center [1175, 585] width 53 height 15
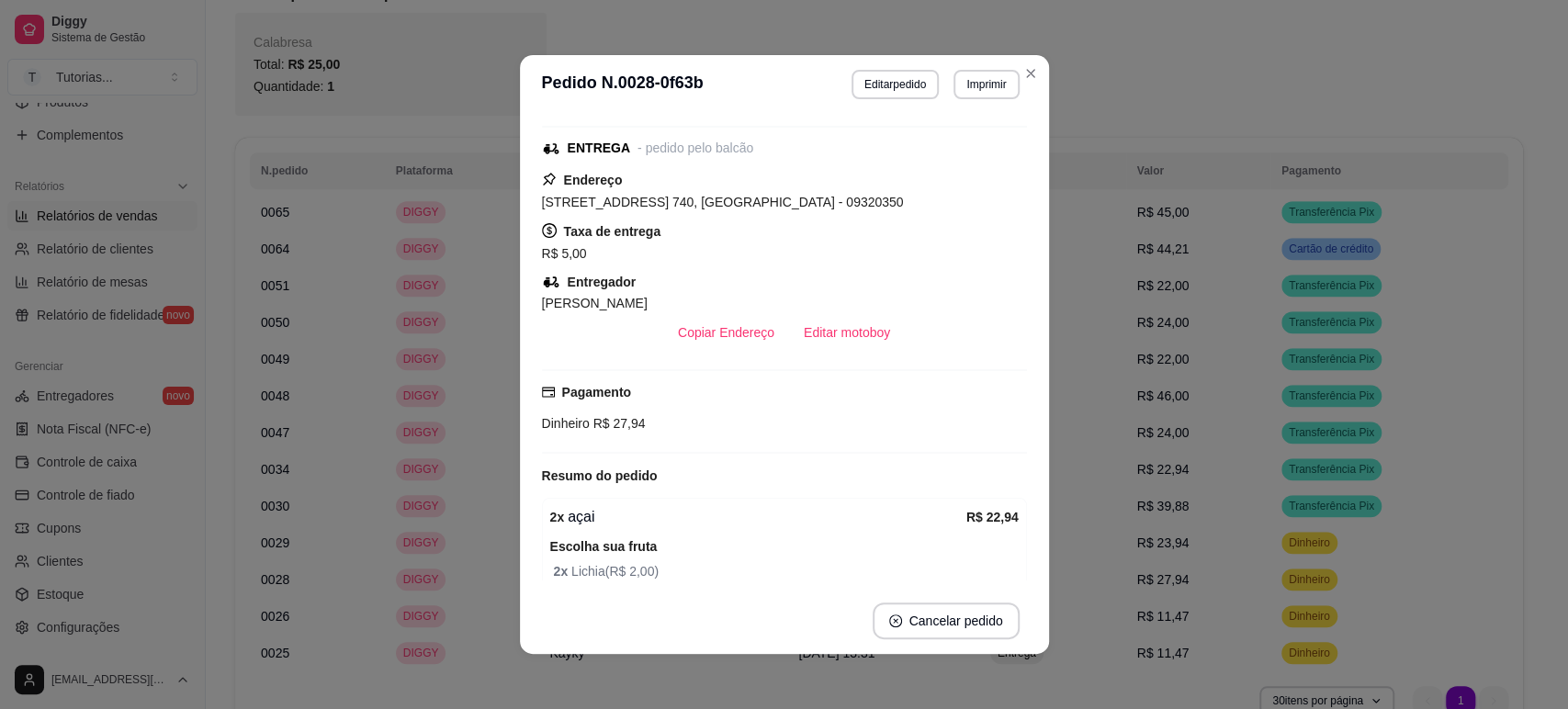
scroll to position [196, 0]
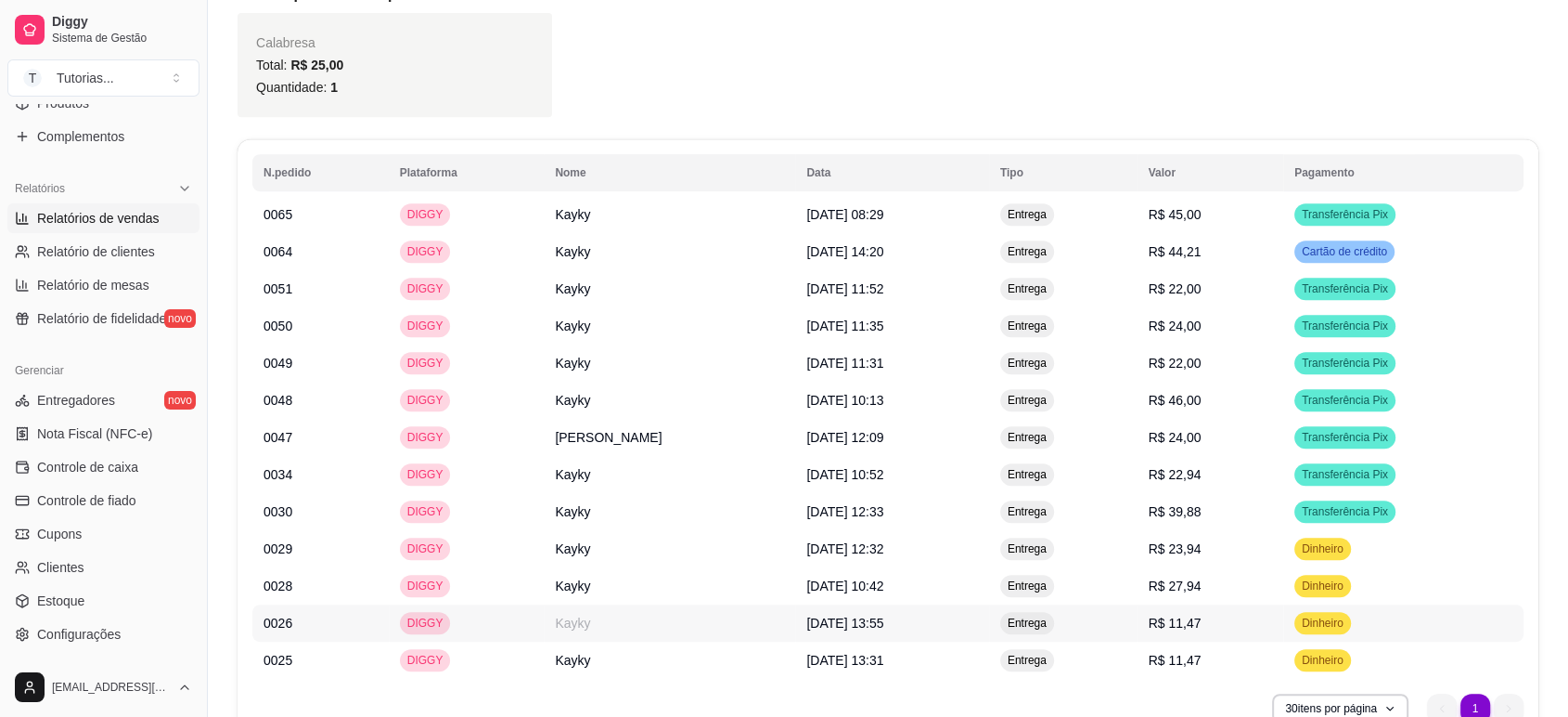
click at [1029, 606] on td "Entrega" at bounding box center [1064, 622] width 149 height 37
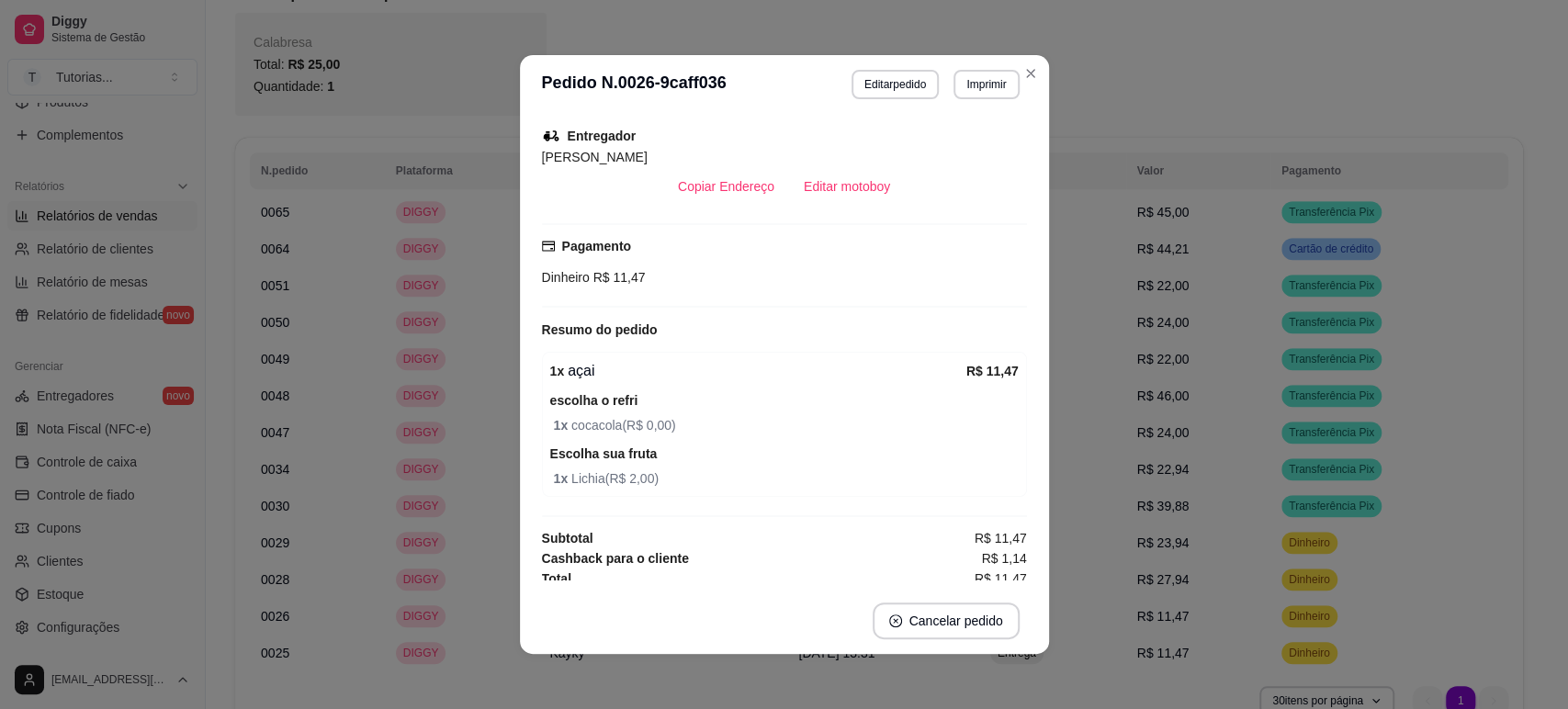
scroll to position [386, 0]
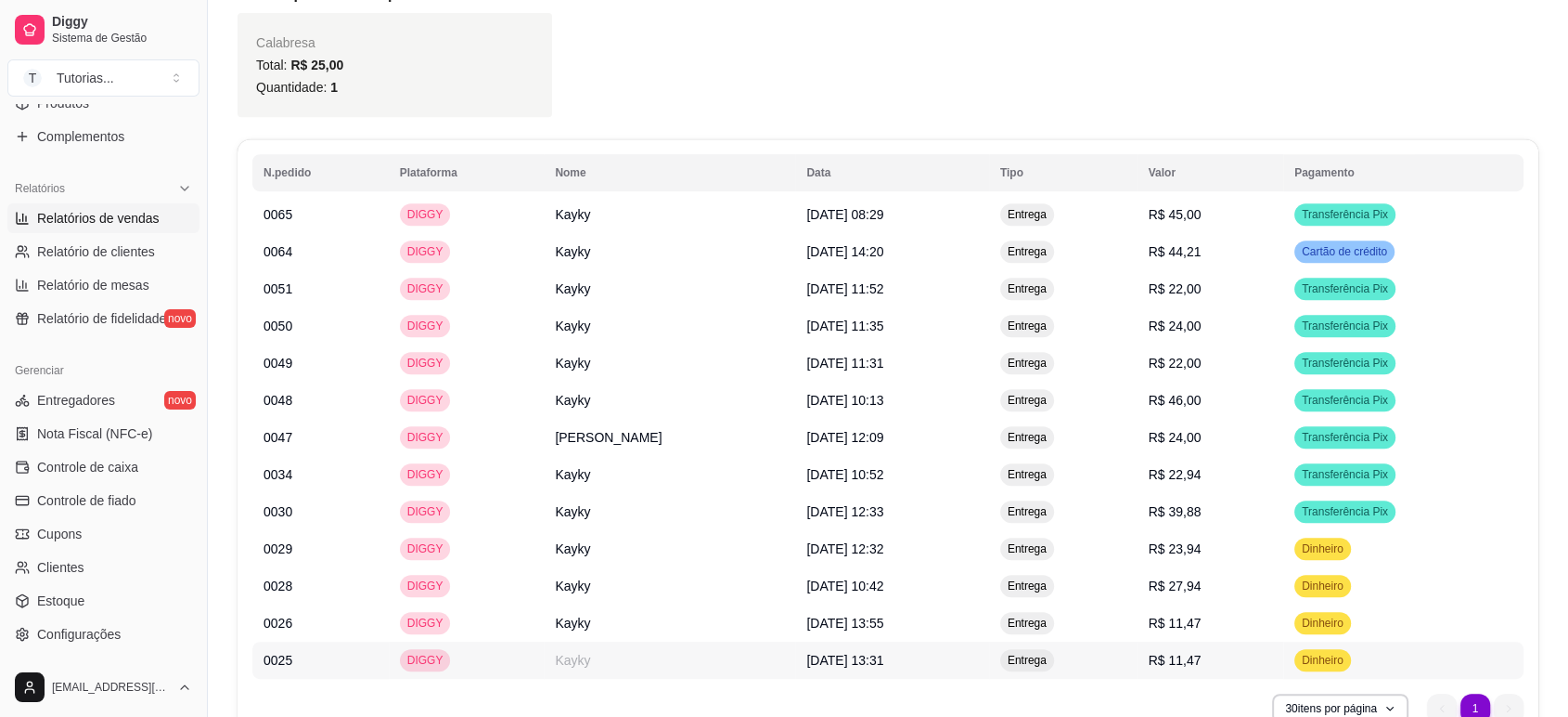
click at [1004, 653] on span "Entrega" at bounding box center [1027, 659] width 47 height 15
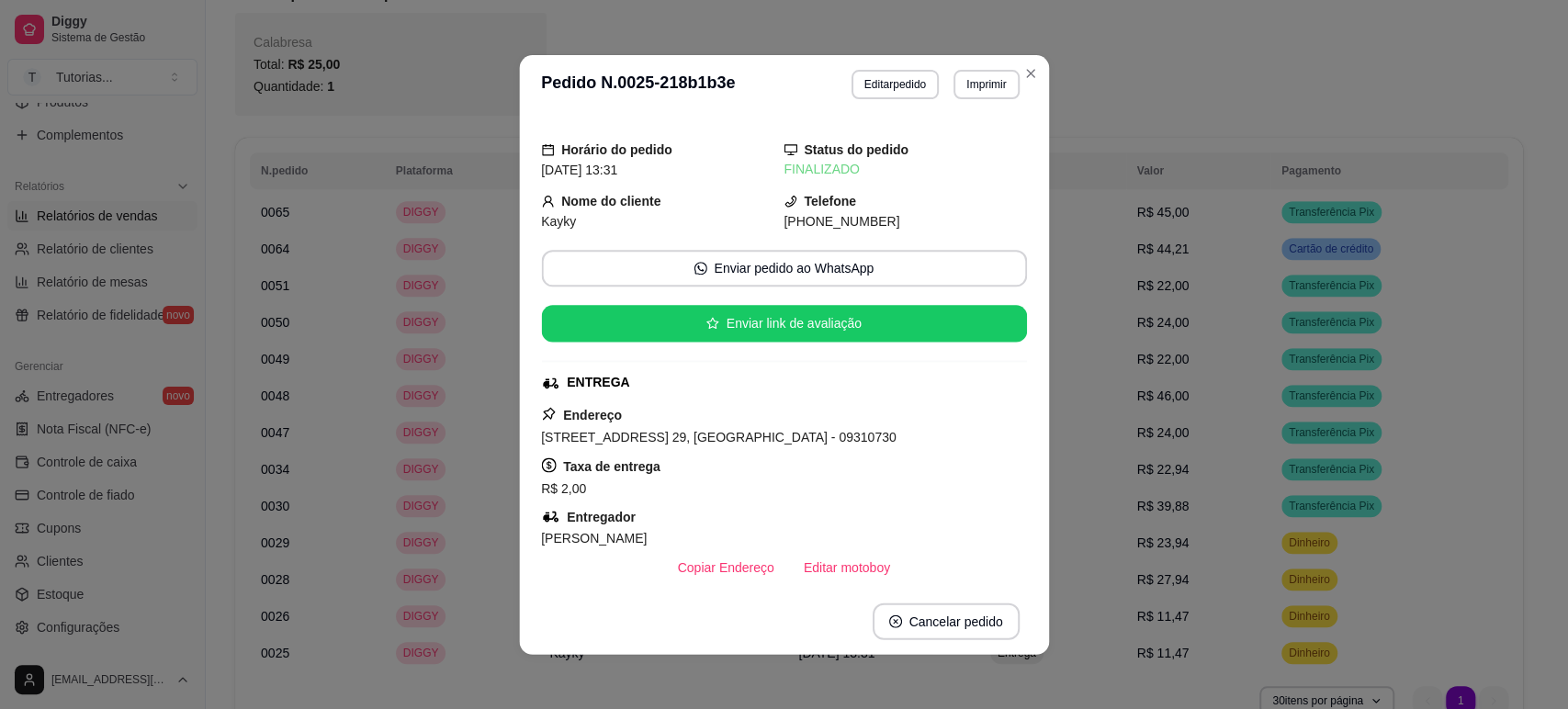
click at [971, 645] on footer "Cancelar pedido" at bounding box center [784, 620] width 530 height 66
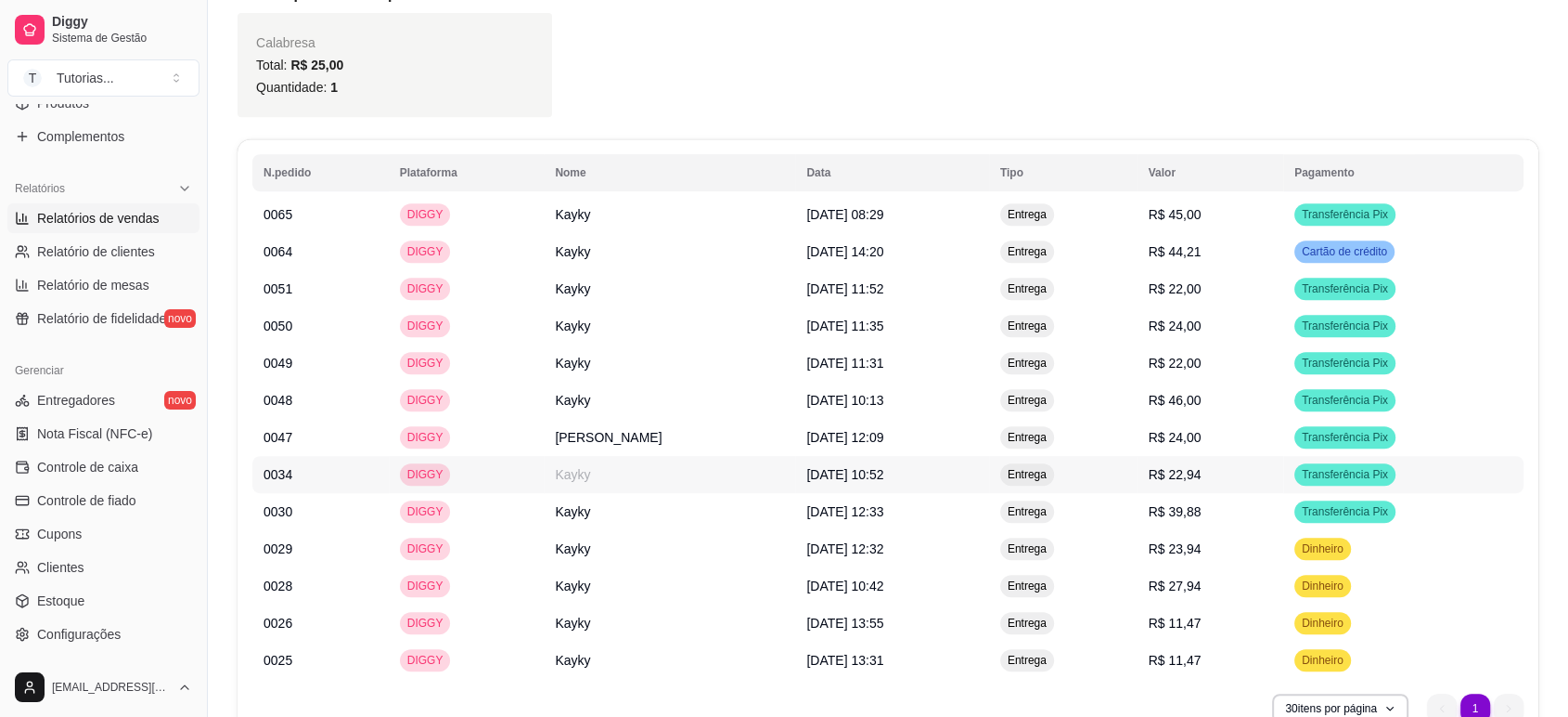
click at [926, 488] on td "[DATE] 10:52" at bounding box center [891, 474] width 193 height 37
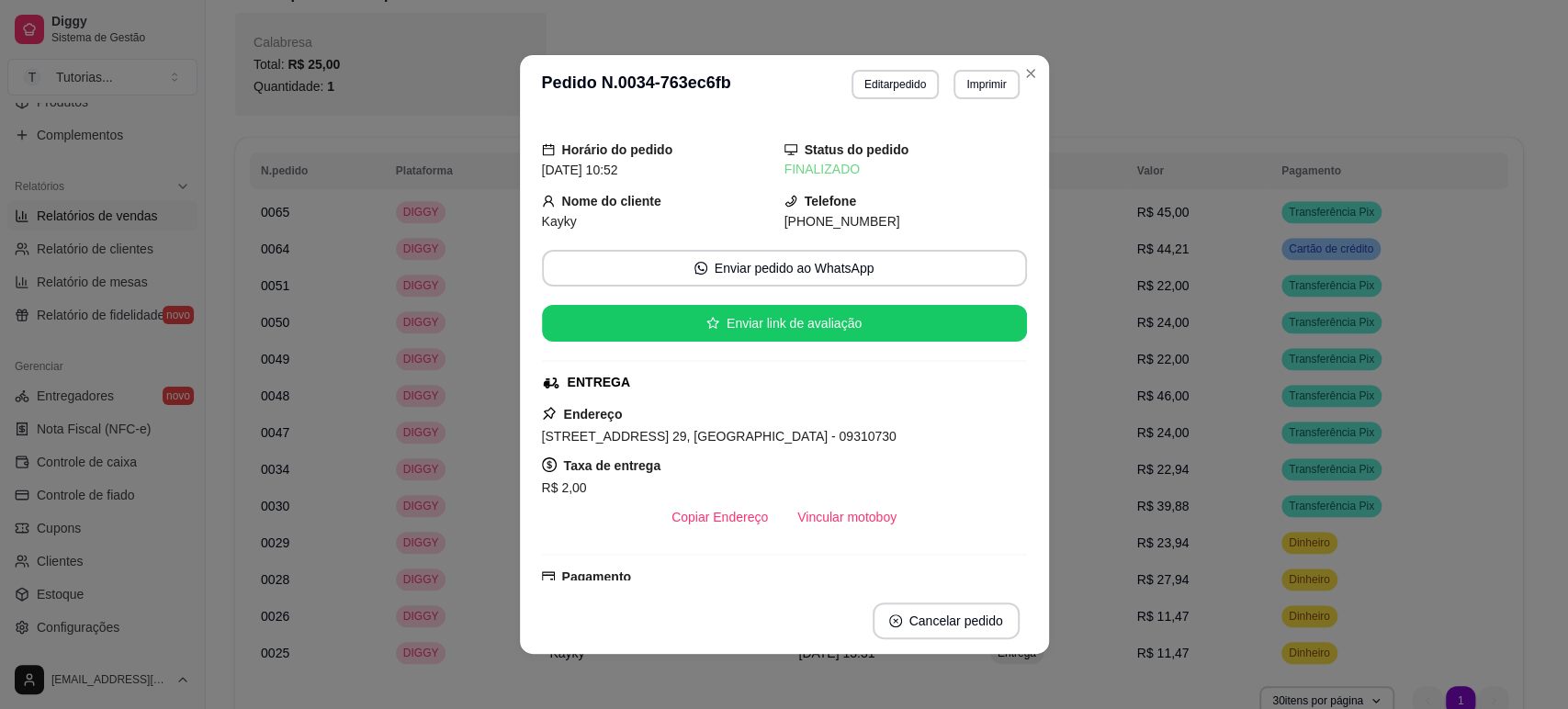
scroll to position [174, 0]
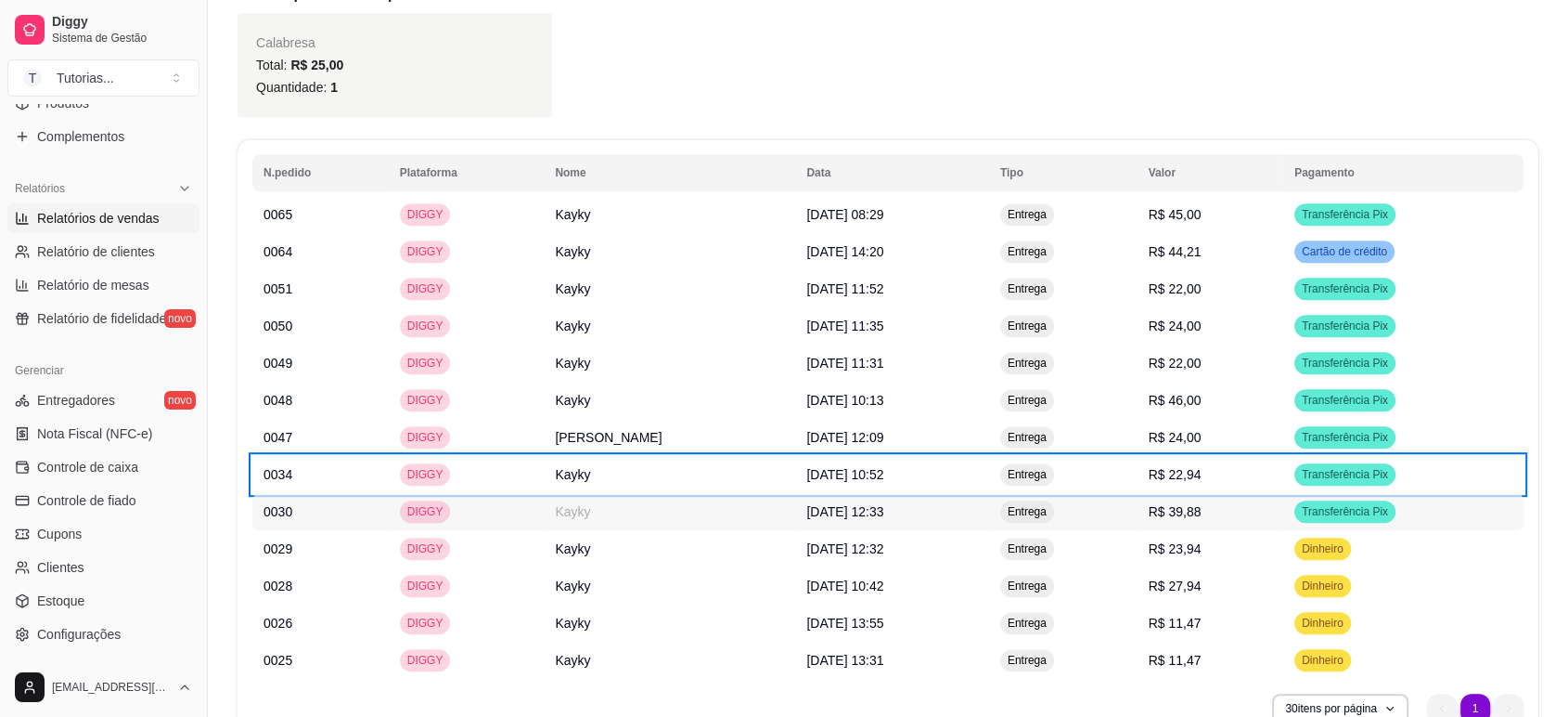
click at [844, 513] on td "[DATE] 12:33" at bounding box center [891, 511] width 193 height 37
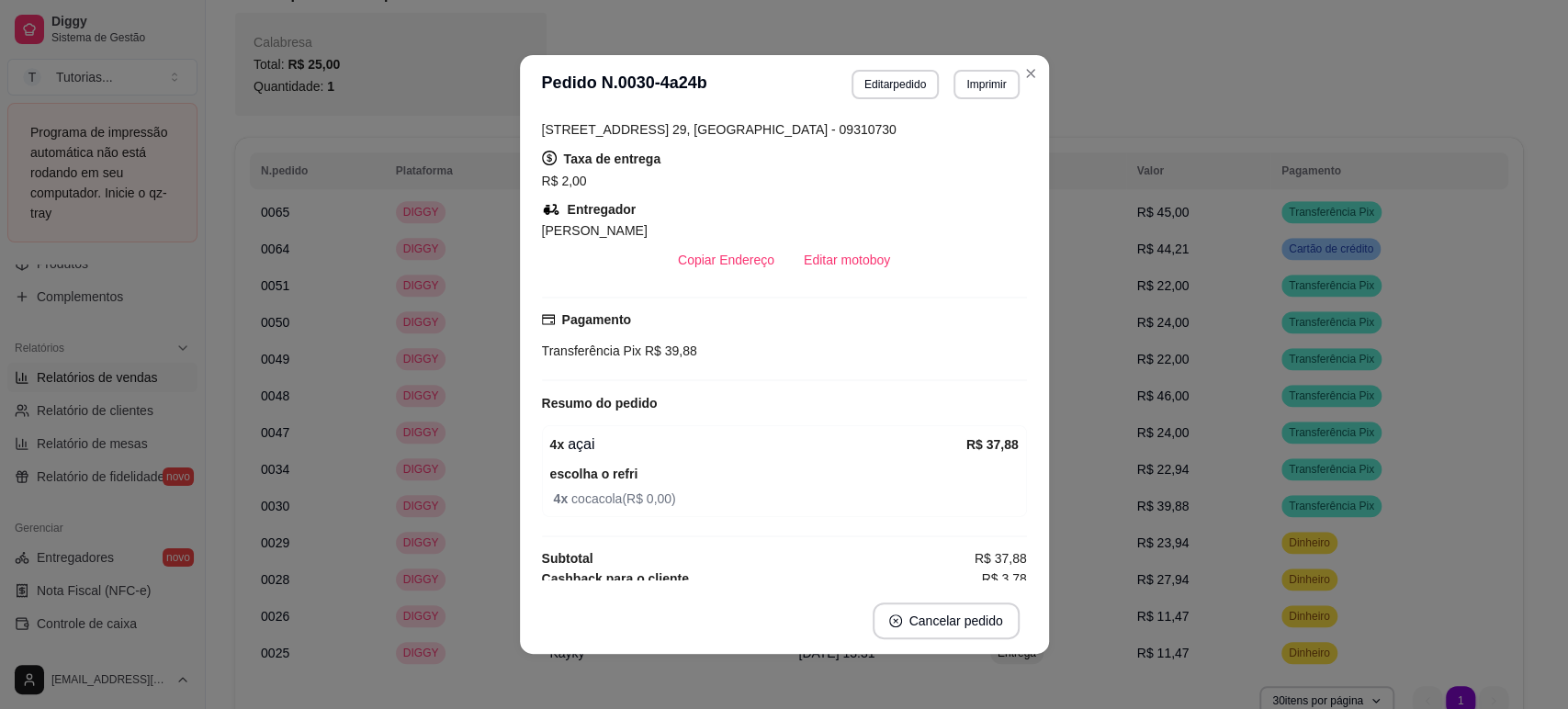
scroll to position [279, 0]
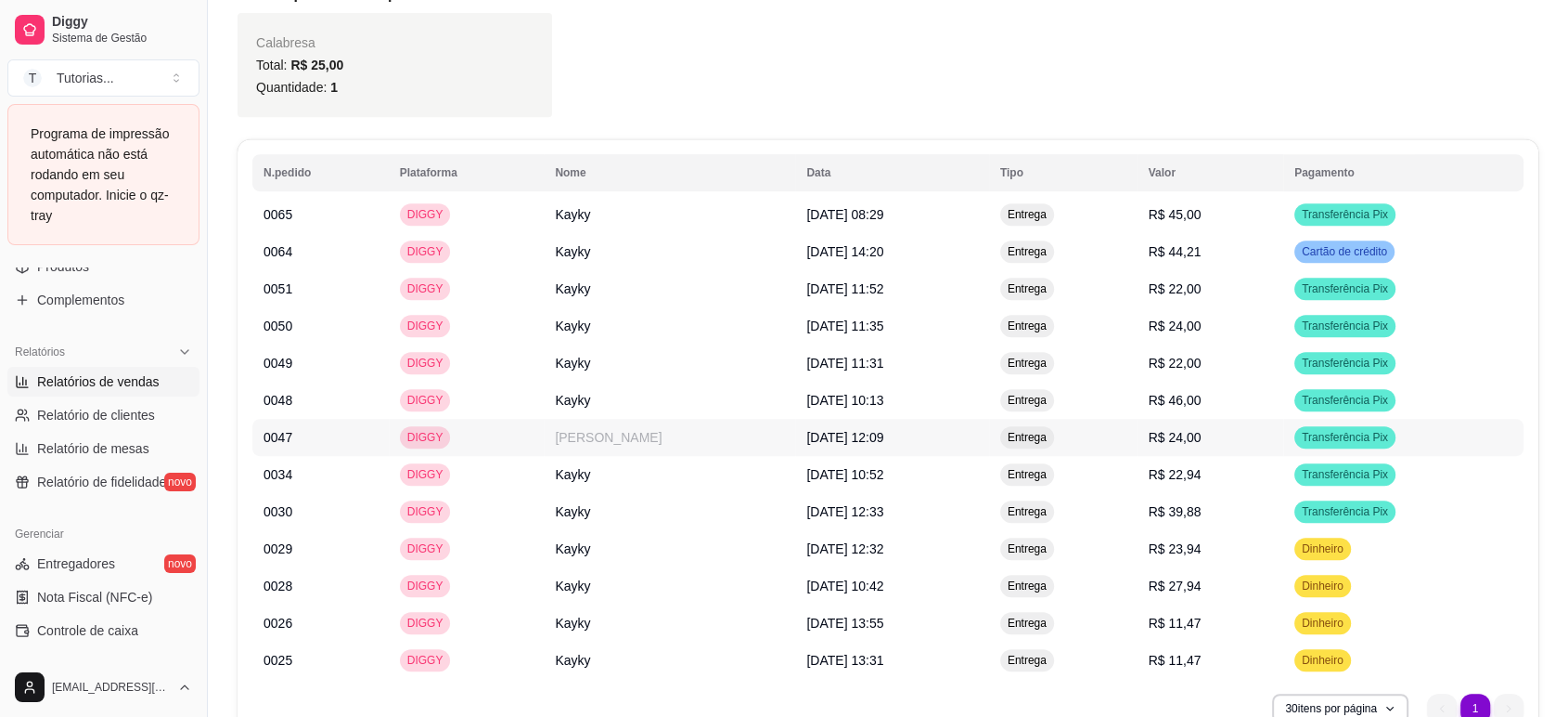
click at [836, 447] on td "[DATE] 12:09" at bounding box center [891, 436] width 193 height 37
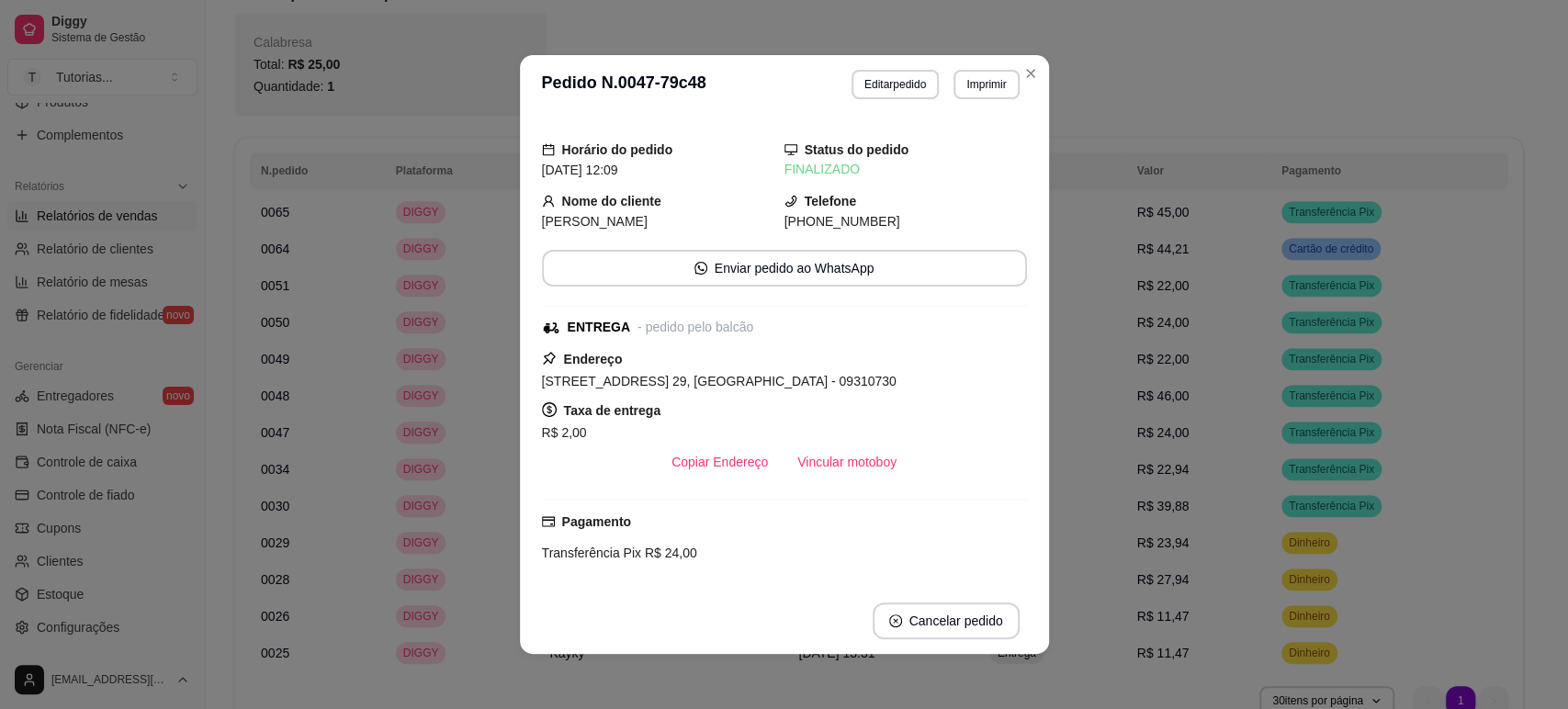
scroll to position [119, 0]
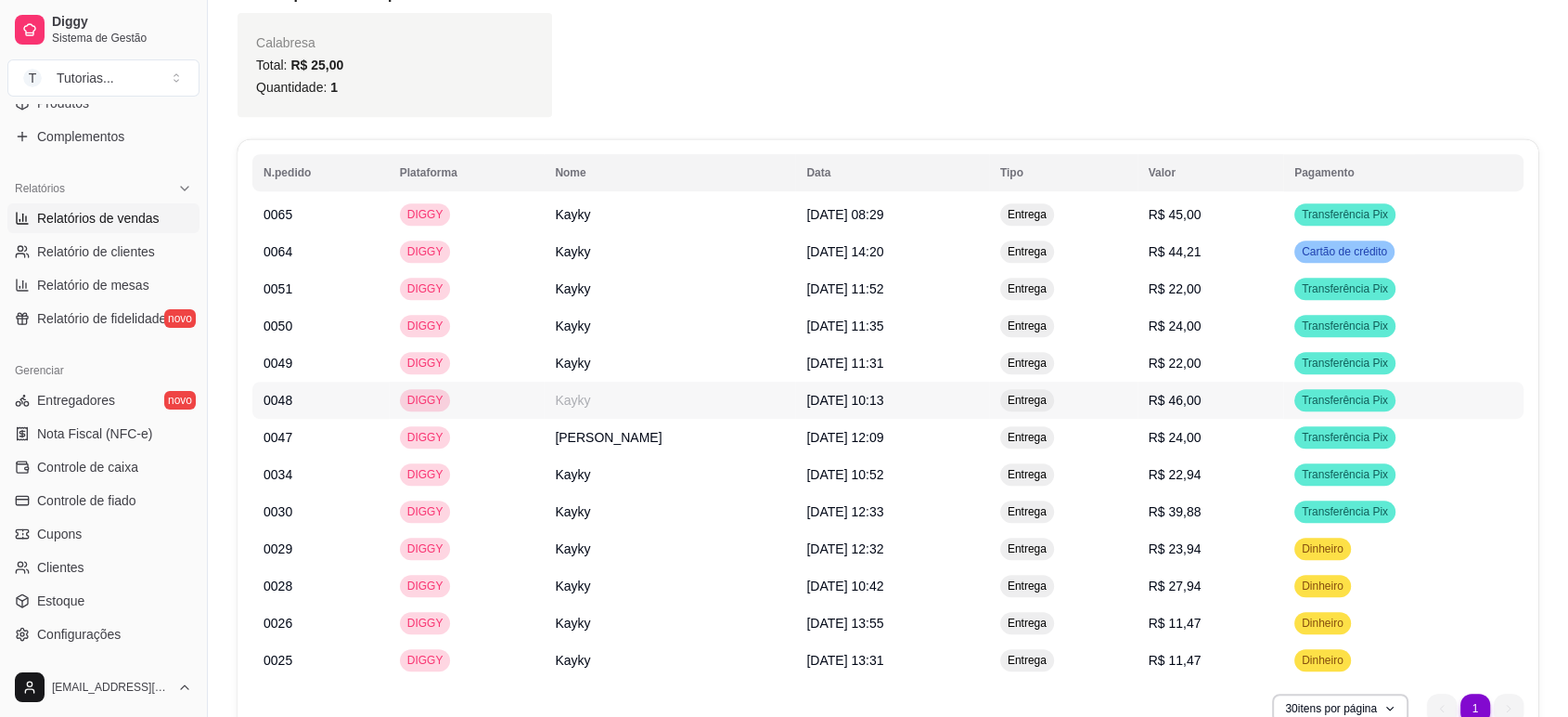
click at [840, 407] on td "[DATE] 10:13" at bounding box center [891, 400] width 193 height 37
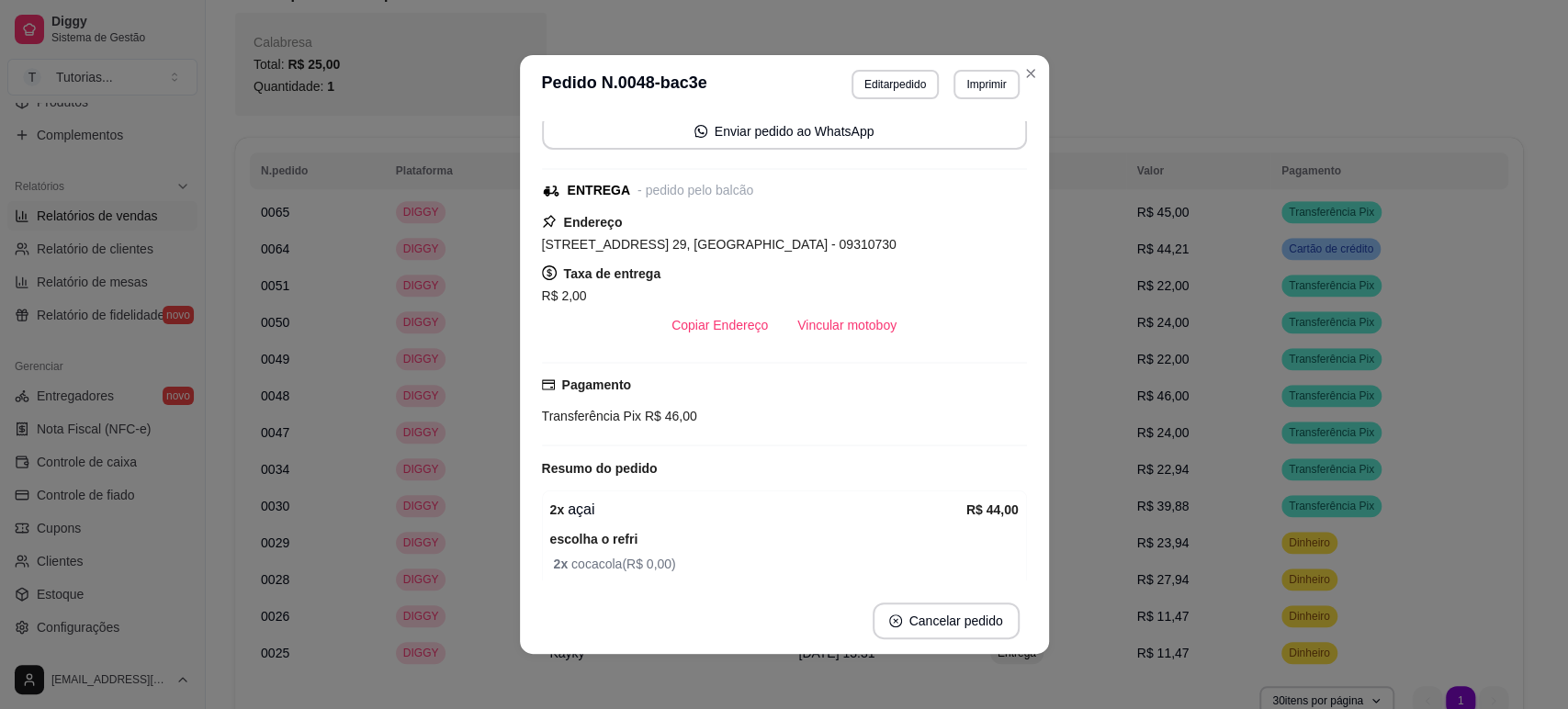
scroll to position [137, 0]
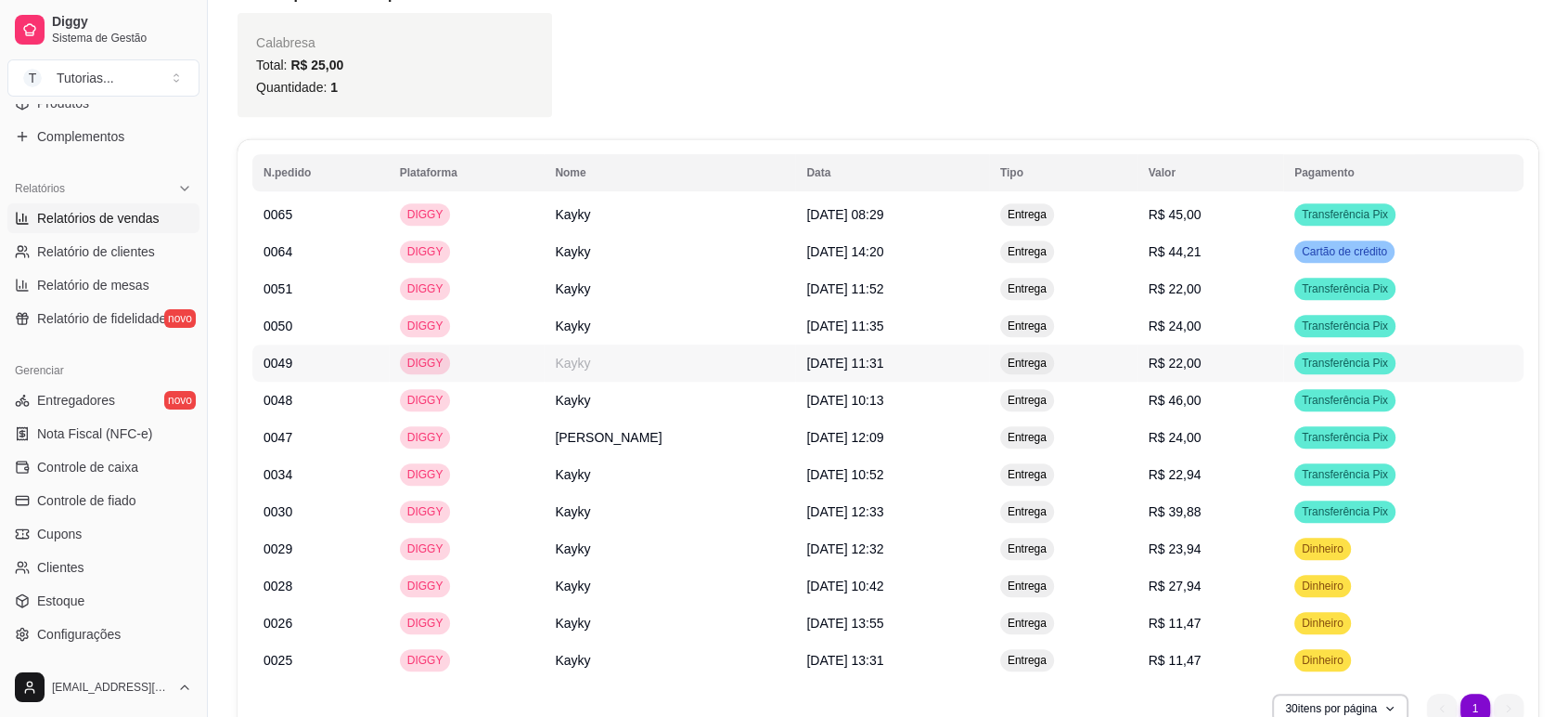
click at [850, 369] on td "[DATE] 11:31" at bounding box center [891, 362] width 193 height 37
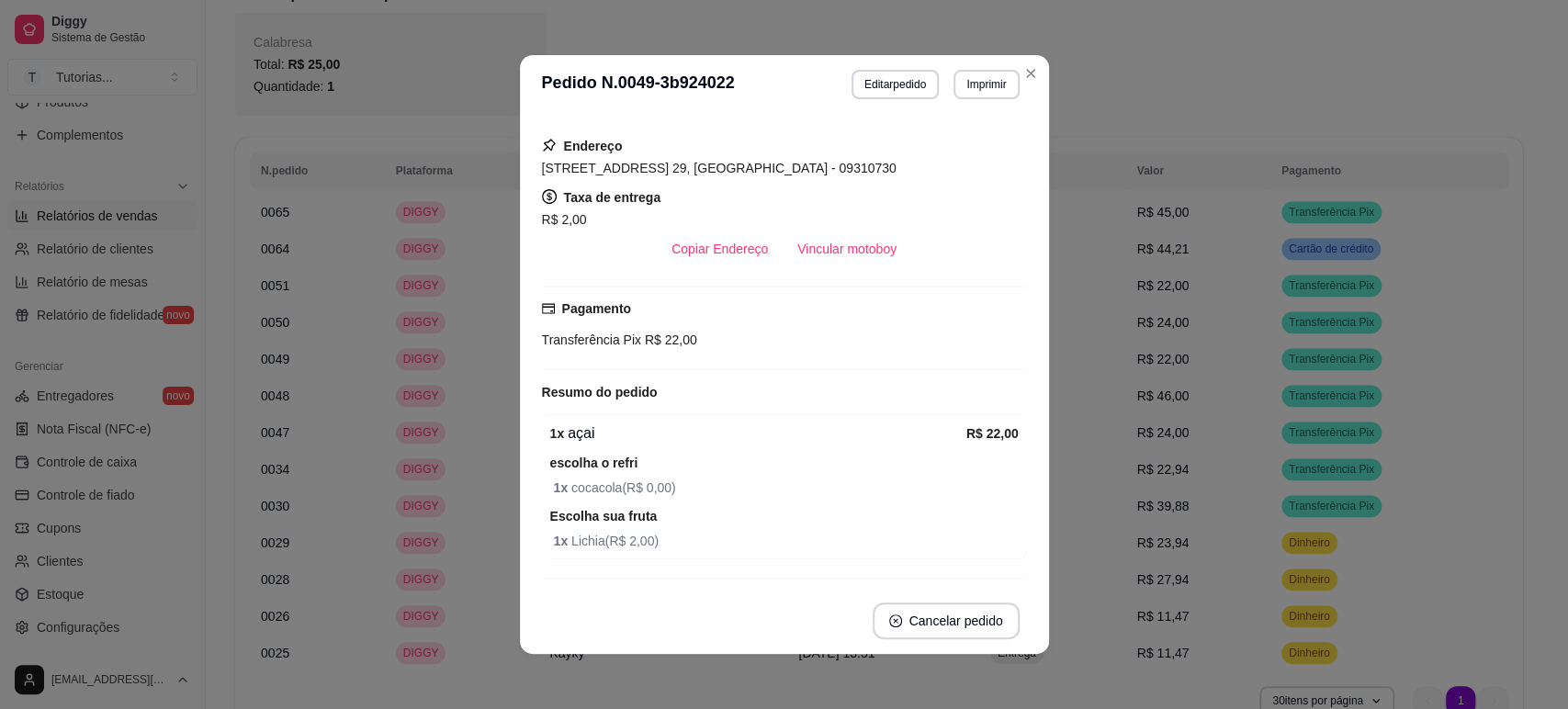
scroll to position [272, 0]
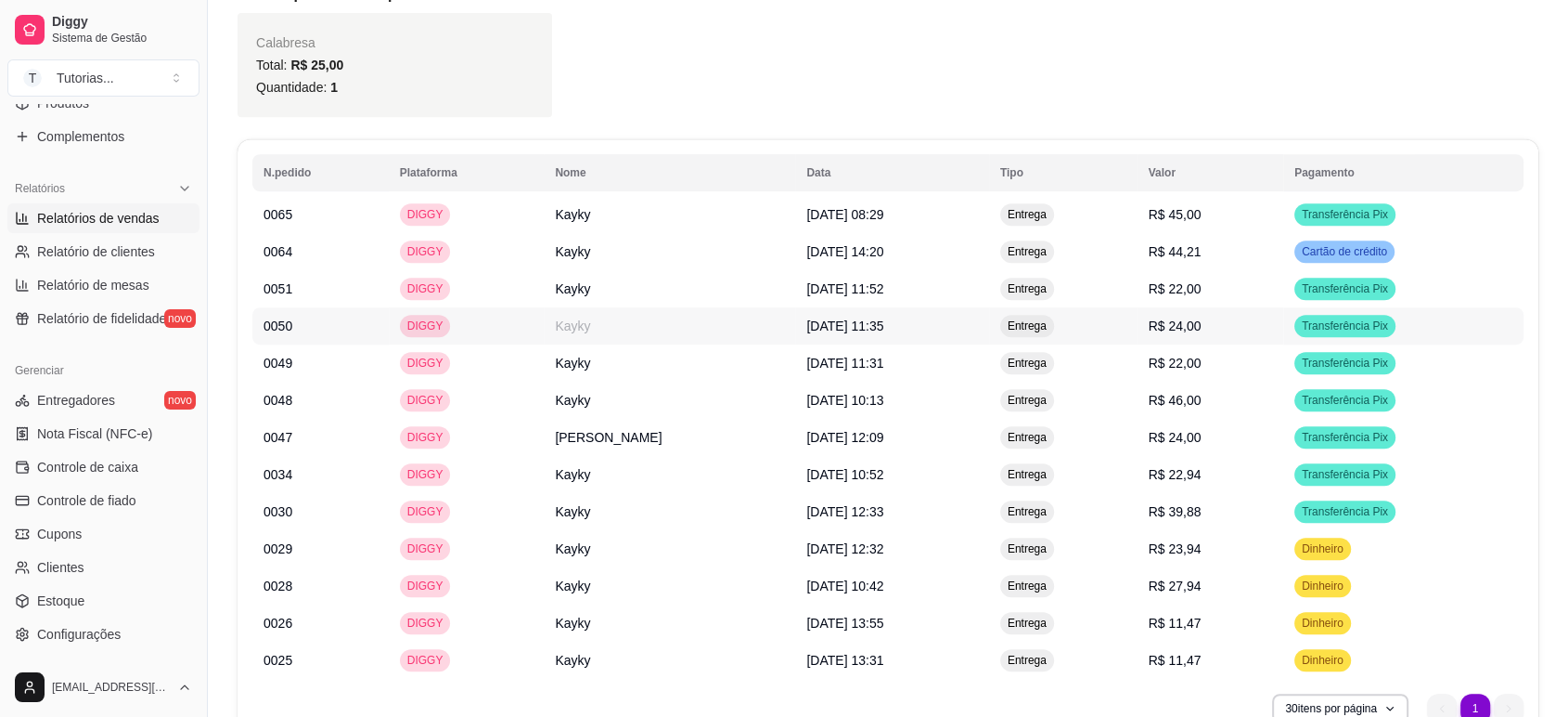
click at [866, 317] on td "[DATE] 11:35" at bounding box center [891, 325] width 193 height 37
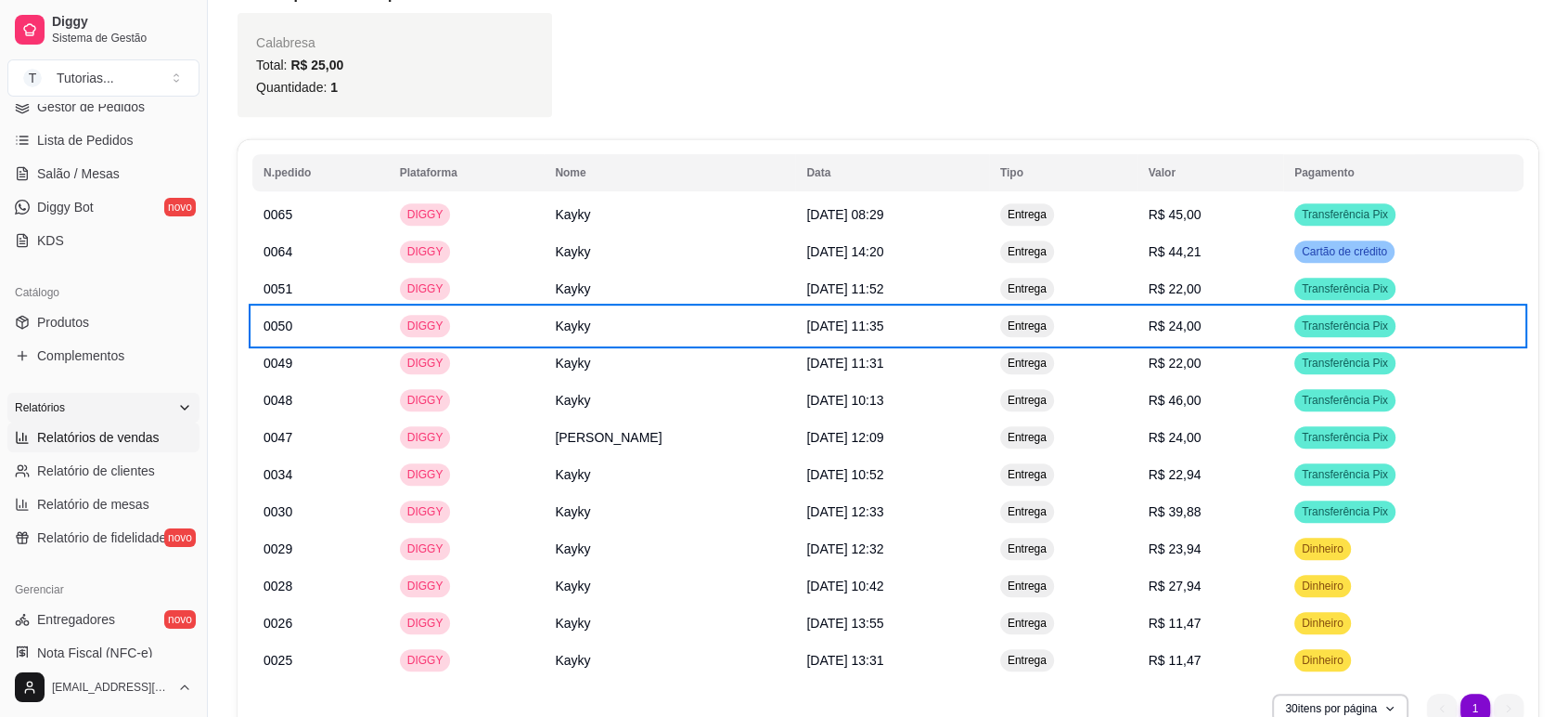
scroll to position [230, 0]
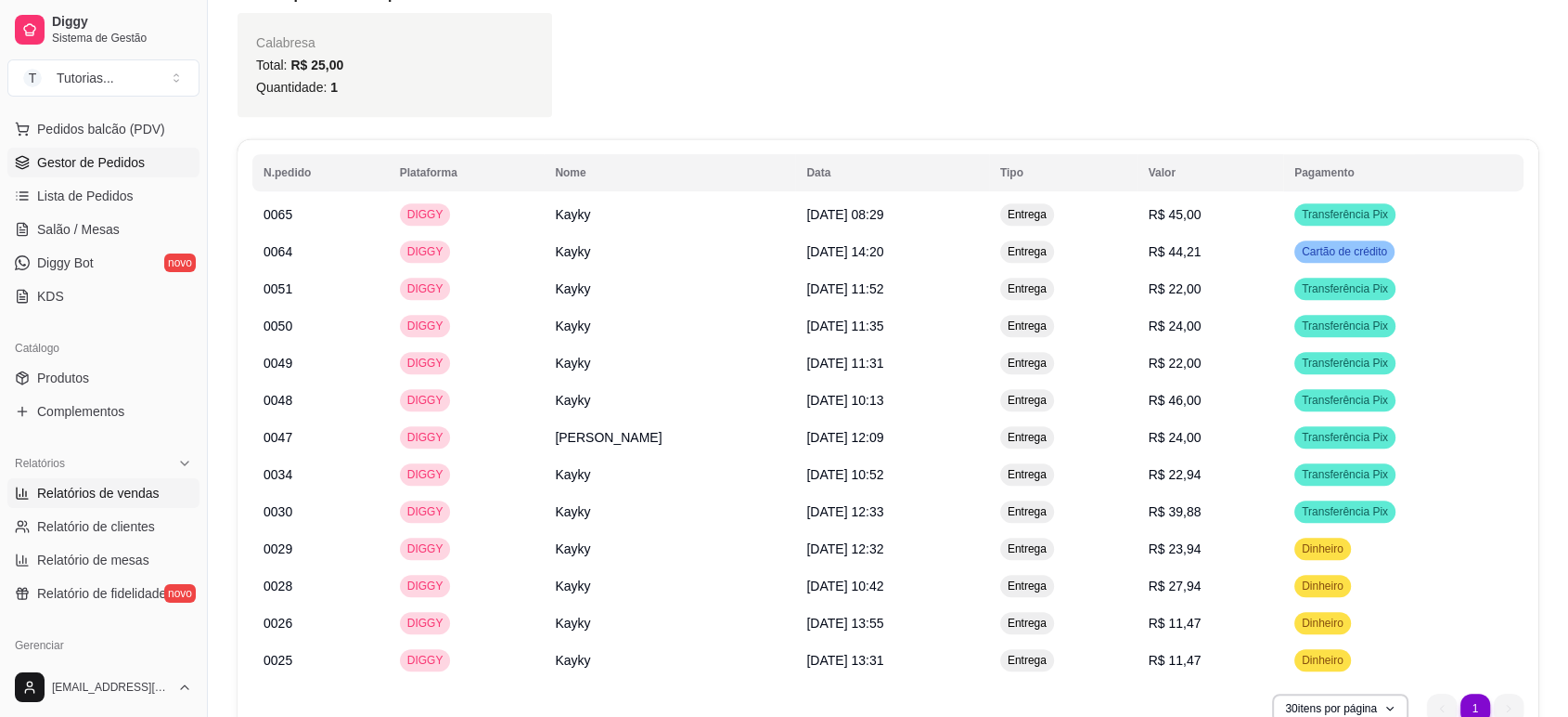
click at [121, 156] on span "Gestor de Pedidos" at bounding box center [90, 162] width 108 height 19
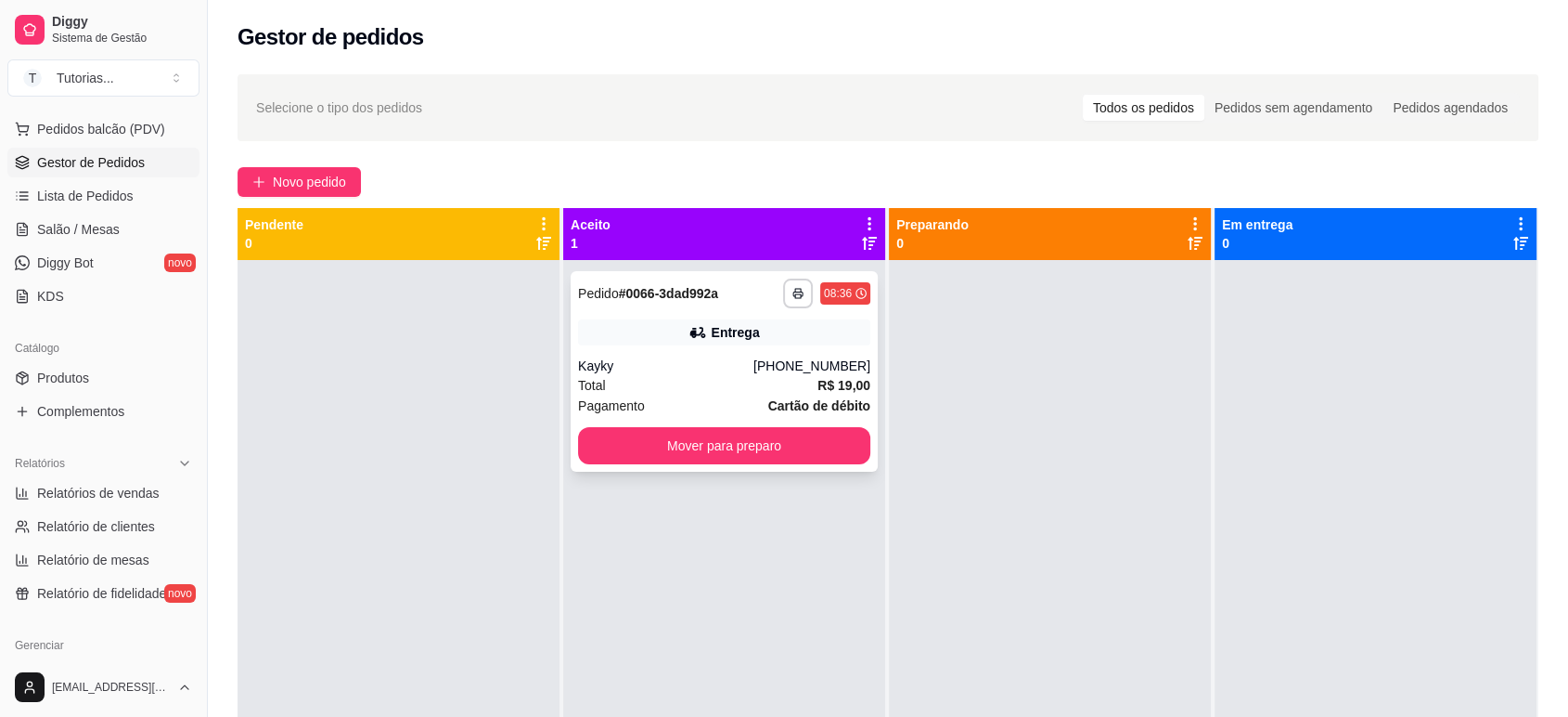
click at [734, 362] on div "Kayky" at bounding box center [665, 365] width 175 height 19
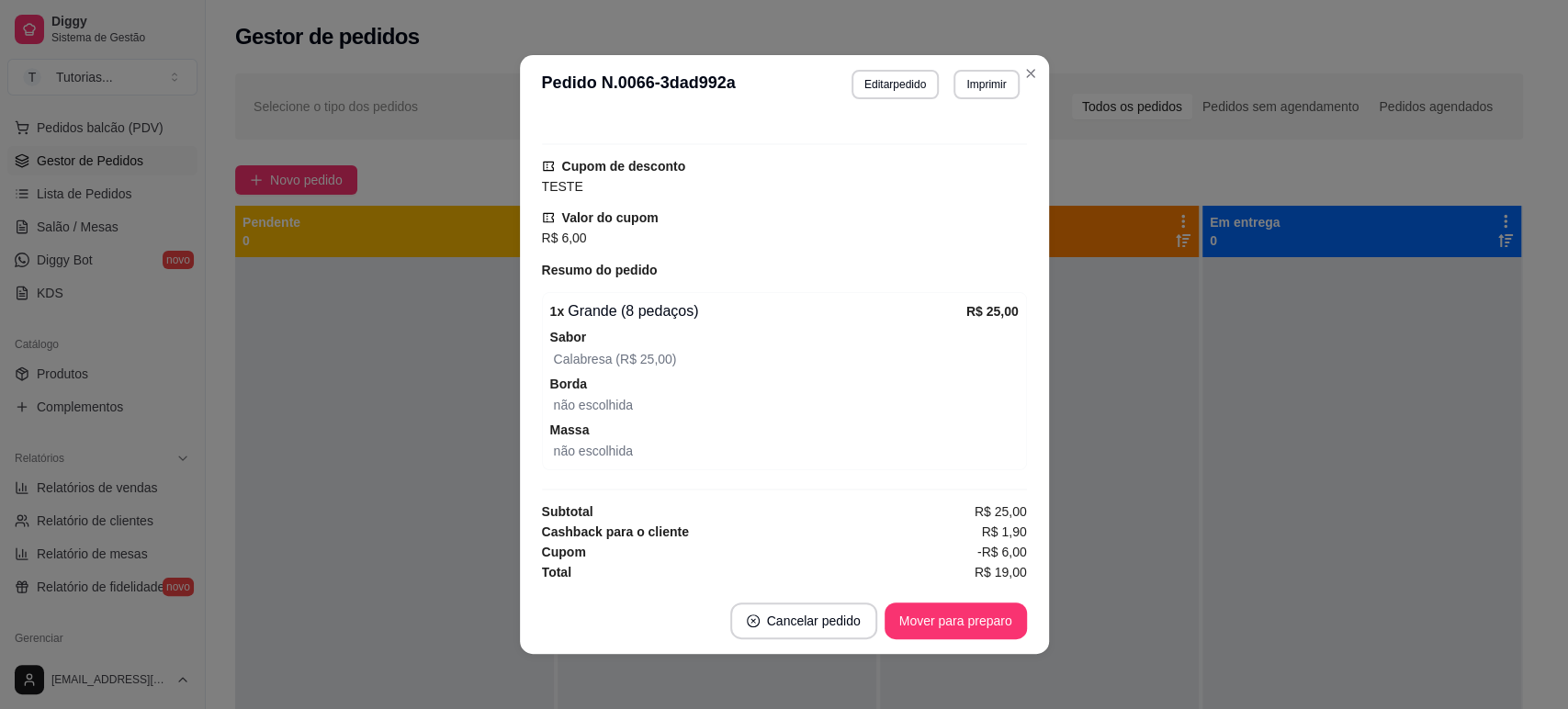
scroll to position [4, 0]
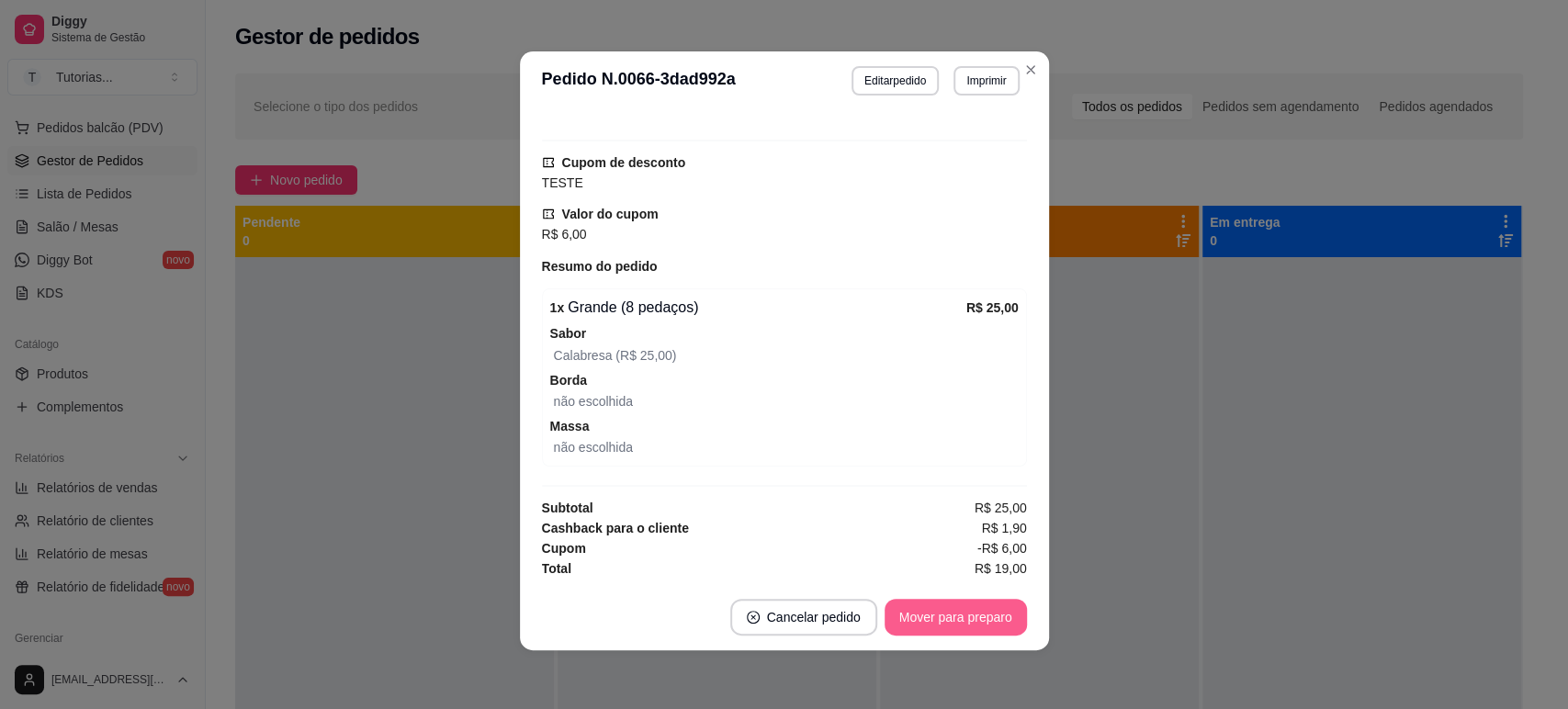
click at [927, 608] on button "Mover para preparo" at bounding box center [956, 616] width 142 height 36
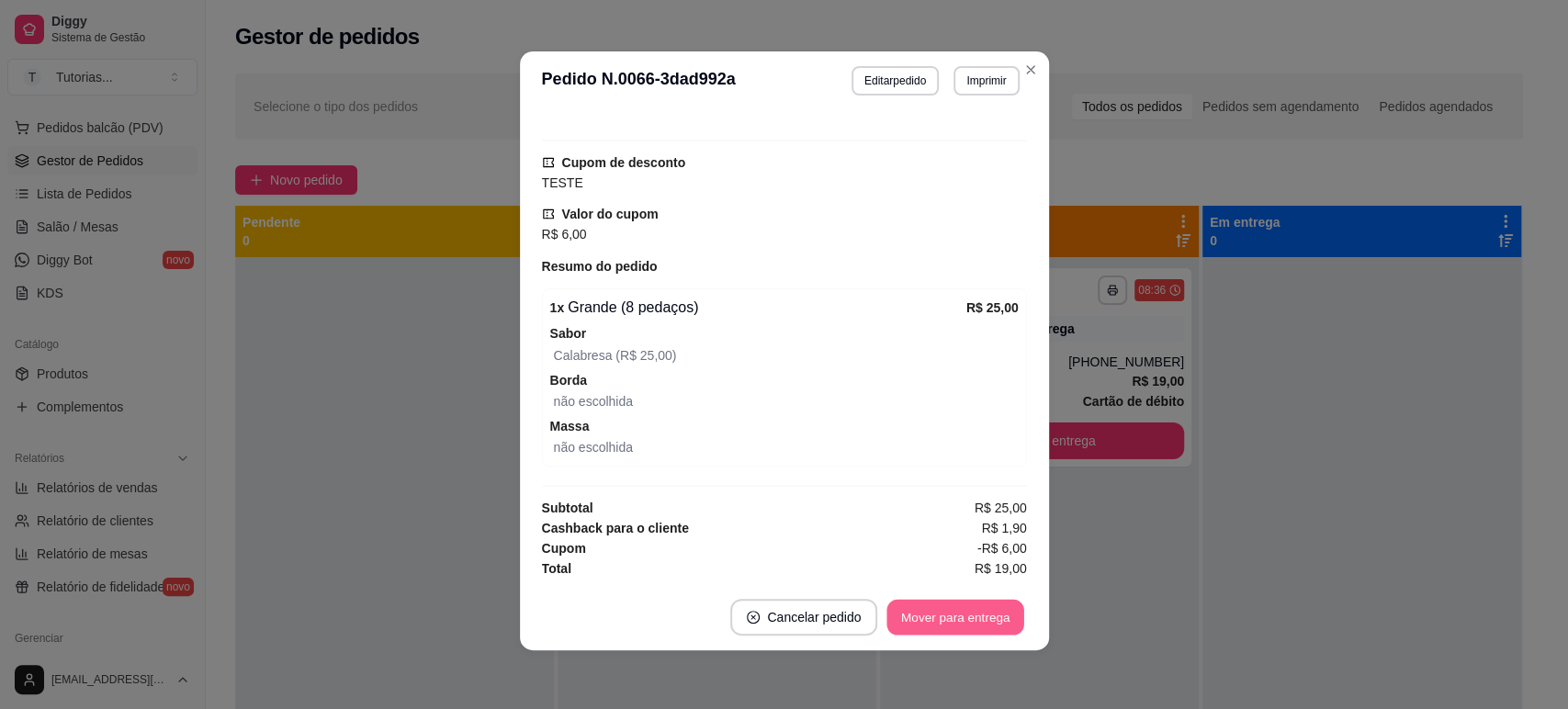
click at [927, 608] on button "Mover para entrega" at bounding box center [956, 617] width 137 height 36
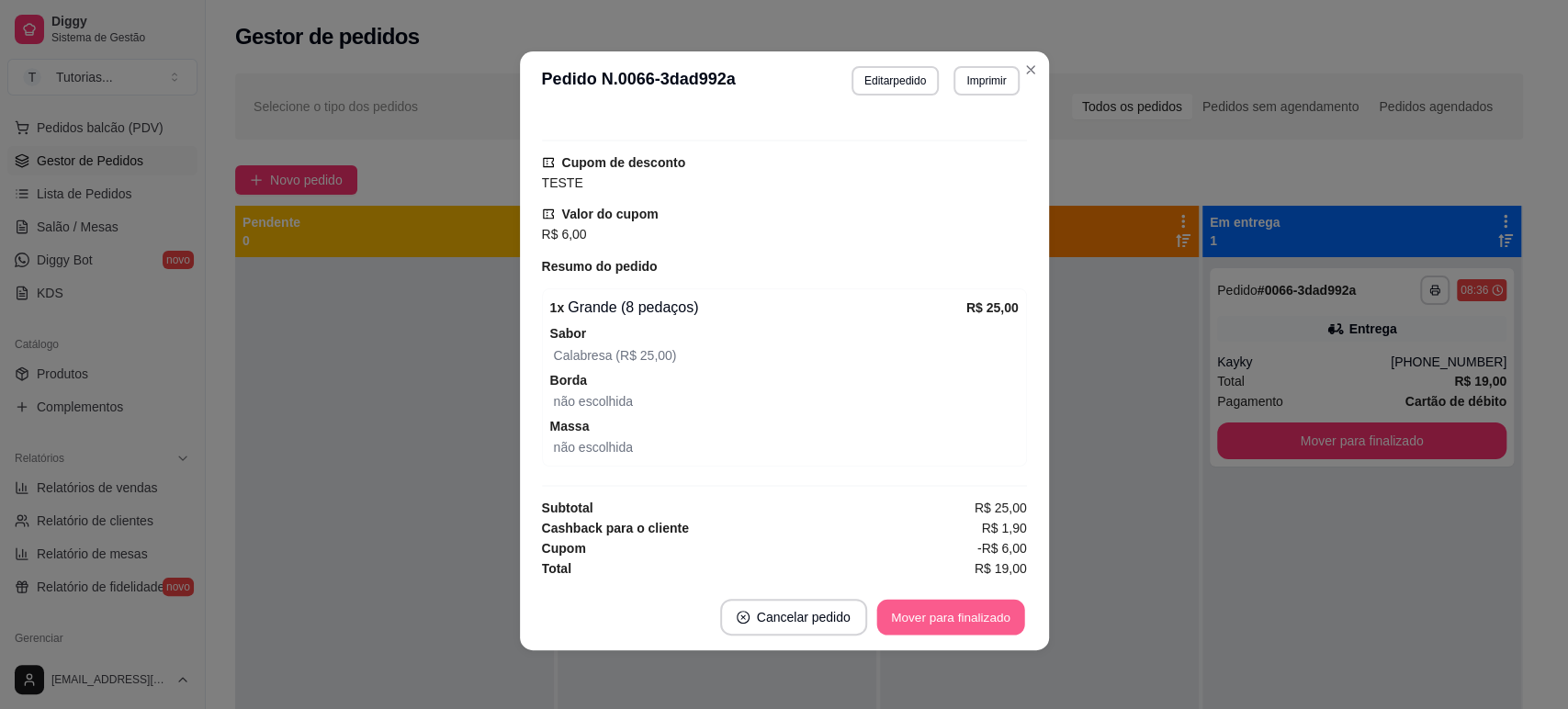
click at [927, 608] on button "Mover para finalizado" at bounding box center [950, 617] width 148 height 36
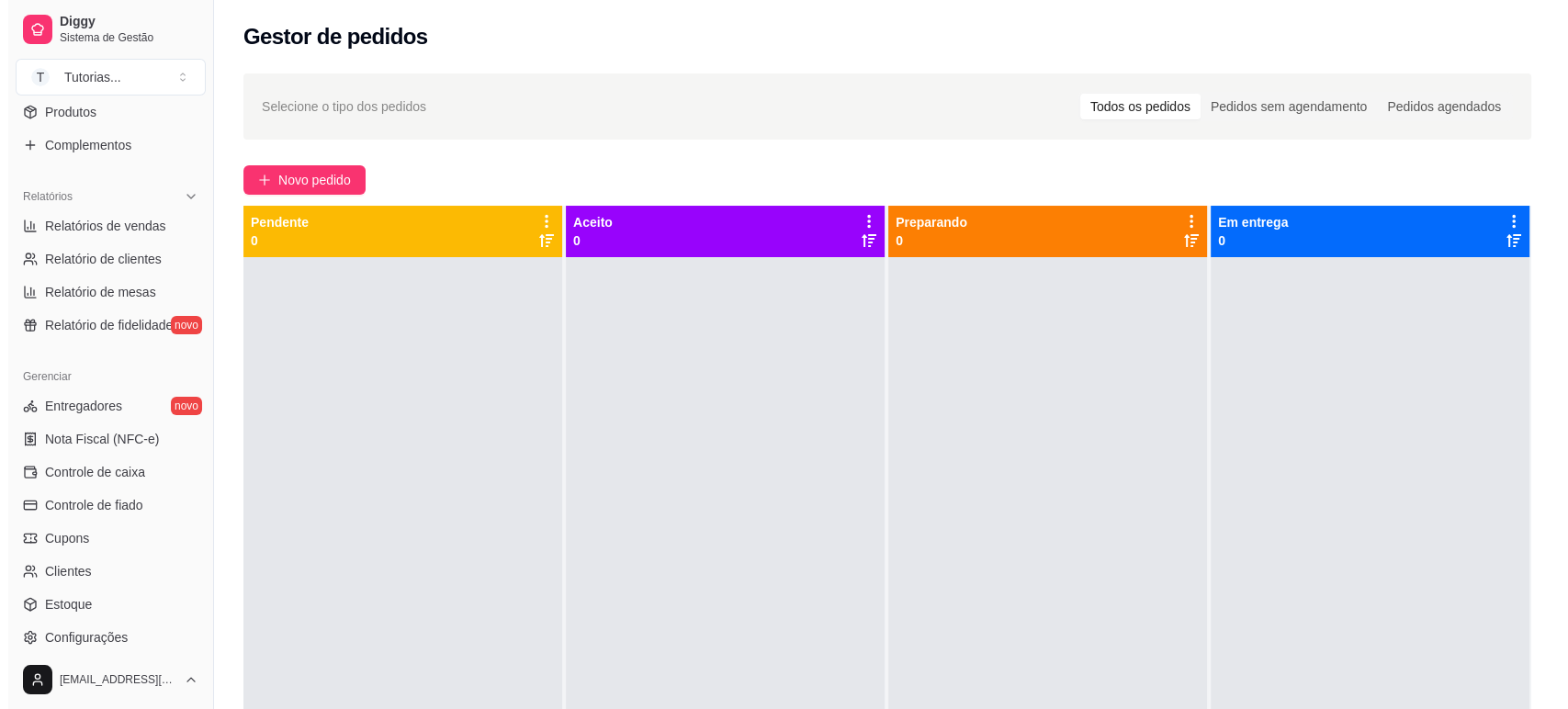
scroll to position [492, 0]
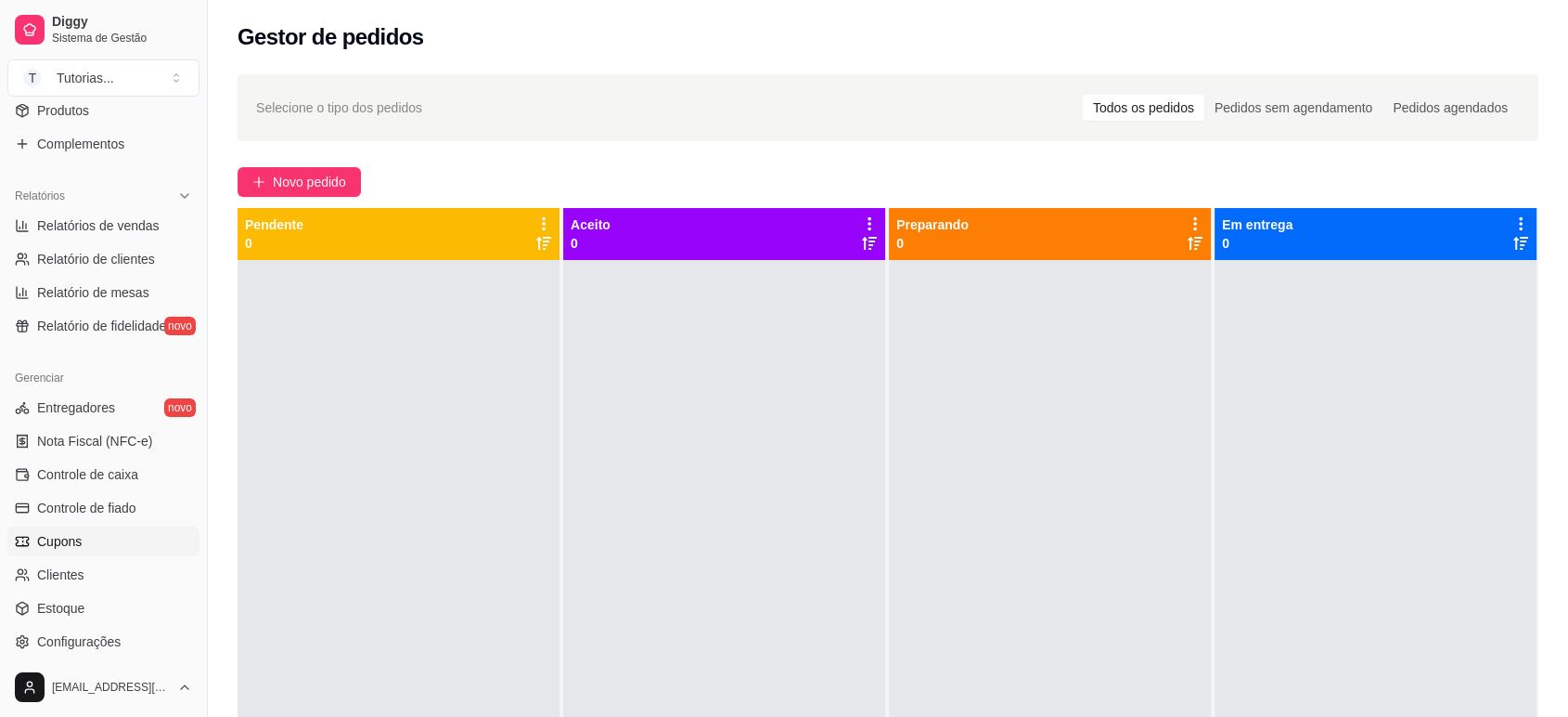
click at [77, 549] on link "Cupons" at bounding box center [103, 541] width 192 height 30
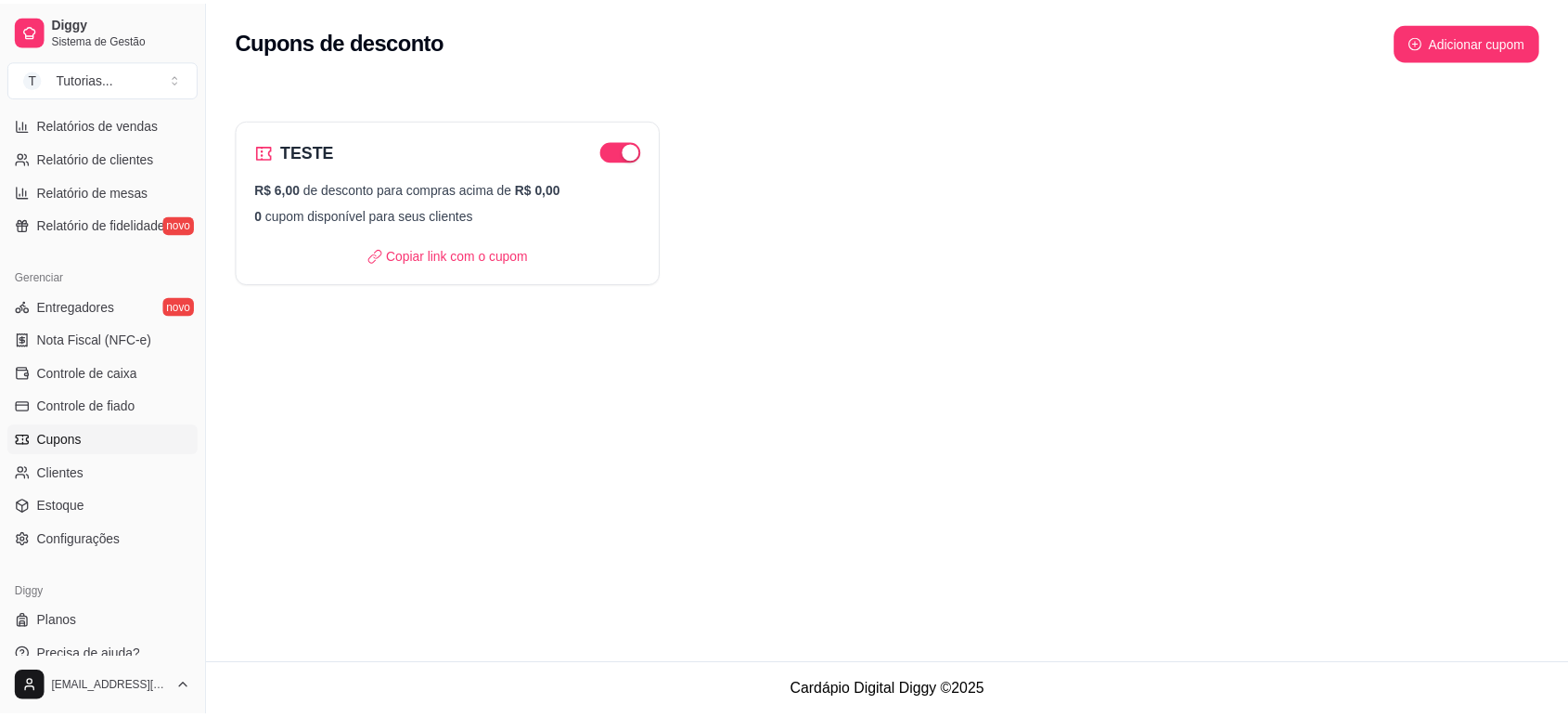
scroll to position [618, 0]
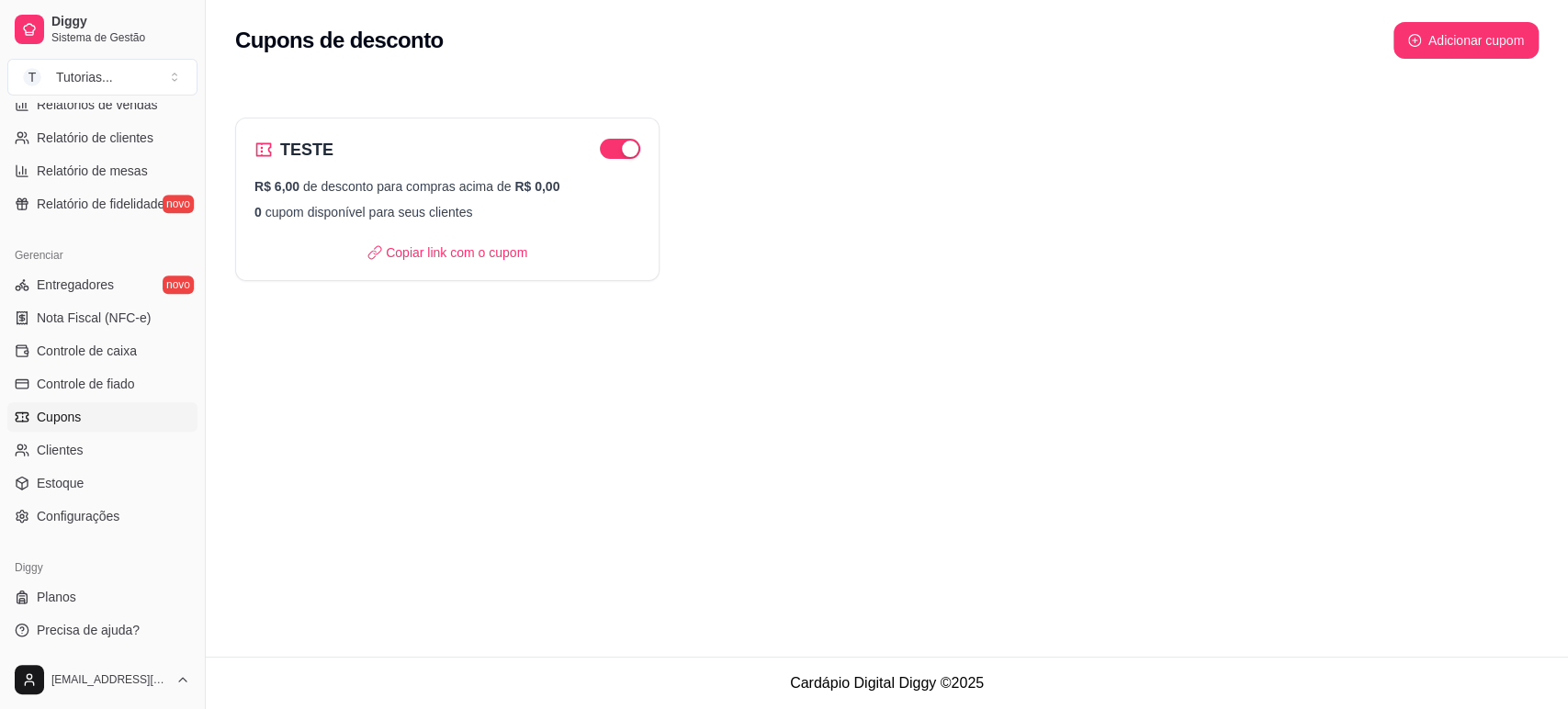
click at [360, 29] on h2 "Cupons de desconto" at bounding box center [340, 40] width 209 height 29
click at [108, 130] on span "Relatório de clientes" at bounding box center [94, 137] width 117 height 19
select select "30"
select select "HIGHEST_TOTAL_SPENT_WITH_ORDERS"
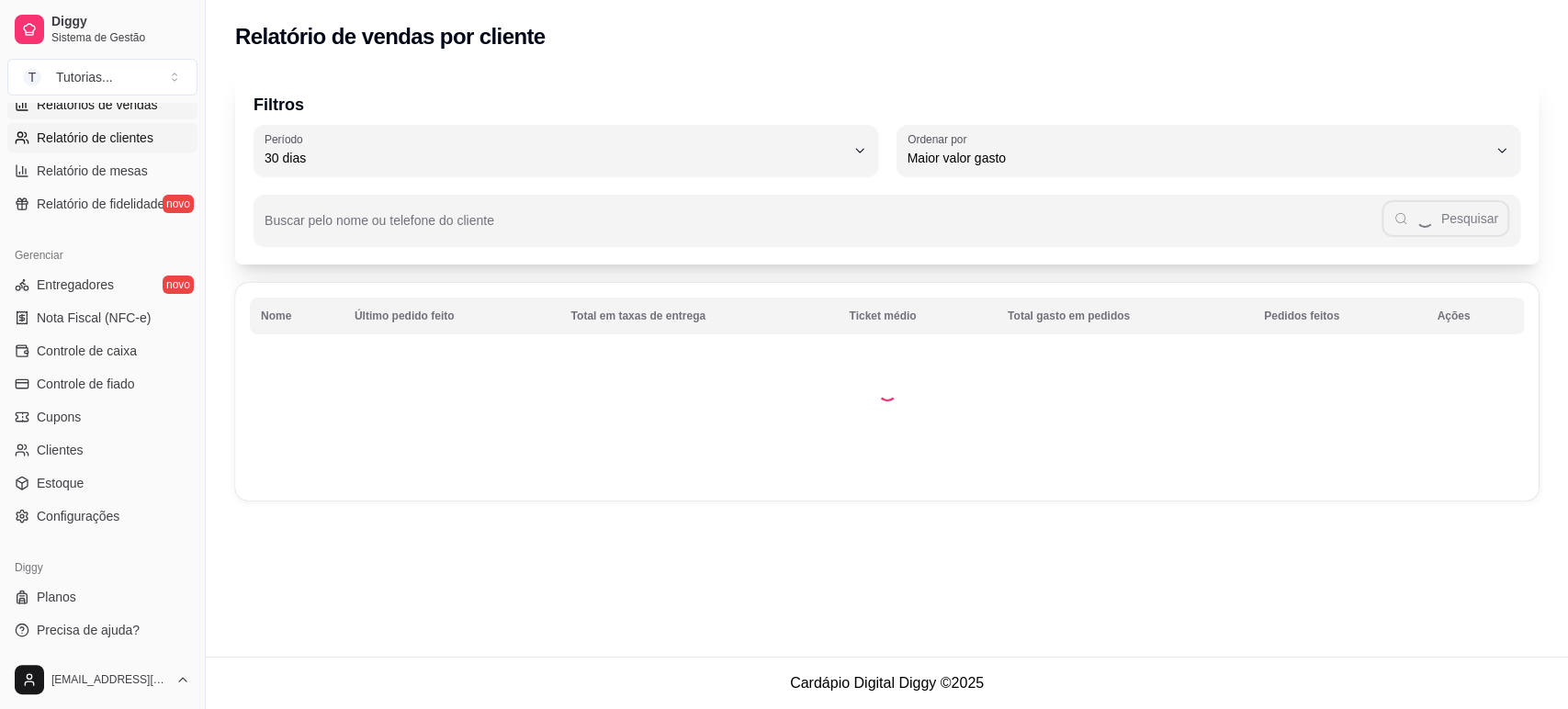
click at [119, 114] on link "Relatórios de vendas" at bounding box center [102, 105] width 190 height 29
select select "ALL"
select select "0"
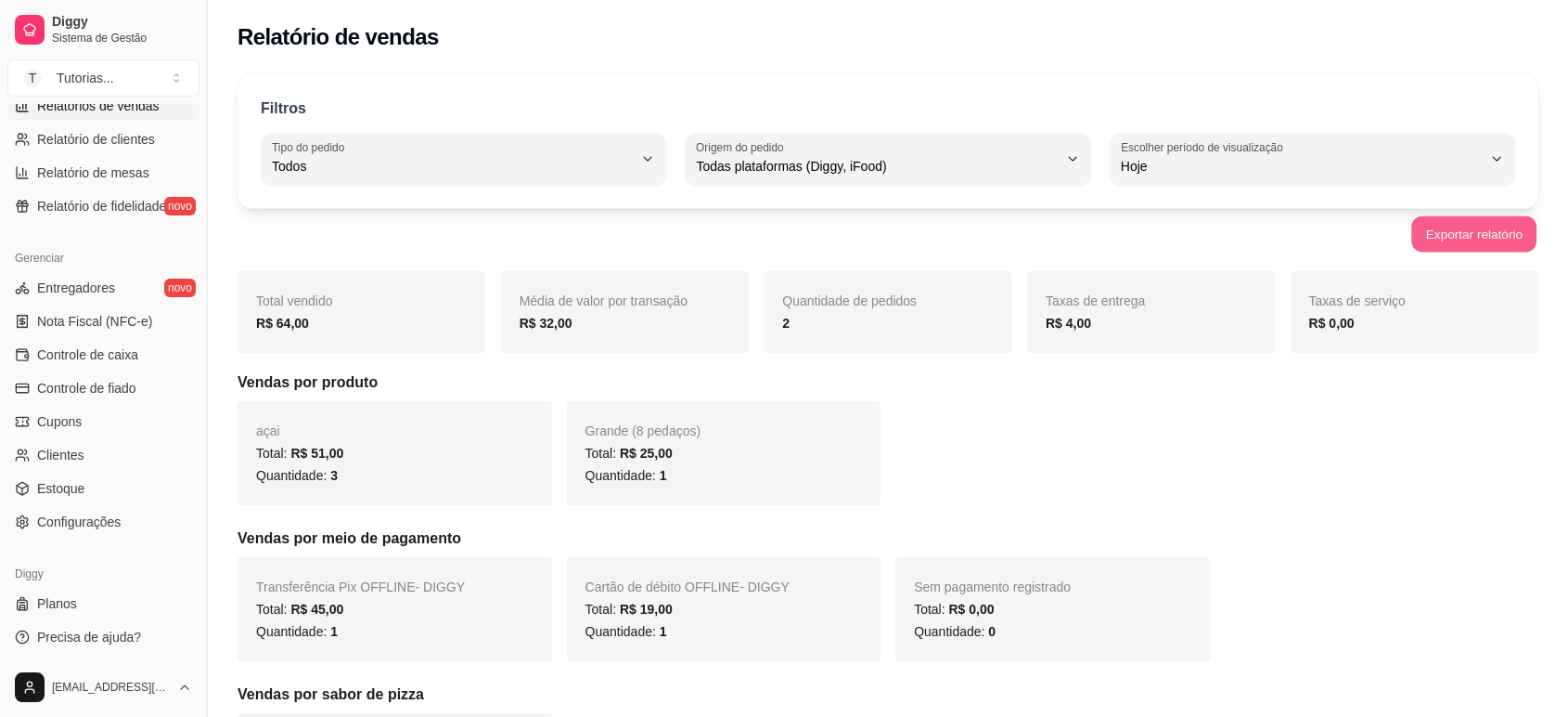
click at [1477, 235] on button "Exportar relatório" at bounding box center [1474, 234] width 125 height 37
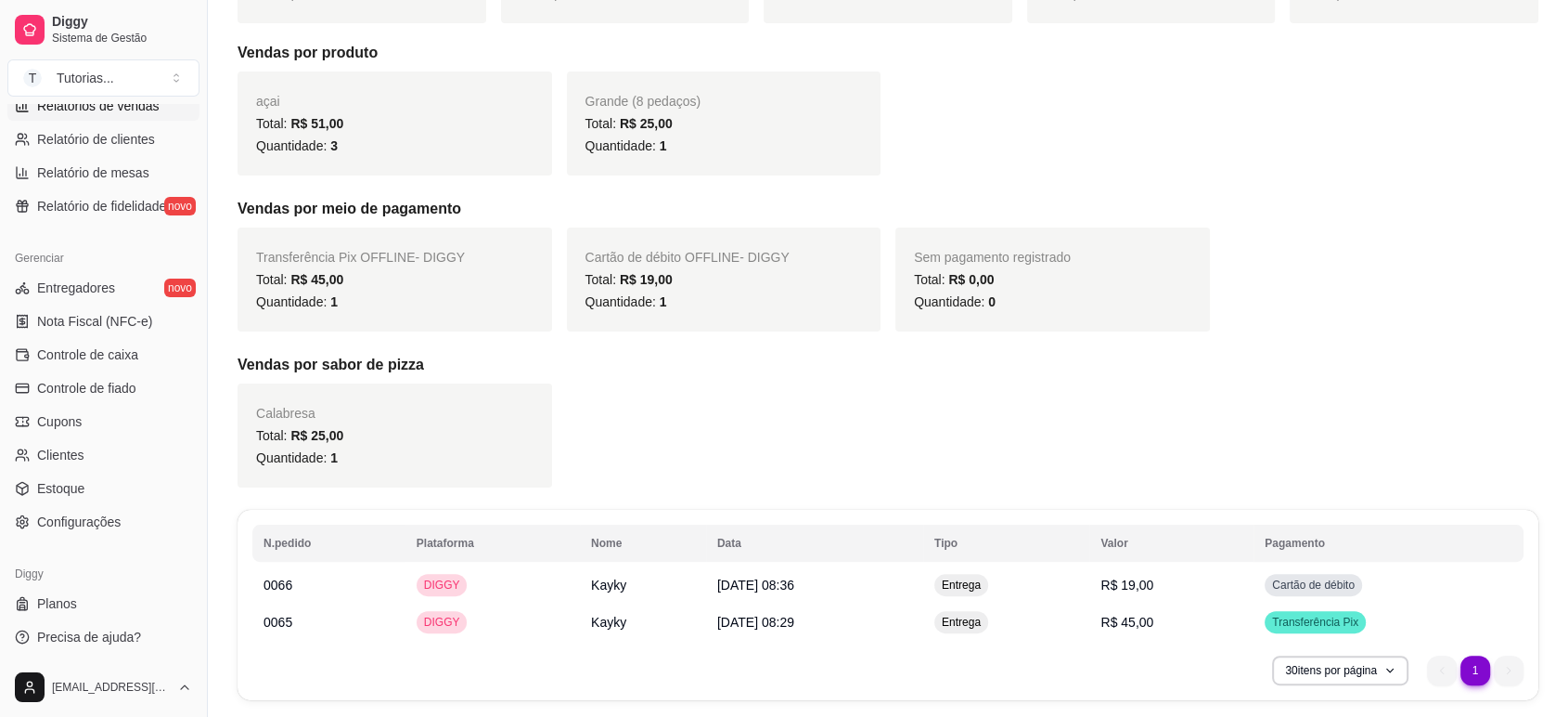
scroll to position [368, 0]
